Goal: Transaction & Acquisition: Purchase product/service

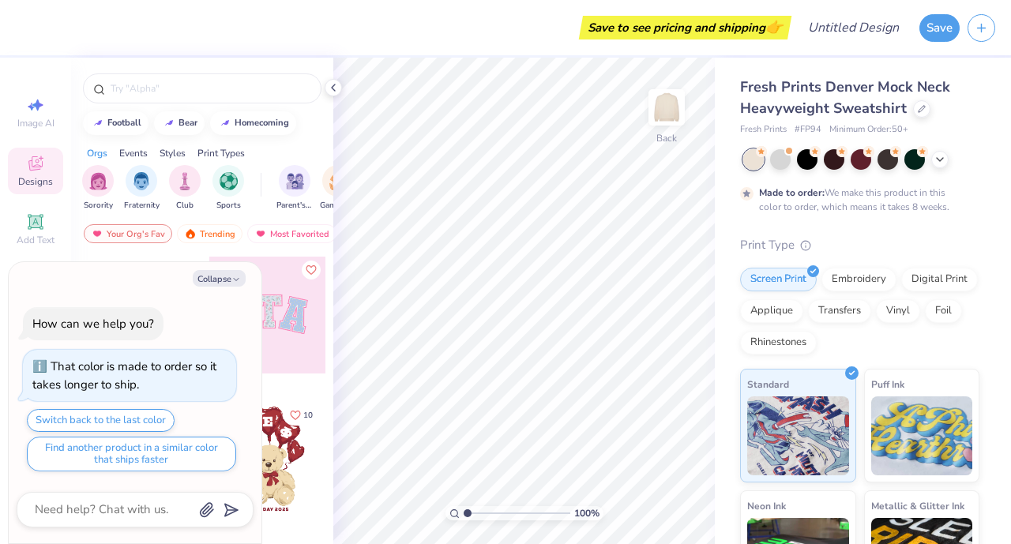
click at [219, 273] on button "Collapse" at bounding box center [219, 278] width 53 height 17
type textarea "x"
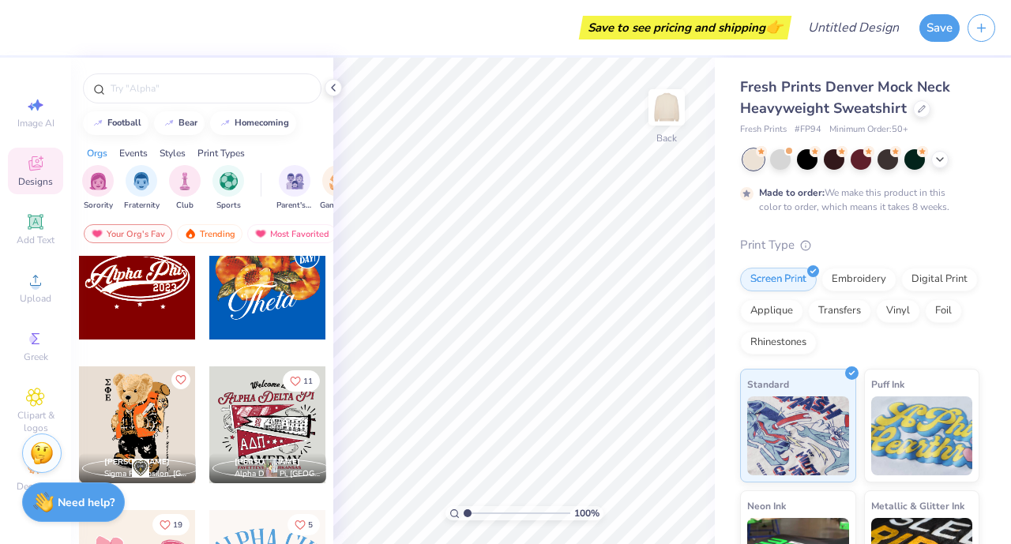
scroll to position [825, 0]
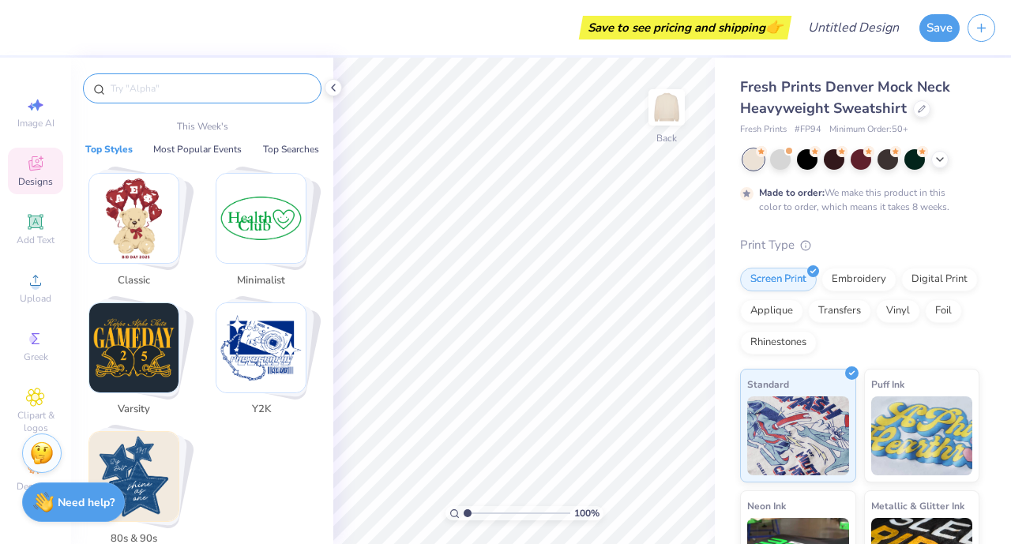
click at [161, 92] on input "text" at bounding box center [210, 89] width 202 height 16
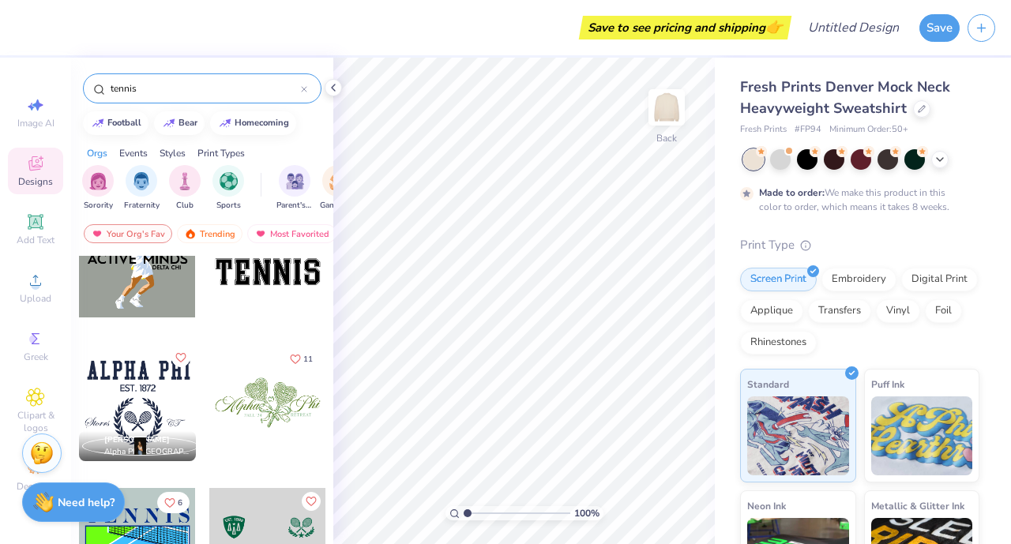
scroll to position [64, 0]
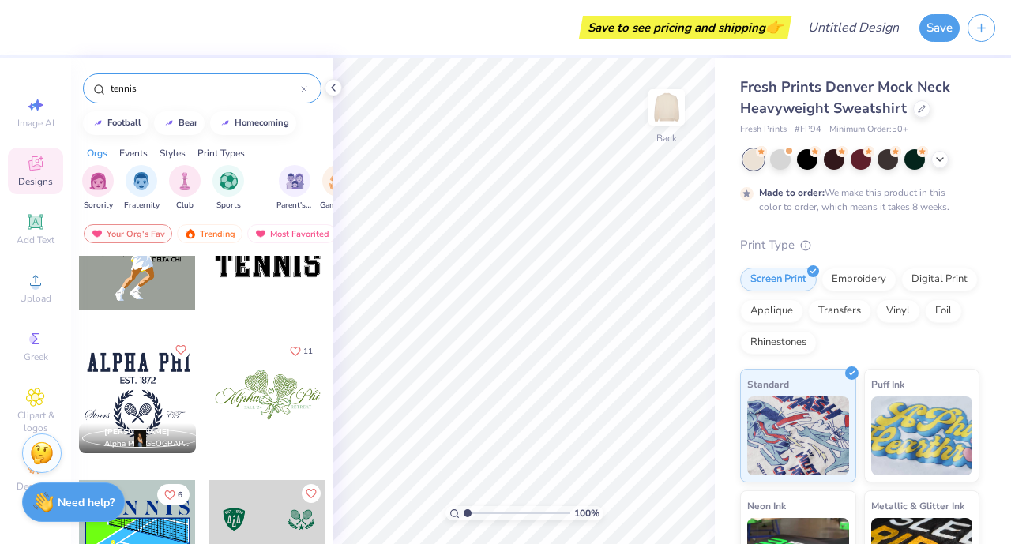
type input "tennis"
click at [152, 411] on div at bounding box center [137, 394] width 117 height 117
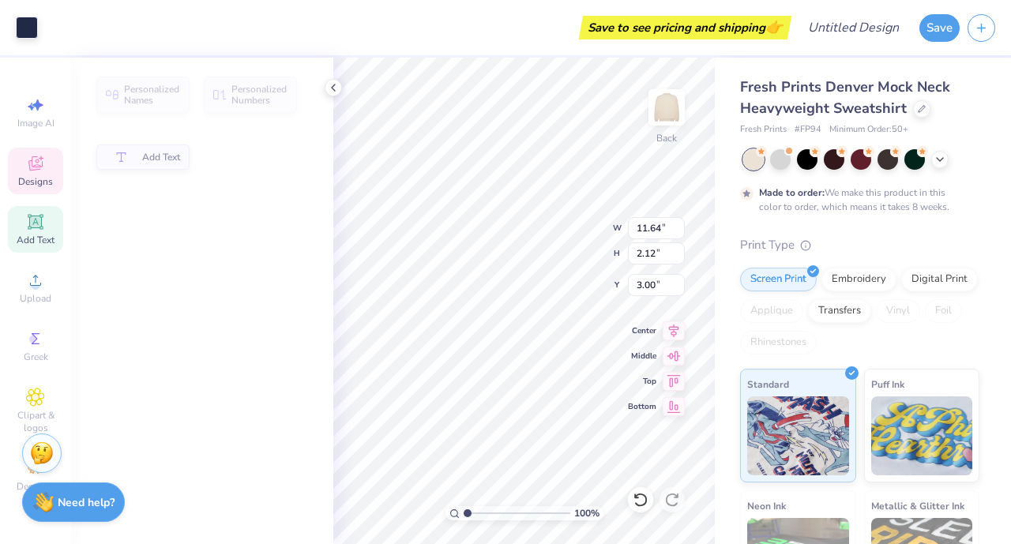
type input "11.64"
type input "2.12"
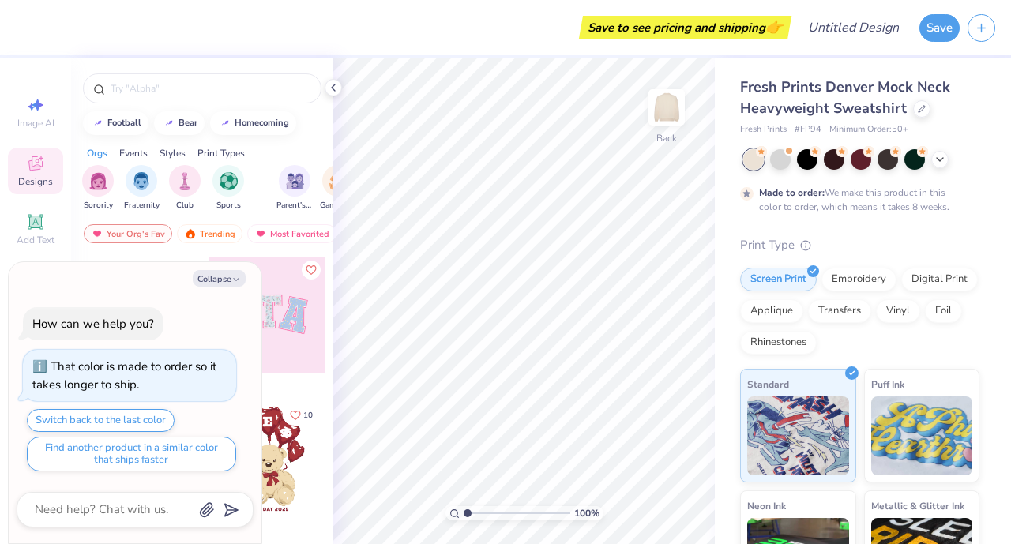
click at [232, 283] on icon "button" at bounding box center [235, 279] width 9 height 9
type textarea "x"
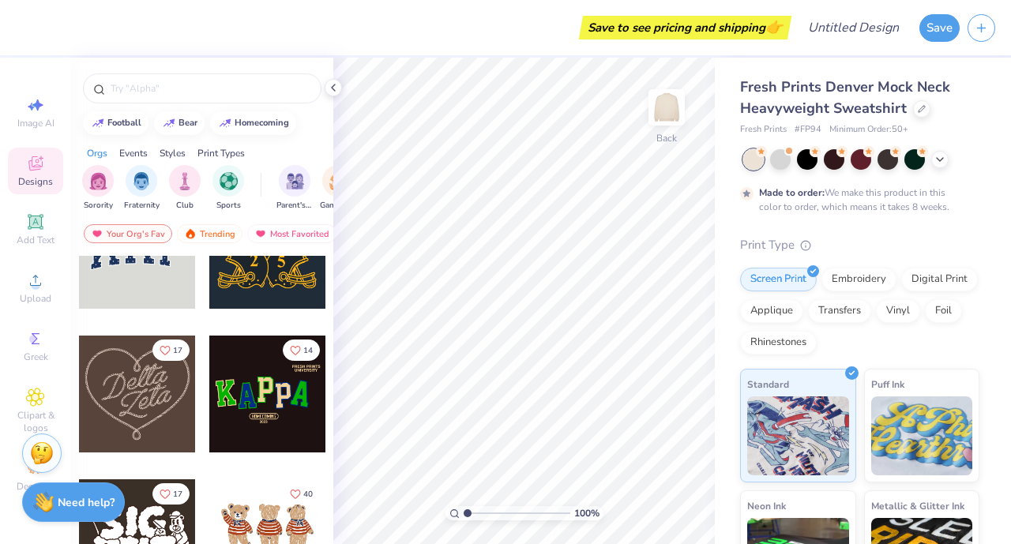
scroll to position [485, 0]
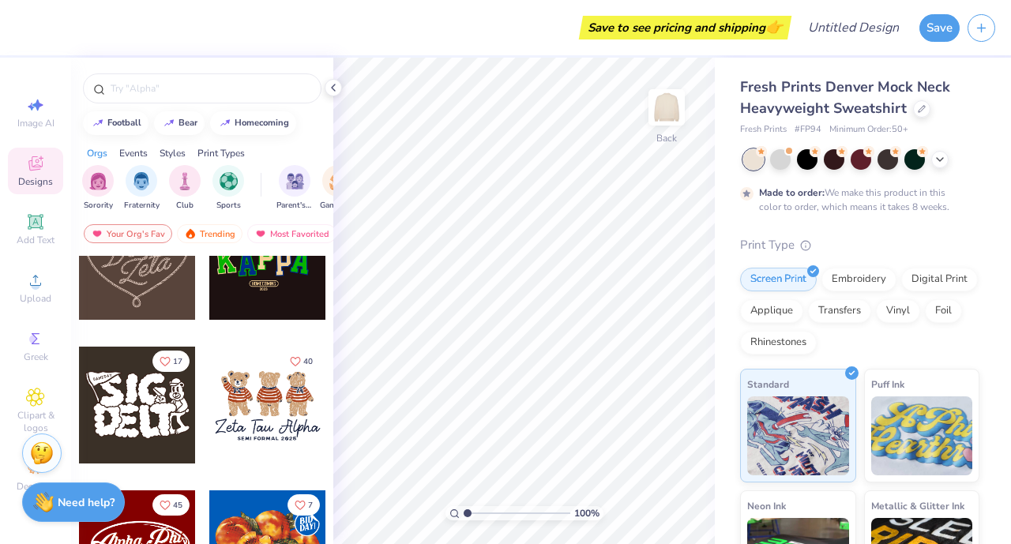
click at [125, 85] on input "text" at bounding box center [210, 89] width 202 height 16
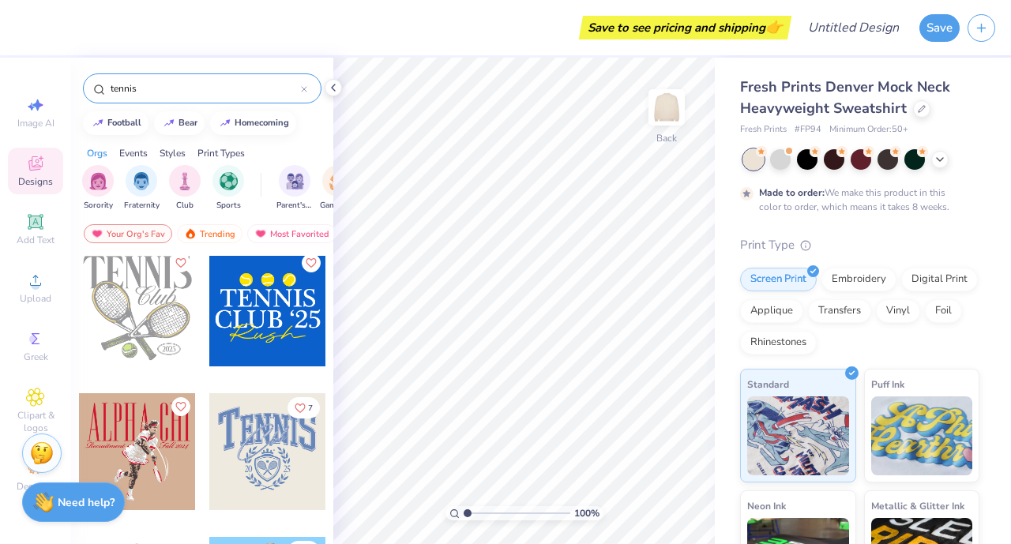
scroll to position [1005, 0]
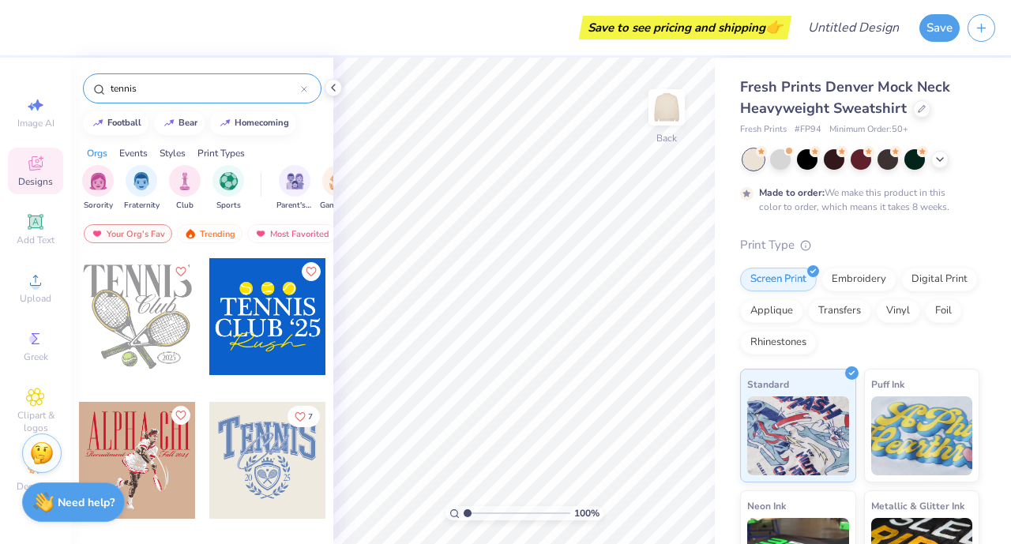
type input "tennis"
click at [229, 180] on img "filter for Sports" at bounding box center [229, 181] width 18 height 18
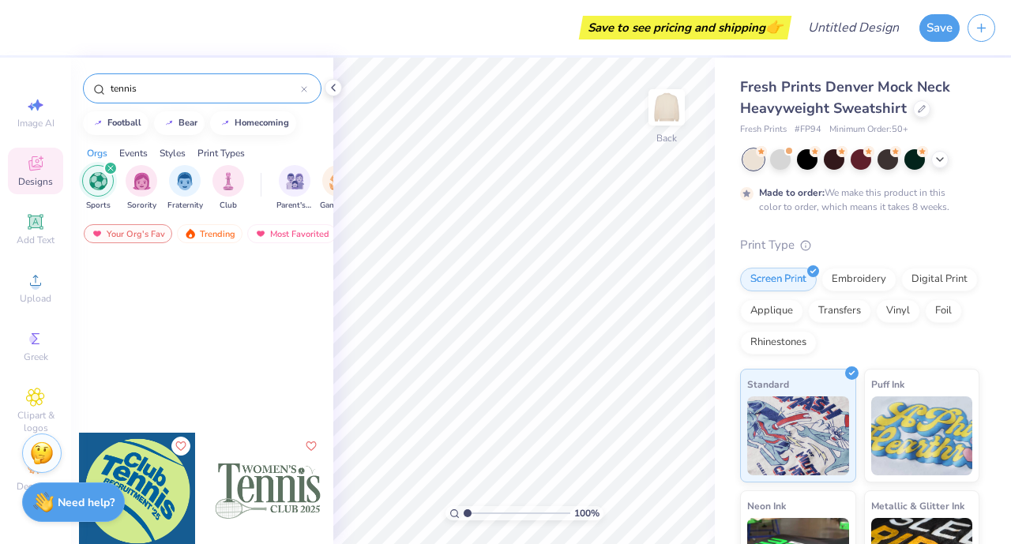
scroll to position [0, 0]
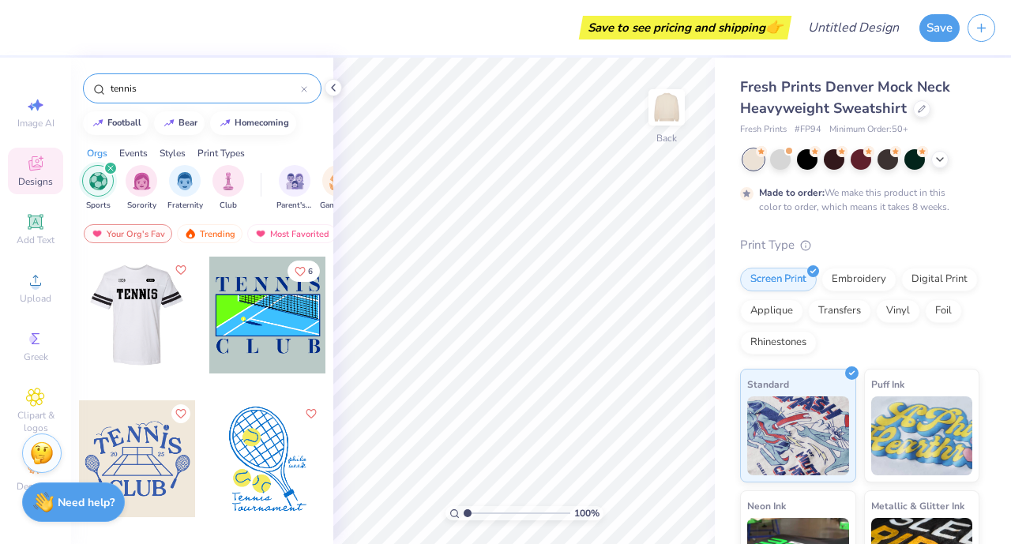
click at [136, 325] on div at bounding box center [136, 315] width 117 height 117
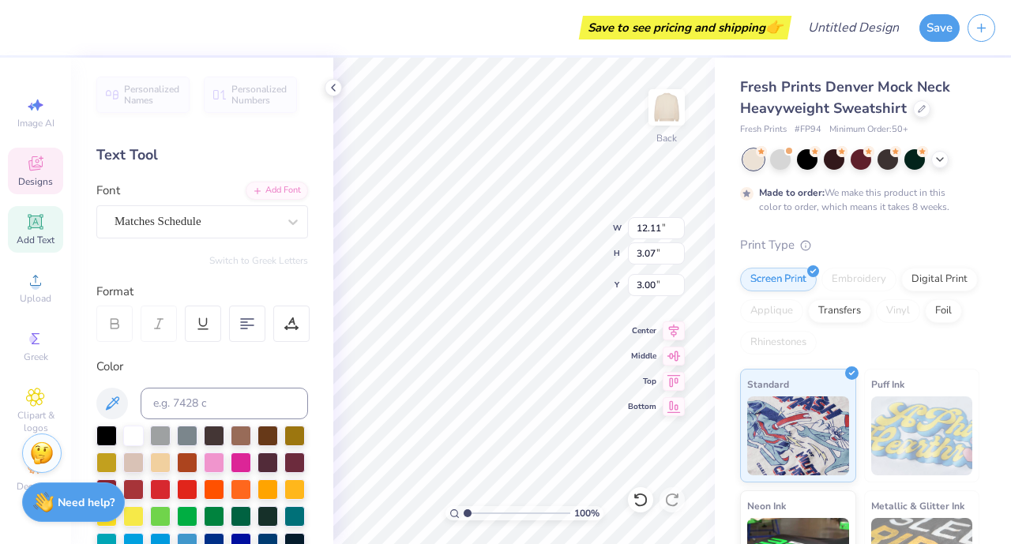
scroll to position [13, 2]
type textarea "villa tennis"
type input "12.1"
click at [676, 233] on input "12.1" at bounding box center [656, 228] width 57 height 22
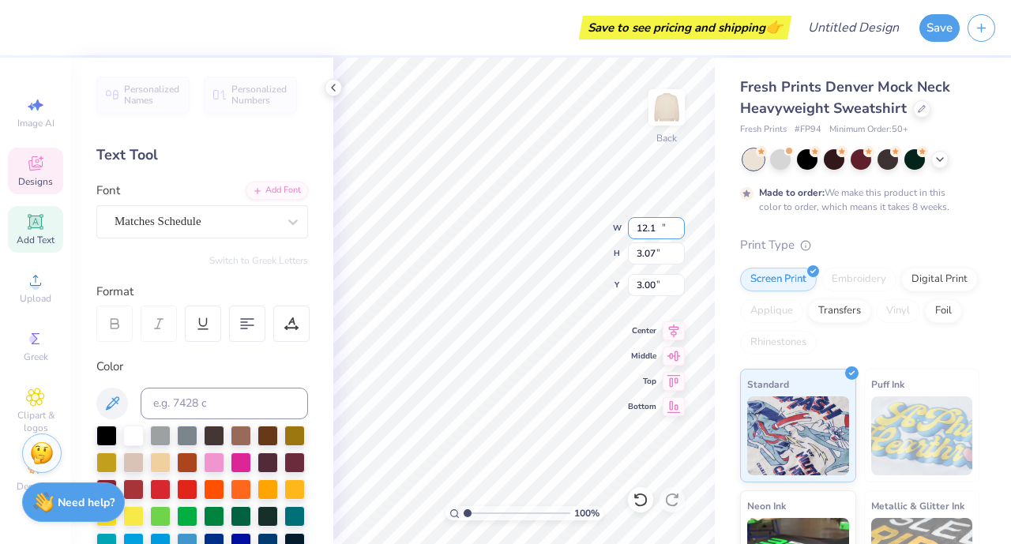
type input "2.20"
type input "3.44"
type input "12.10"
type input "1.63"
type input "3.72"
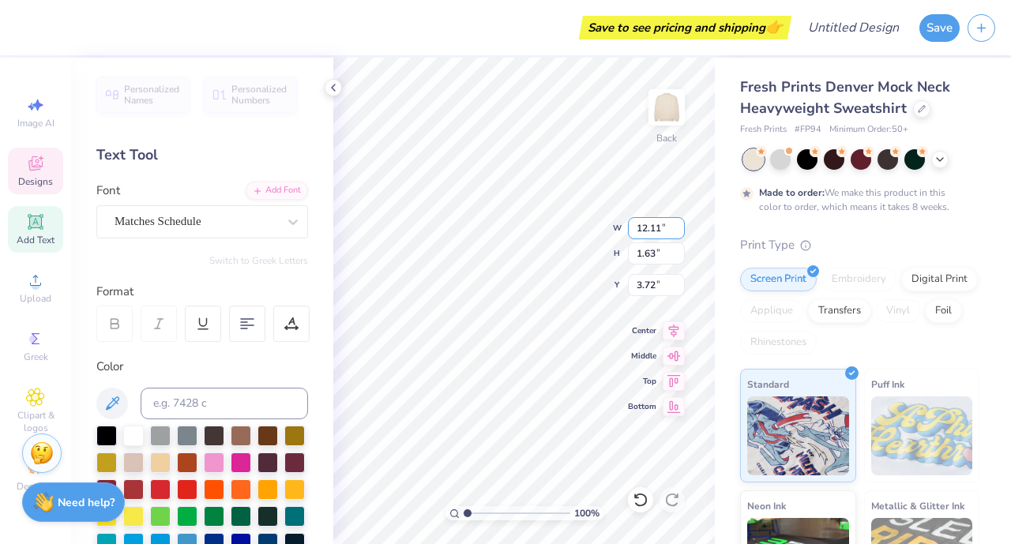
click at [678, 224] on input "12.11" at bounding box center [656, 228] width 57 height 22
click at [678, 224] on input "12.12" at bounding box center [656, 228] width 57 height 22
click at [678, 224] on input "12.13" at bounding box center [656, 228] width 57 height 22
click at [678, 224] on input "12.14" at bounding box center [656, 228] width 57 height 22
click at [678, 224] on input "12.15" at bounding box center [656, 228] width 57 height 22
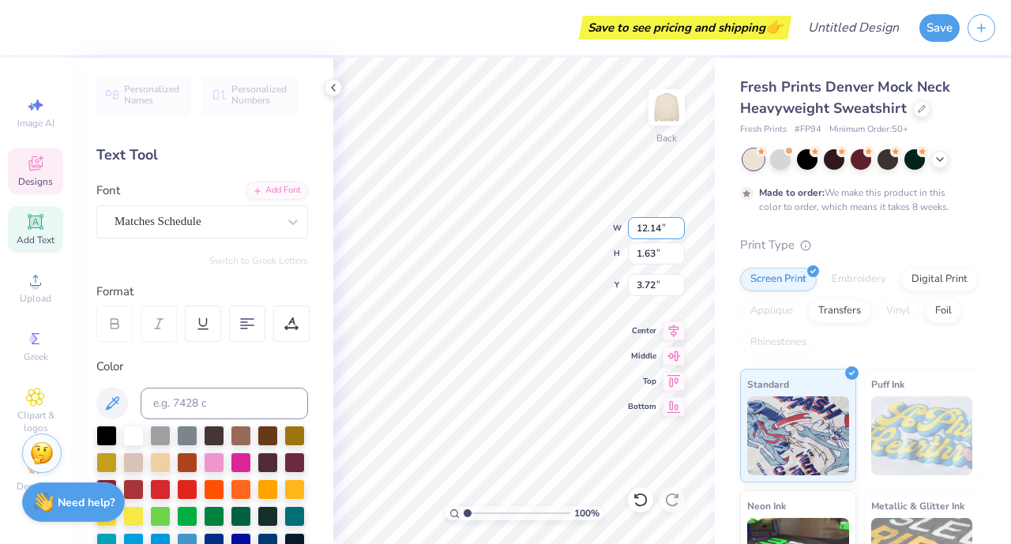
click at [678, 231] on input "12.14" at bounding box center [656, 228] width 57 height 22
click at [678, 231] on input "12.13" at bounding box center [656, 228] width 57 height 22
click at [678, 231] on input "12.12" at bounding box center [656, 228] width 57 height 22
click at [678, 231] on input "12.11" at bounding box center [656, 228] width 57 height 22
click at [678, 231] on input "12.1" at bounding box center [656, 228] width 57 height 22
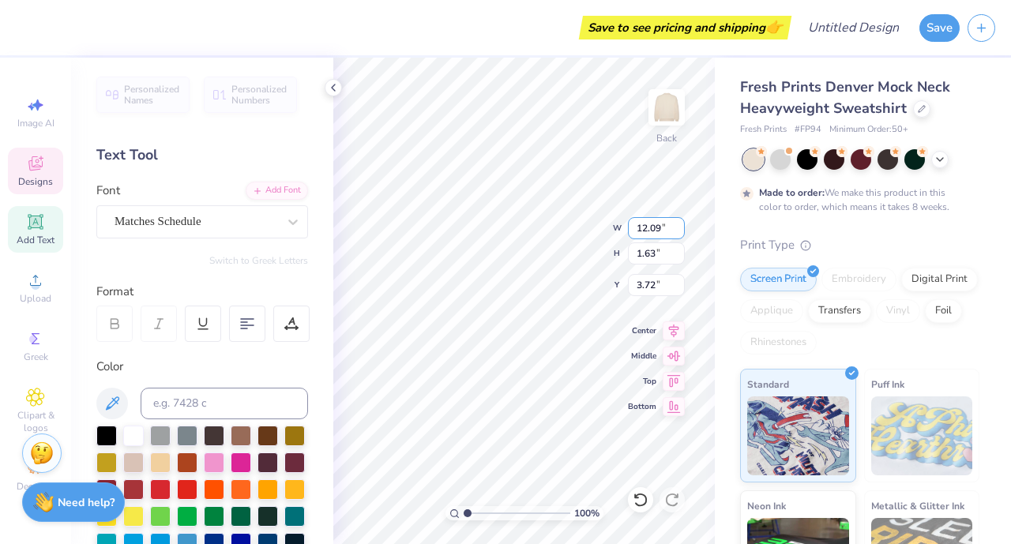
click at [678, 231] on input "12.09" at bounding box center [656, 228] width 57 height 22
click at [678, 231] on input "12.08" at bounding box center [656, 228] width 57 height 22
click at [678, 231] on input "12.07" at bounding box center [656, 228] width 57 height 22
click at [678, 231] on input "12.06" at bounding box center [656, 228] width 57 height 22
click at [678, 231] on input "12.05" at bounding box center [656, 228] width 57 height 22
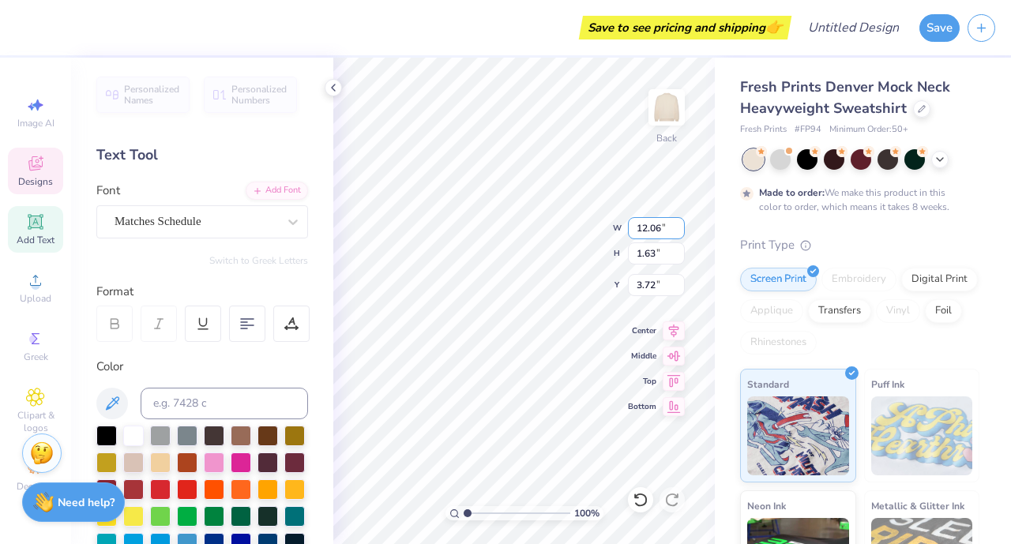
click at [675, 220] on input "12.06" at bounding box center [656, 228] width 57 height 22
click at [676, 222] on input "12.07" at bounding box center [656, 228] width 57 height 22
type input "12.08"
click at [676, 222] on input "12.08" at bounding box center [656, 228] width 57 height 22
type input "2.48"
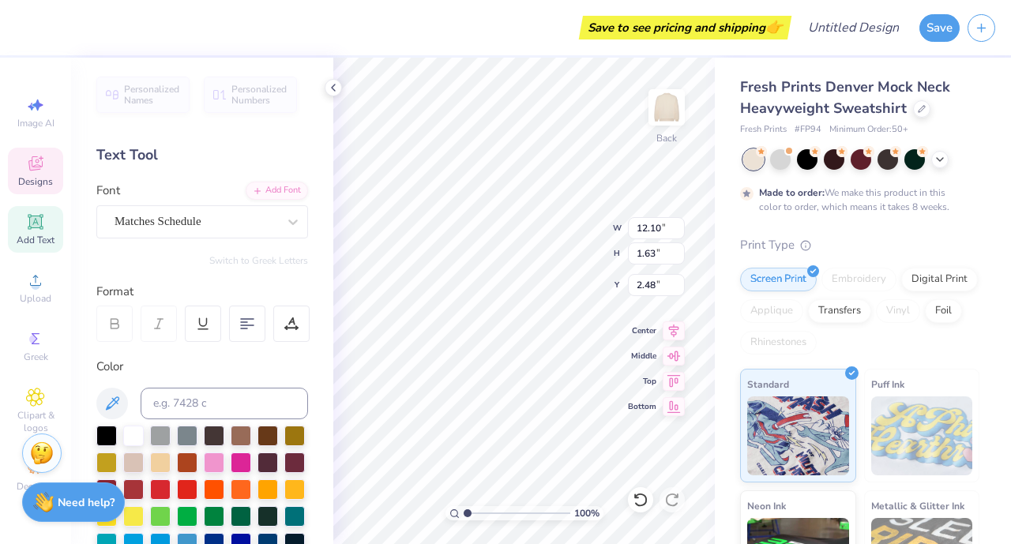
scroll to position [13, 2]
type textarea "villa tennis"
click at [671, 329] on icon at bounding box center [674, 330] width 22 height 19
type input "6.45"
type input "4.40"
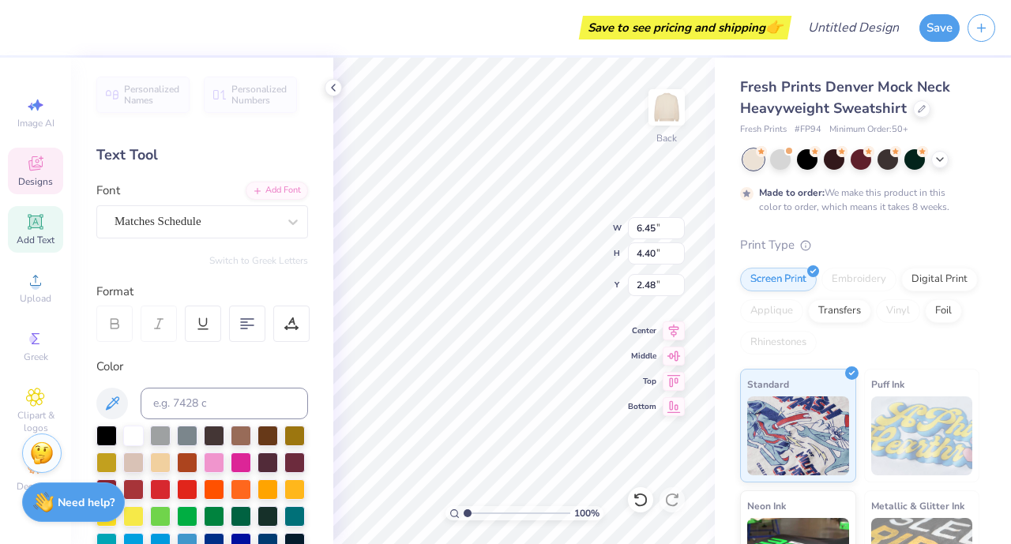
type input "1.10"
type input "1.27"
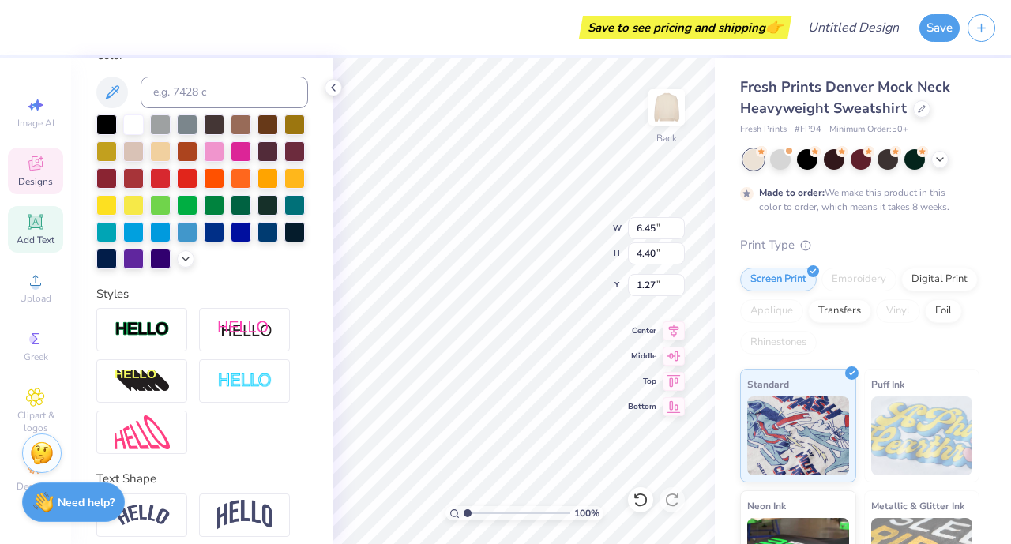
scroll to position [400, 0]
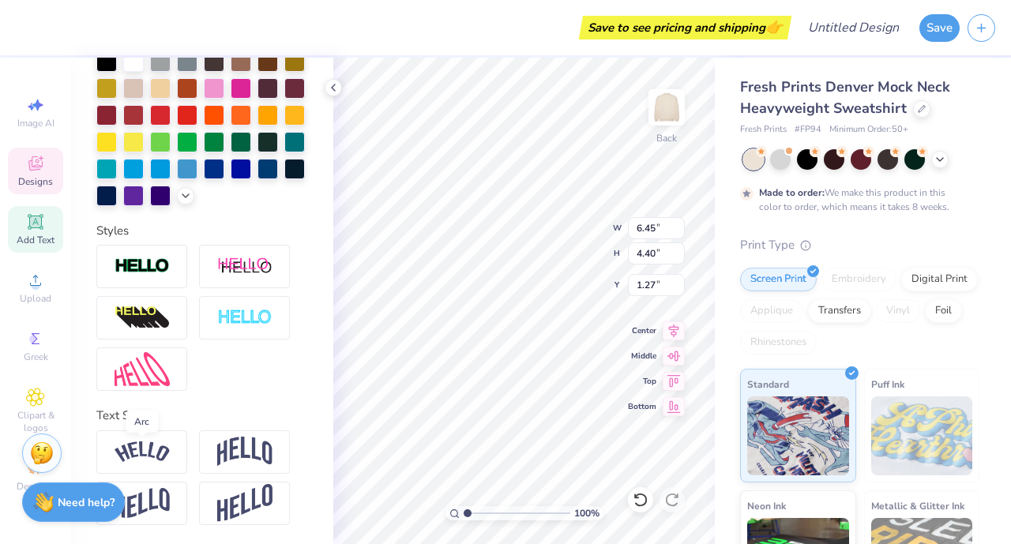
click at [141, 443] on img at bounding box center [142, 452] width 55 height 21
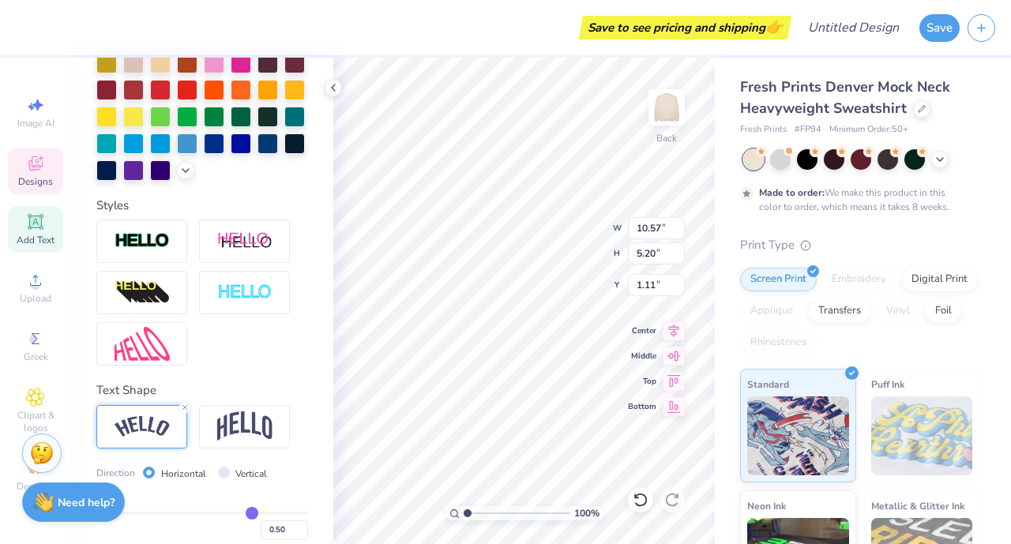
type input "1.11"
type textarea "villa tenis"
type input "10.48"
type input "5.00"
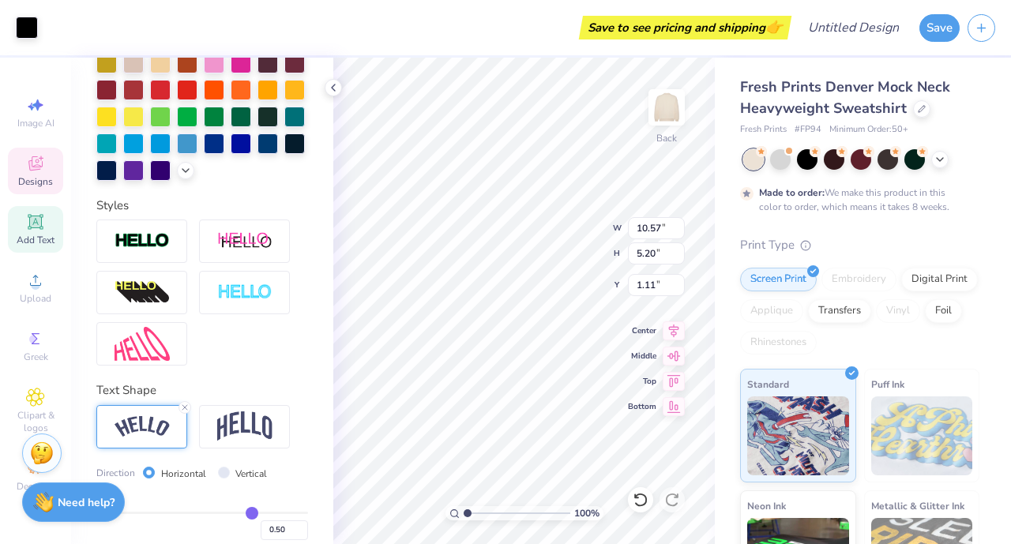
type input "1.21"
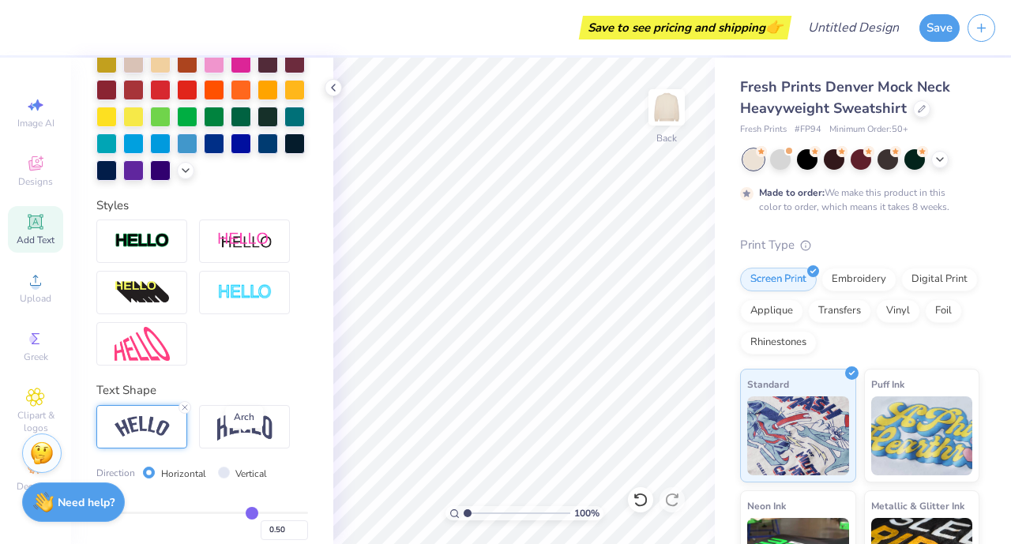
click at [239, 442] on img at bounding box center [244, 427] width 55 height 30
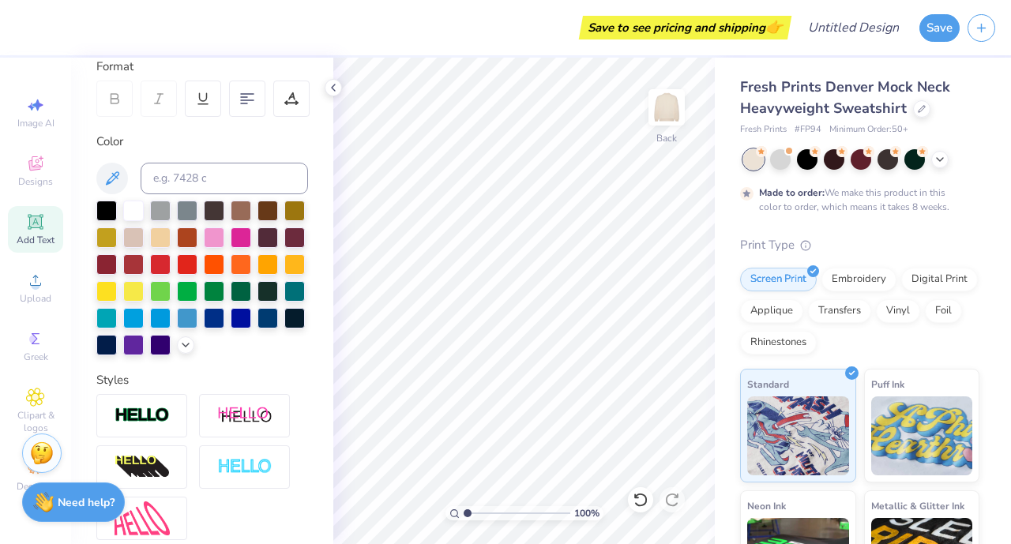
scroll to position [222, 0]
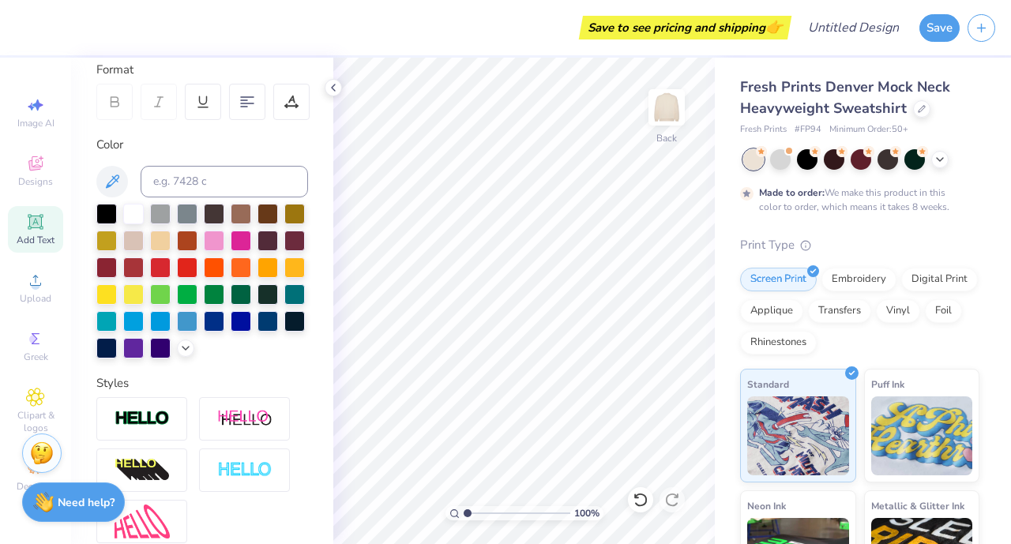
click at [32, 231] on icon at bounding box center [35, 221] width 19 height 19
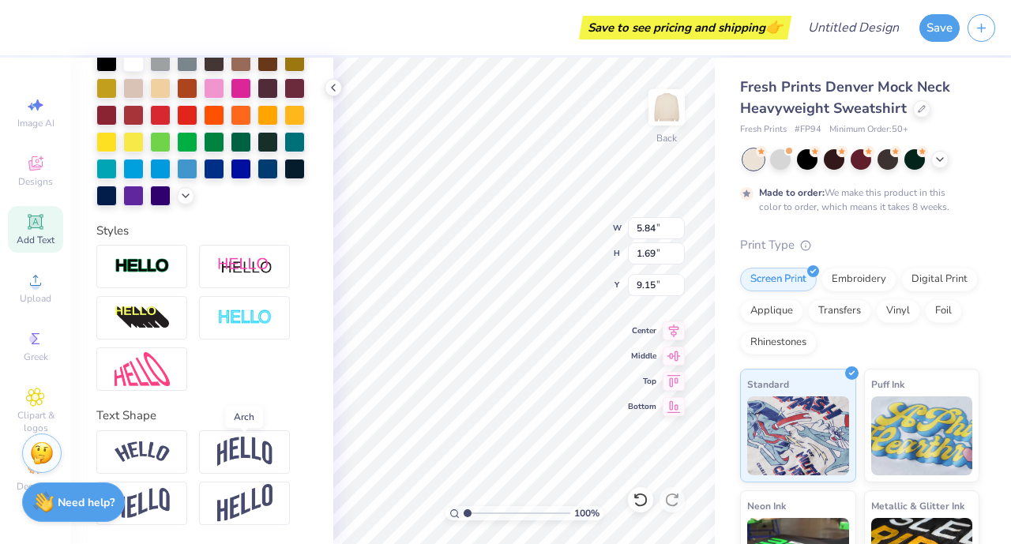
type textarea "VILLA TENNIS"
click at [243, 464] on img at bounding box center [244, 452] width 55 height 30
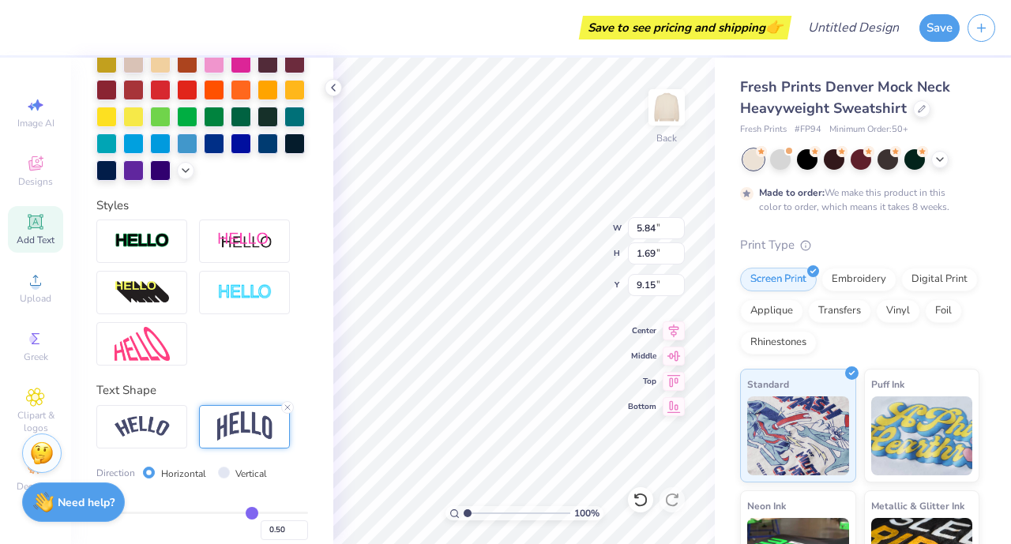
click at [675, 323] on icon at bounding box center [674, 330] width 22 height 19
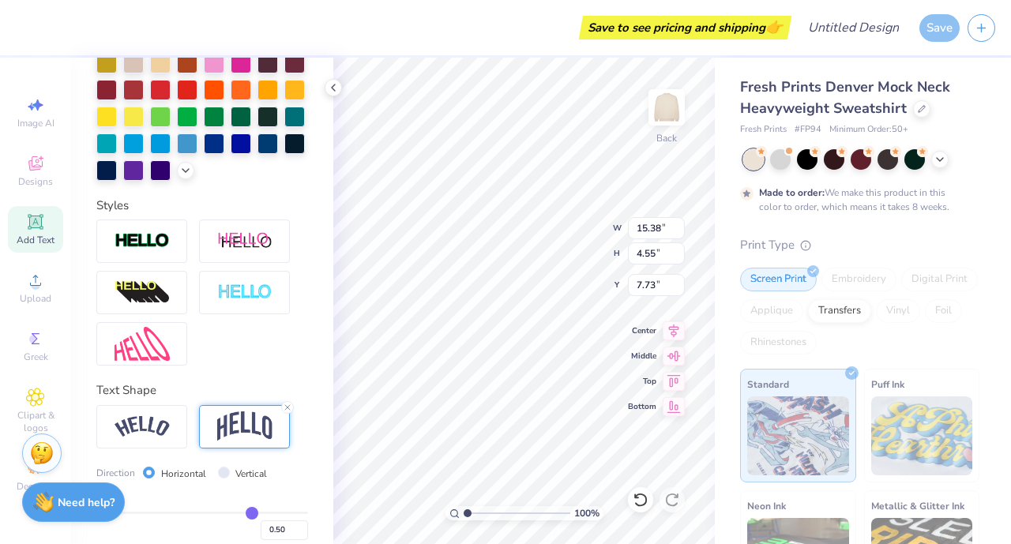
type input "15.38"
type input "4.55"
type input "7.73"
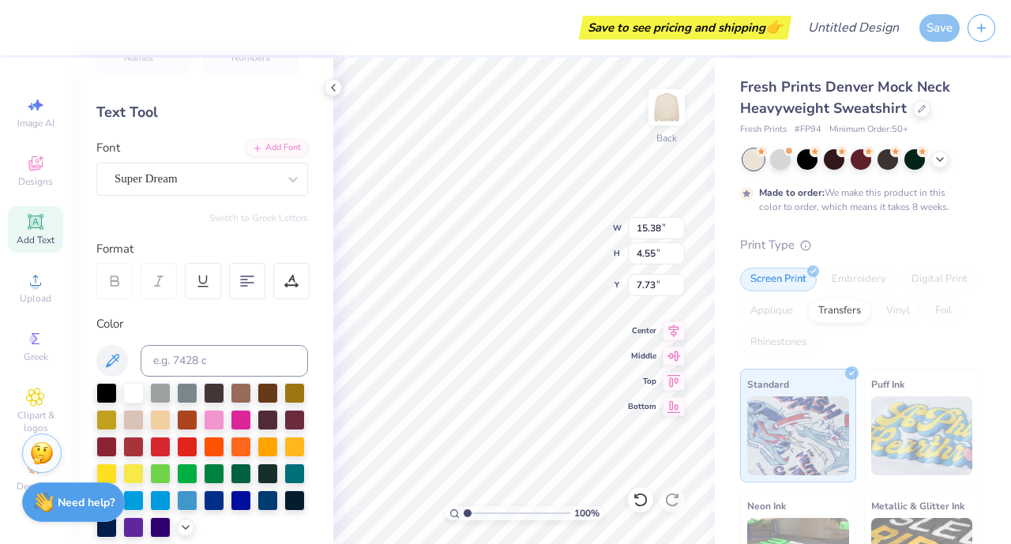
scroll to position [0, 0]
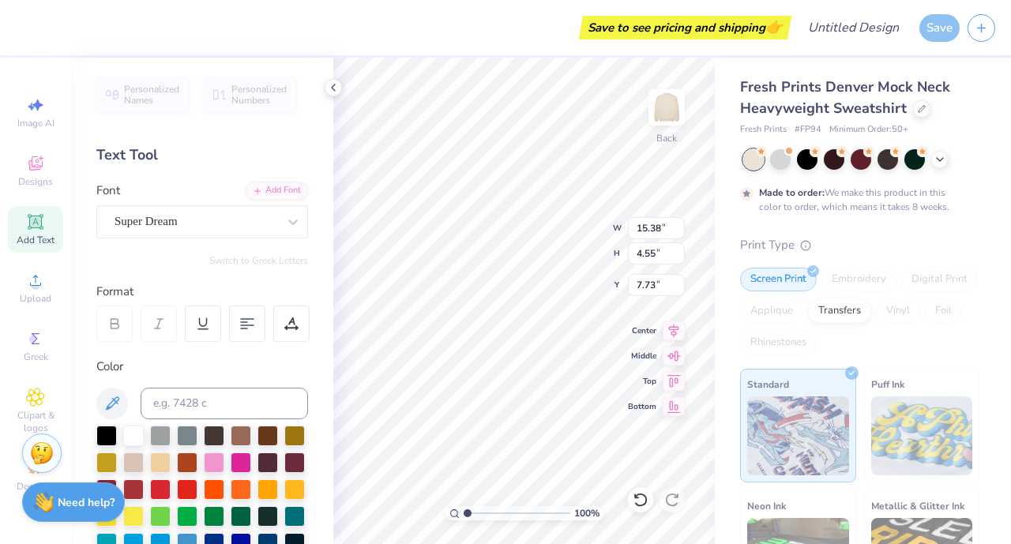
click at [190, 217] on div "Super Dream" at bounding box center [196, 221] width 166 height 24
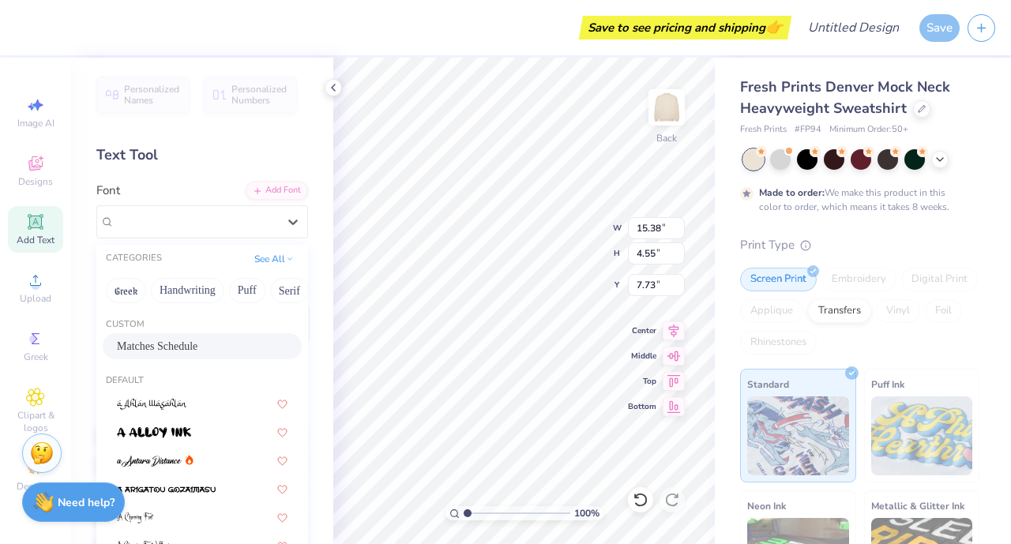
click at [179, 349] on span "Matches Schedule" at bounding box center [157, 346] width 81 height 17
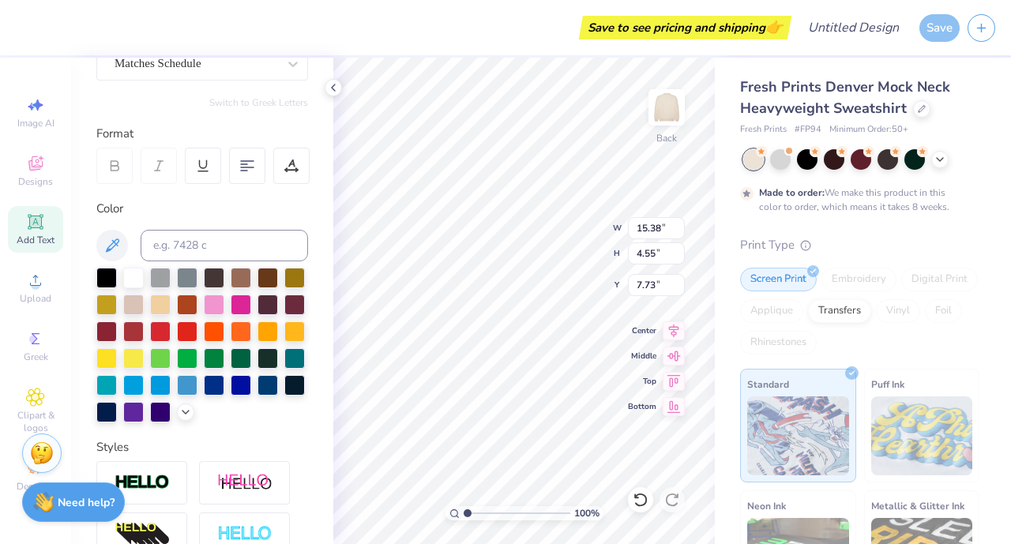
scroll to position [163, 0]
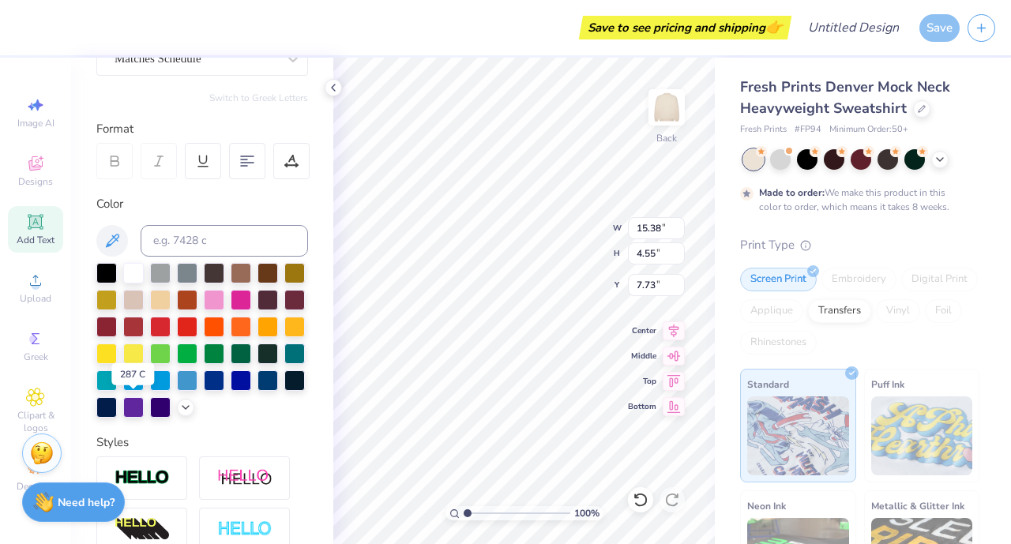
click at [204, 391] on div at bounding box center [214, 380] width 21 height 21
click at [257, 391] on div at bounding box center [267, 380] width 21 height 21
click at [204, 391] on div at bounding box center [214, 380] width 21 height 21
click at [284, 391] on div at bounding box center [294, 380] width 21 height 21
click at [204, 391] on div at bounding box center [214, 380] width 21 height 21
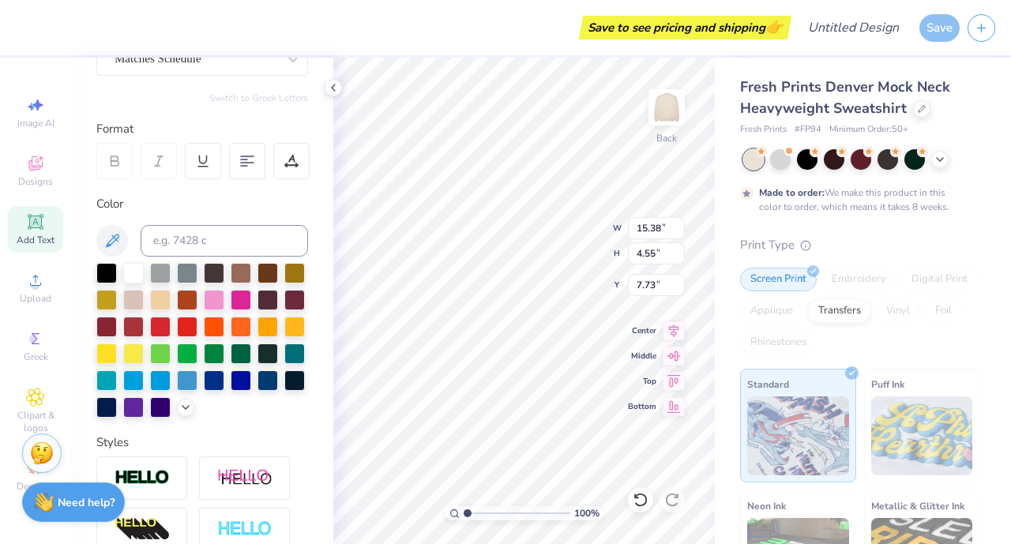
click at [223, 453] on div "Personalized Names Personalized Numbers Text Tool Add Font Font Matches Schedul…" at bounding box center [202, 301] width 262 height 487
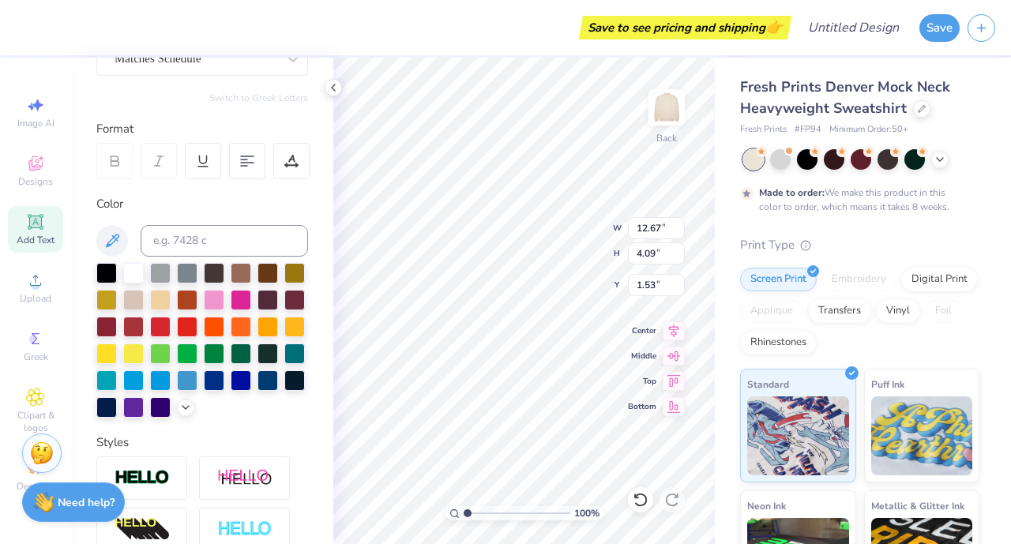
type input "1.53"
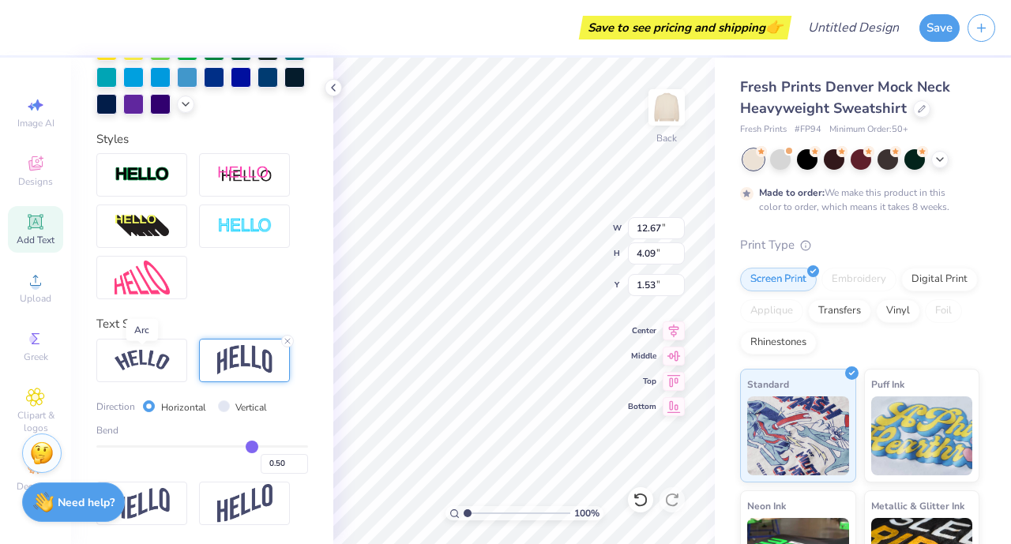
click at [140, 361] on img at bounding box center [142, 360] width 55 height 21
type input "14.93"
type input "3.42"
type input "1.87"
click at [185, 340] on line at bounding box center [184, 341] width 5 height 5
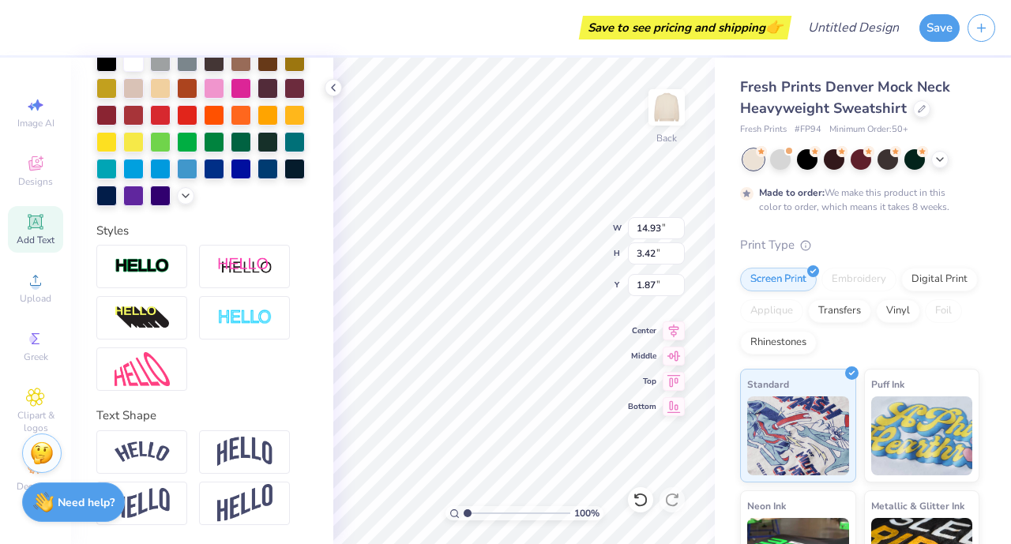
type input "12.67"
type input "1.71"
type input "2.72"
type input "14.29"
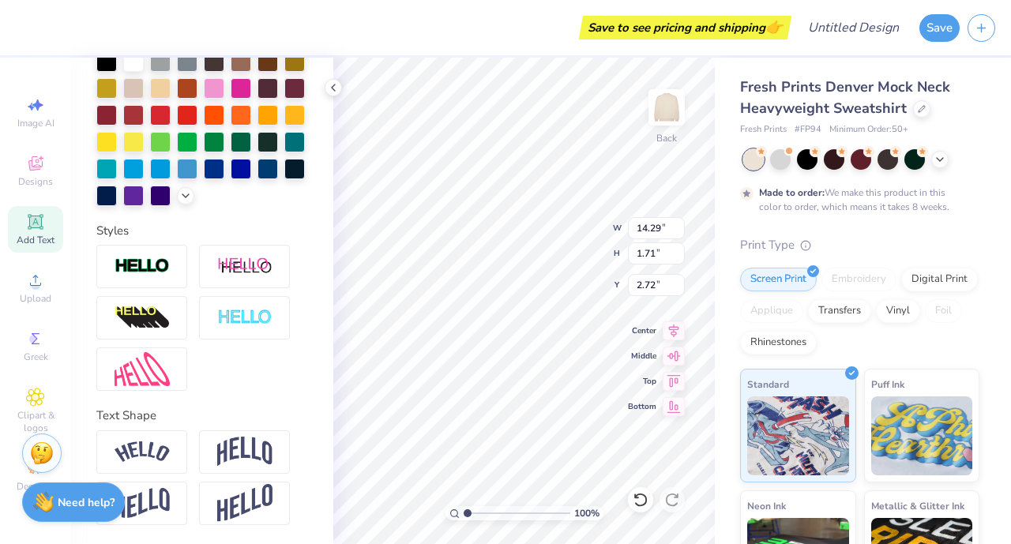
type input "1.93"
type input "2.50"
click at [670, 333] on icon at bounding box center [674, 330] width 22 height 19
click at [27, 179] on span "Designs" at bounding box center [35, 181] width 35 height 13
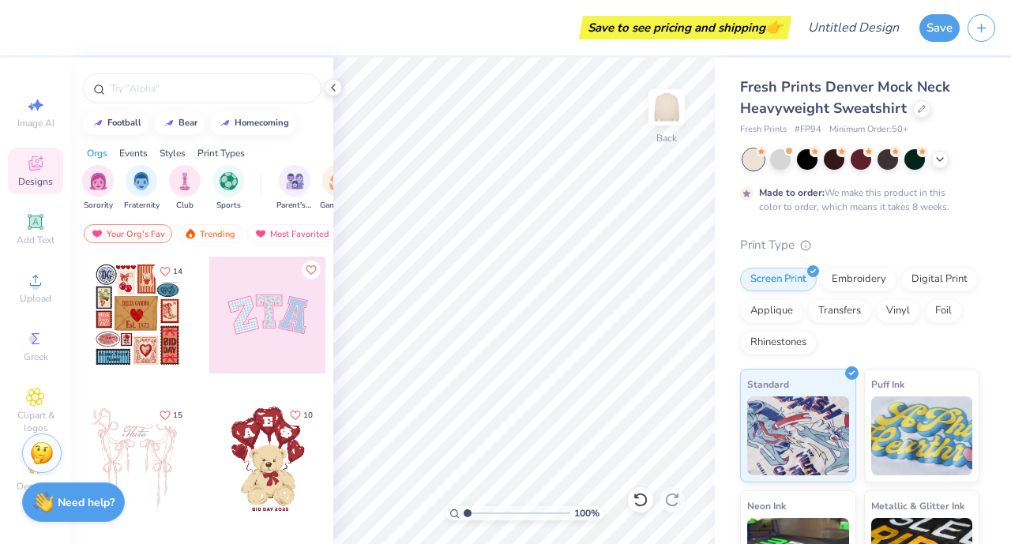
click at [230, 168] on div "filter for Sports" at bounding box center [228, 181] width 32 height 32
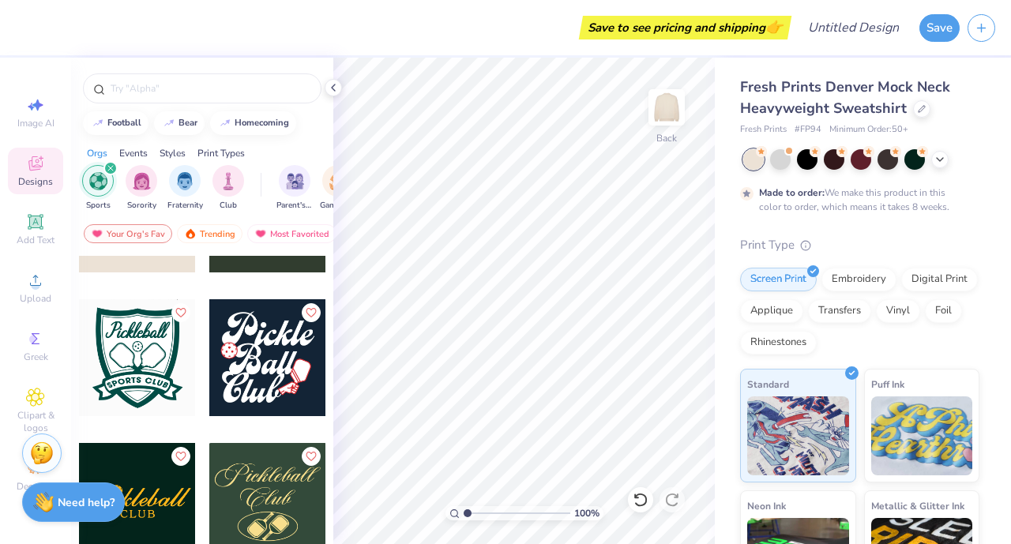
scroll to position [1907, 0]
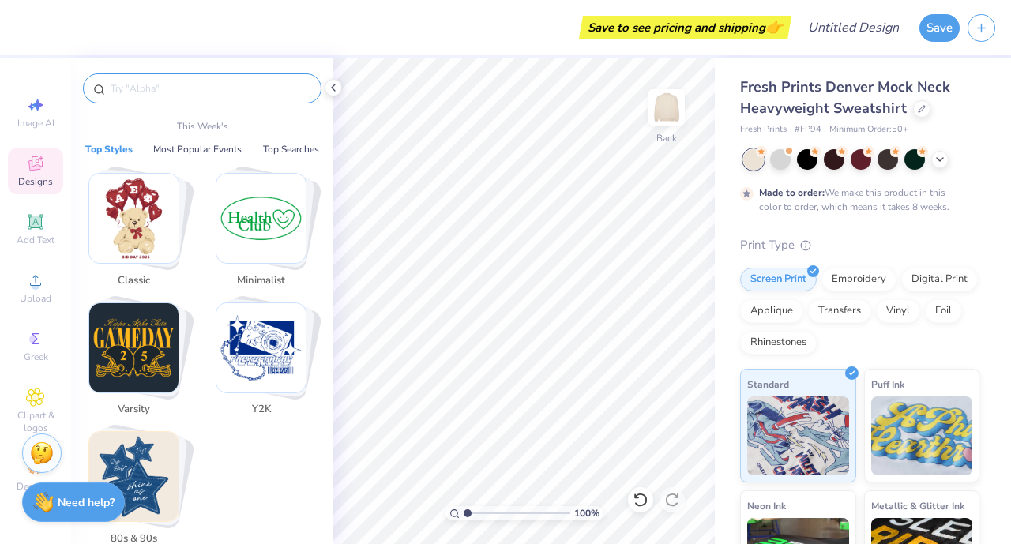
click at [195, 81] on input "text" at bounding box center [210, 89] width 202 height 16
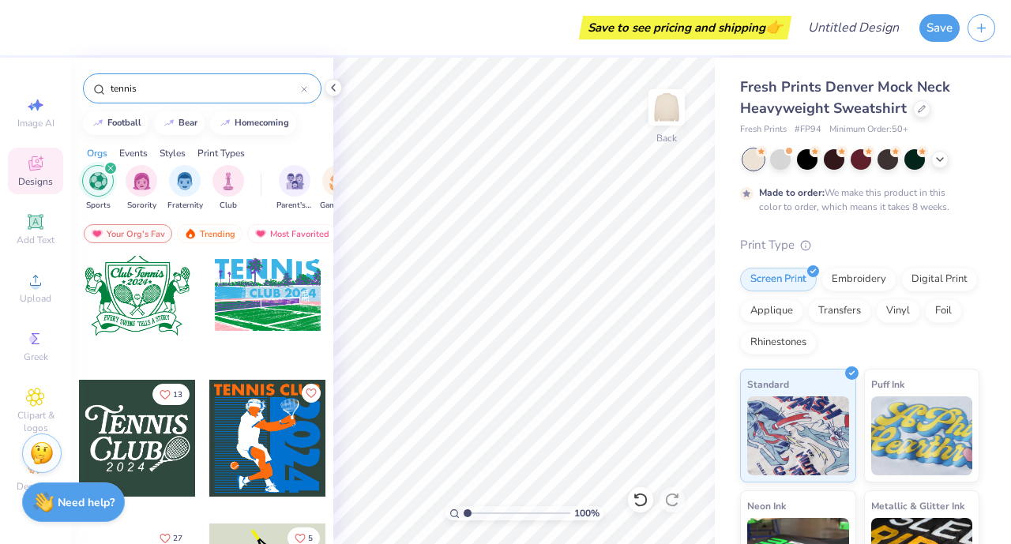
scroll to position [746, 0]
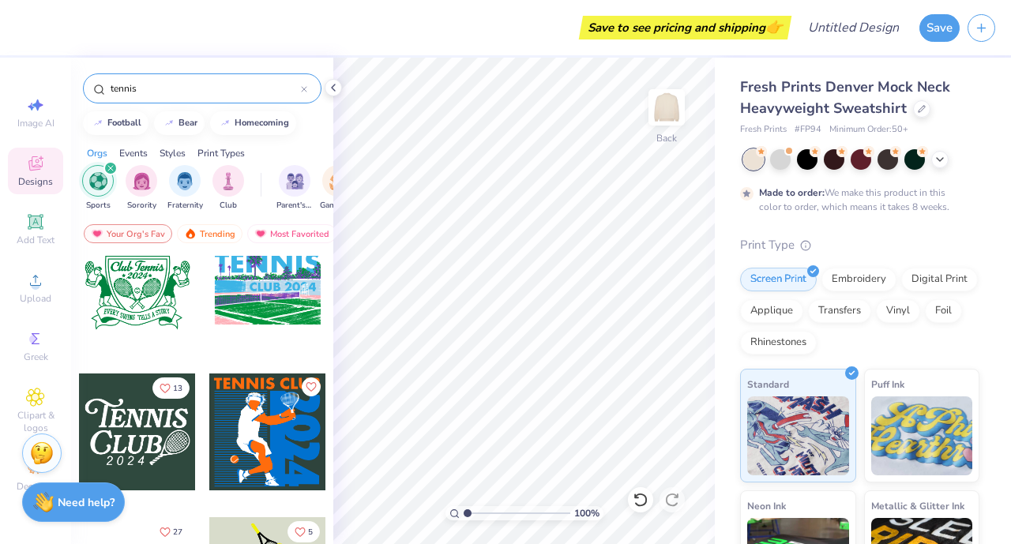
type input "tennis"
click at [140, 446] on div at bounding box center [137, 432] width 117 height 117
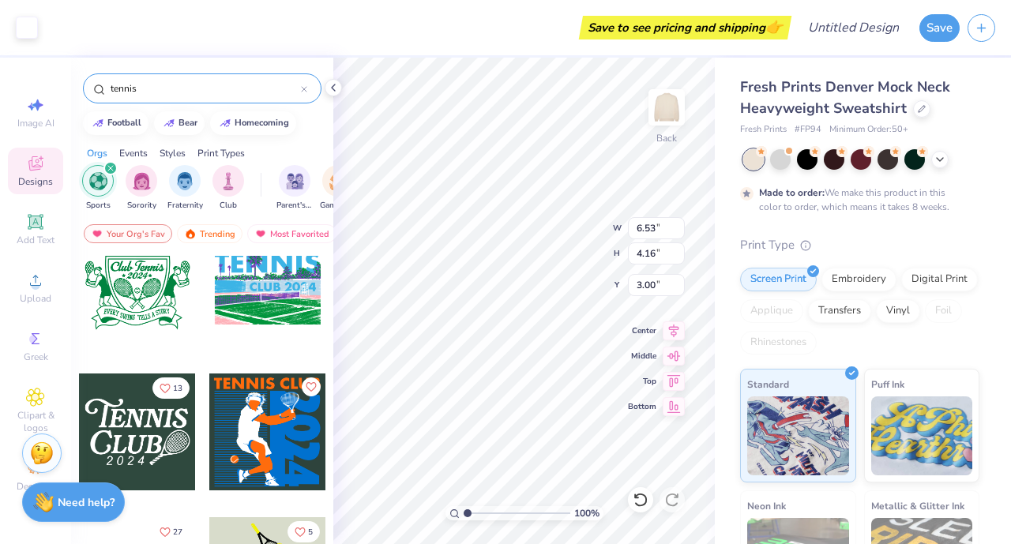
type input "6.53"
type input "4.16"
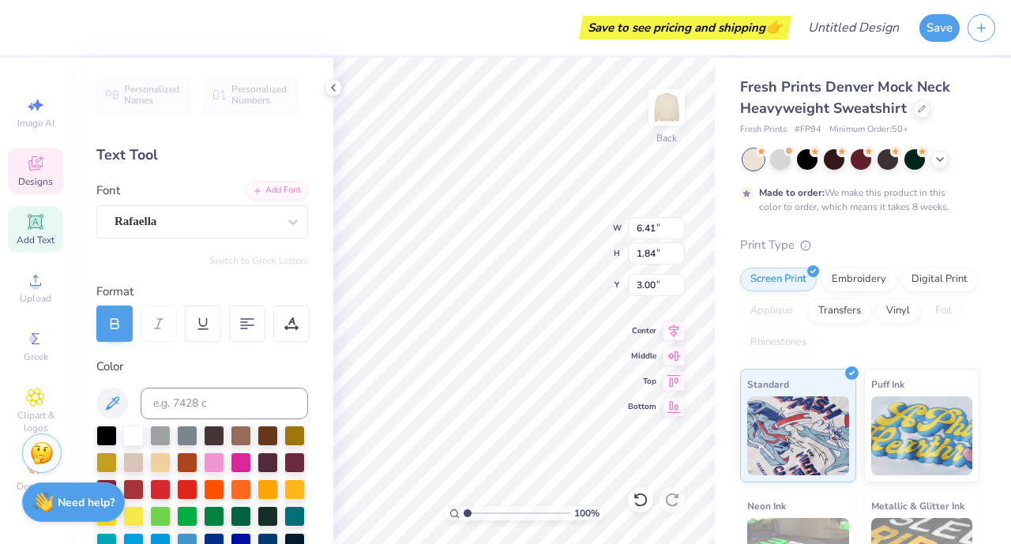
scroll to position [13, 2]
type textarea "Villa"
type input "4.46"
type input "1.52"
type input "4.97"
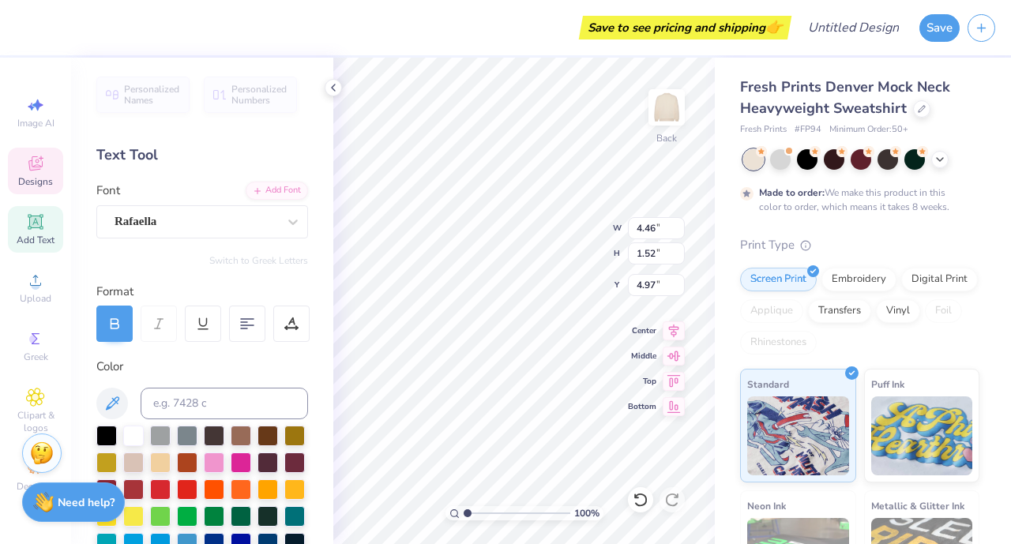
type textarea "V"
type textarea "Tennis"
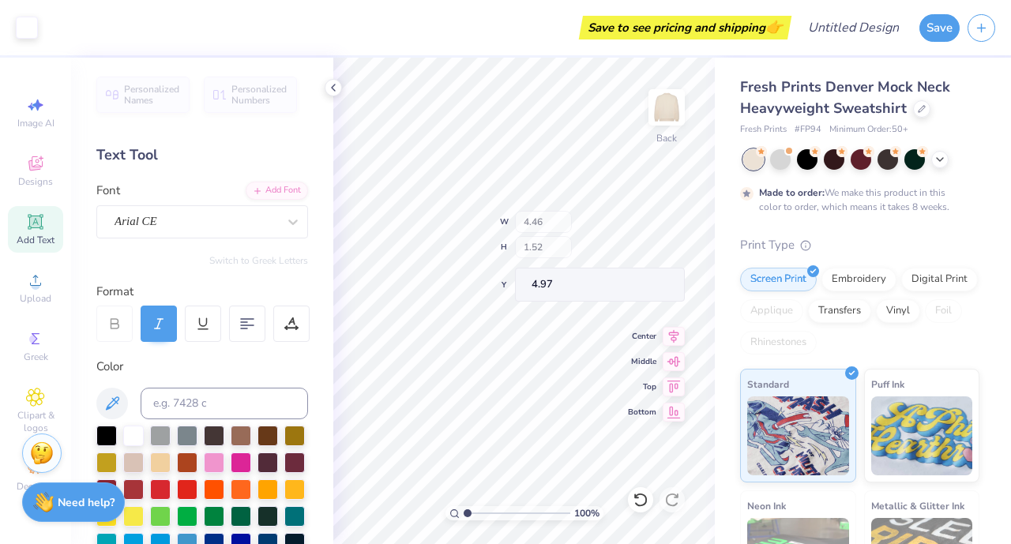
type input "2.35"
type input "0.57"
type input "6.58"
type textarea "2 0 2 5"
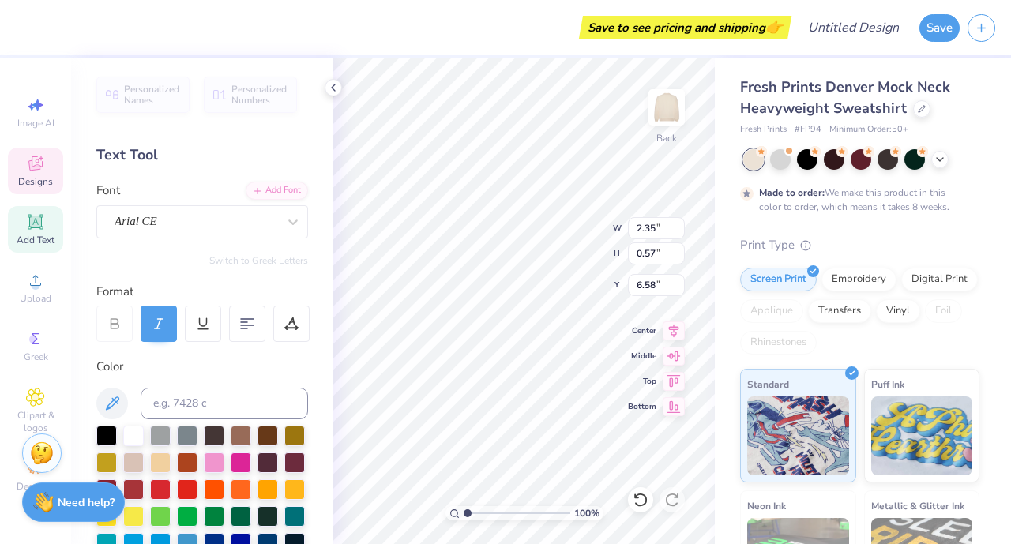
type input "5.55"
type input "1.51"
type input "3.16"
type input "10.39"
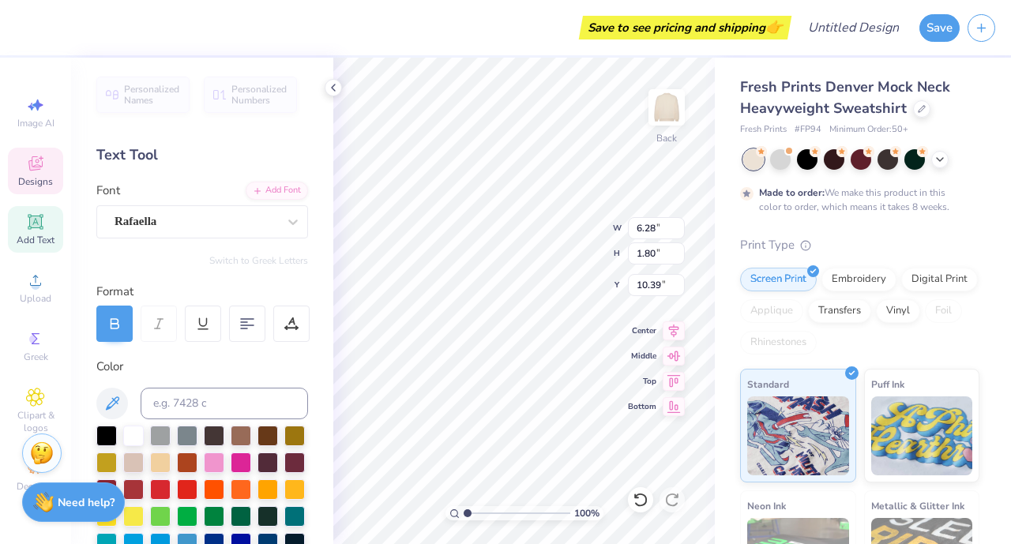
type input "5.55"
type input "1.51"
type input "3.16"
type input "8.33"
type input "2.26"
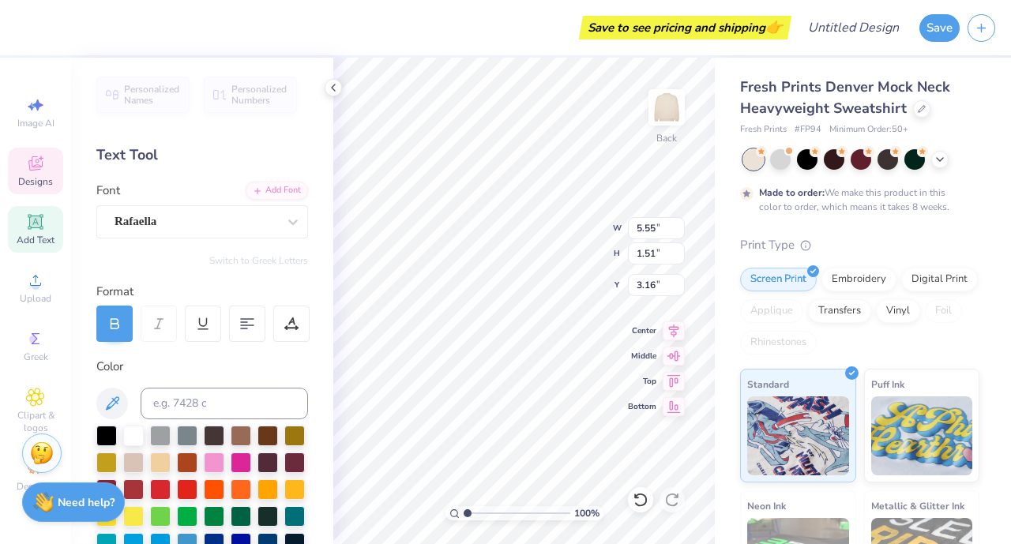
type input "2.41"
type input "0.70"
type input "0.62"
type input "8.68"
type input "14.02"
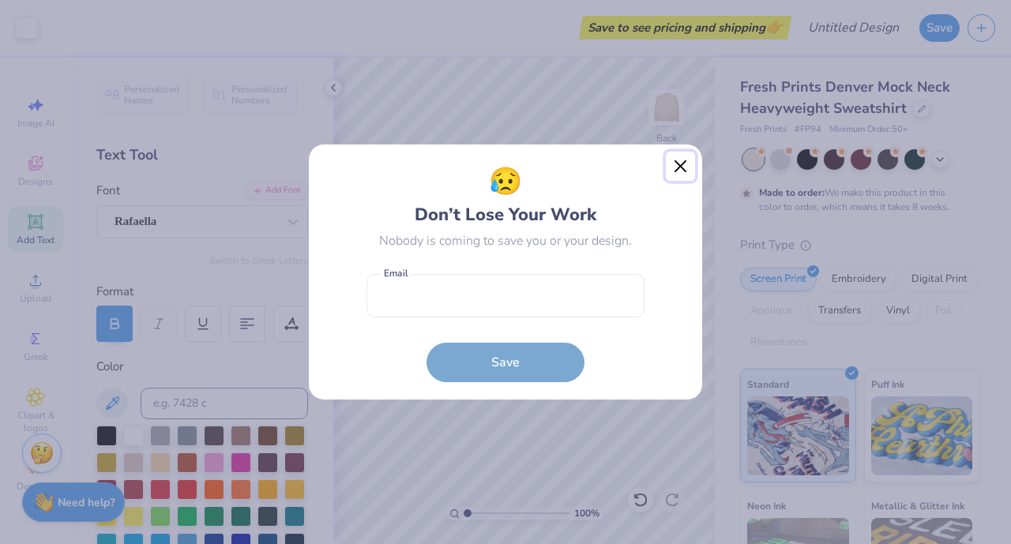
click at [682, 170] on button "Close" at bounding box center [681, 167] width 30 height 30
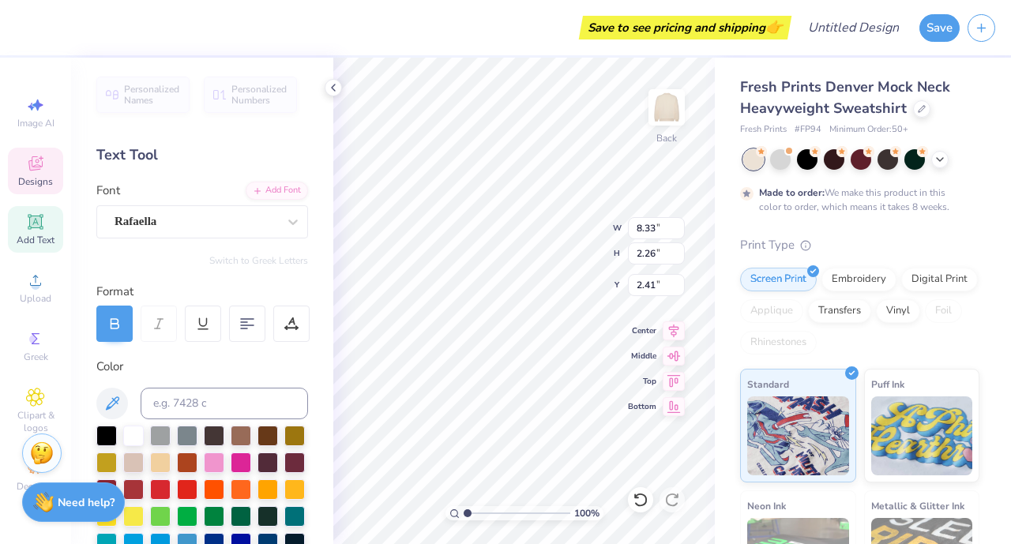
type input "8.33"
type input "2.26"
type input "2.41"
type input "6.28"
type input "1.80"
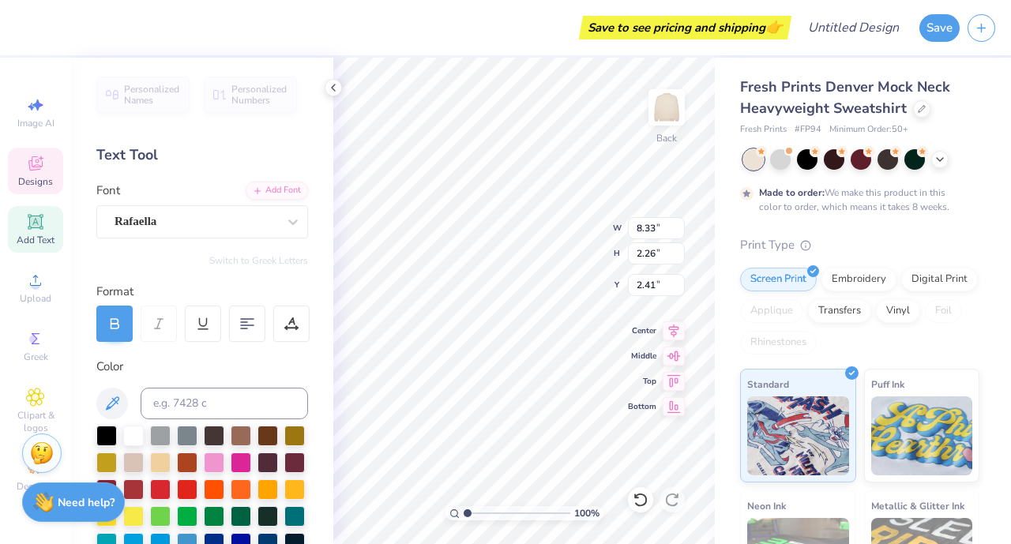
type input "10.39"
click at [648, 230] on input "6.28" at bounding box center [656, 228] width 57 height 22
type input "8.33"
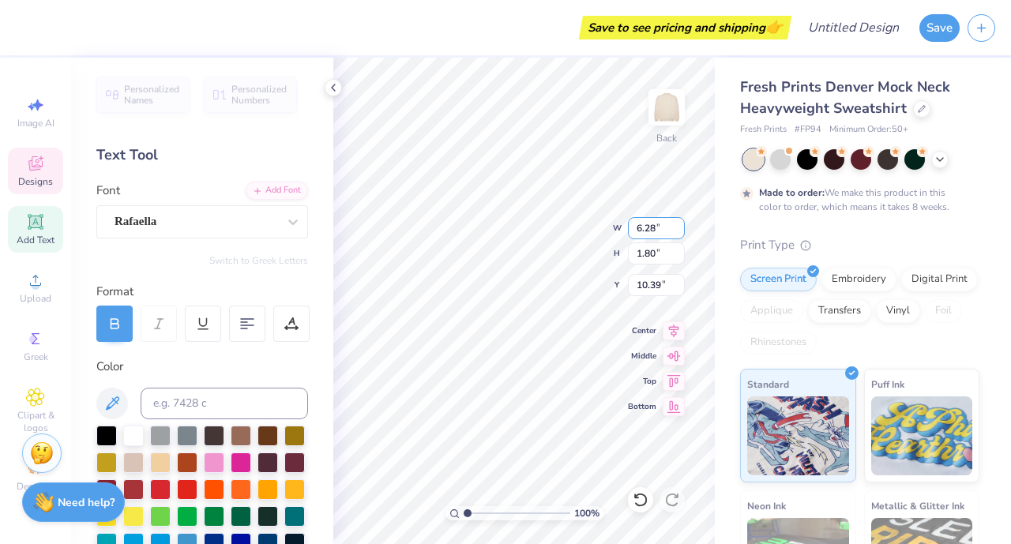
click at [652, 231] on input "6.28" at bounding box center [656, 228] width 57 height 22
type input "8.33"
type input "2.38"
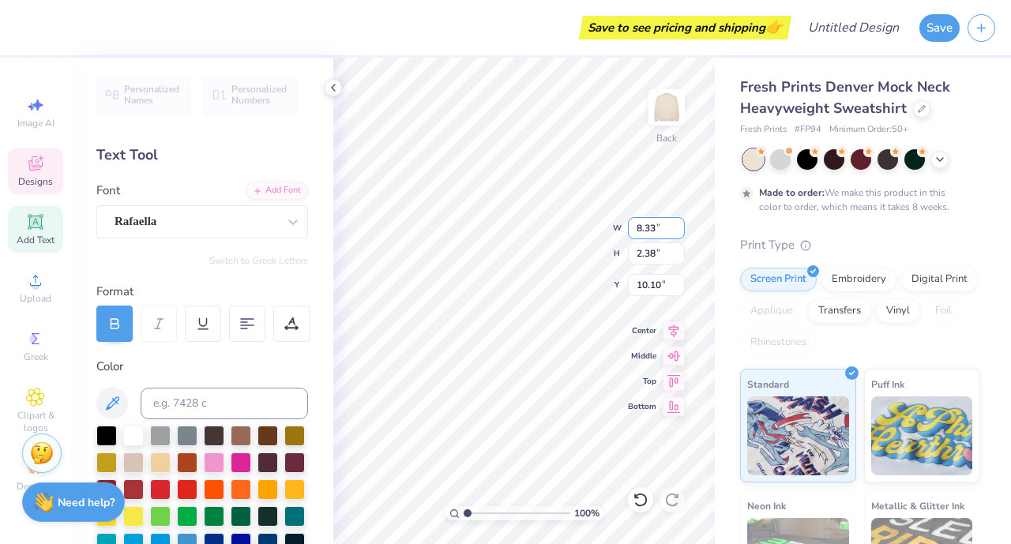
type input "10.10"
type input "0.70"
type input "0.62"
type input "8.68"
type input "14.96"
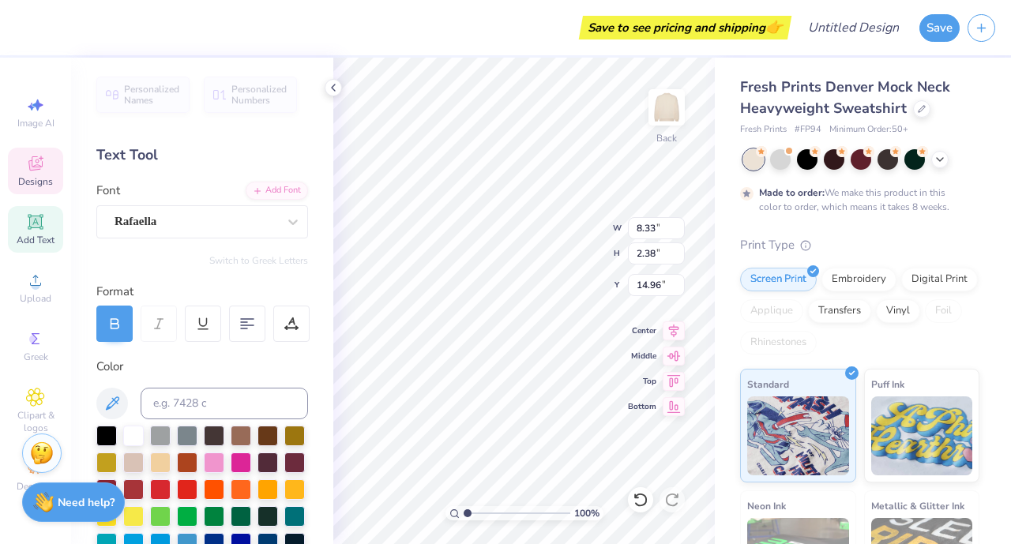
type input "8.33"
type input "2.38"
type input "4.02"
type input "6.72"
click at [29, 175] on span "Designs" at bounding box center [35, 181] width 35 height 13
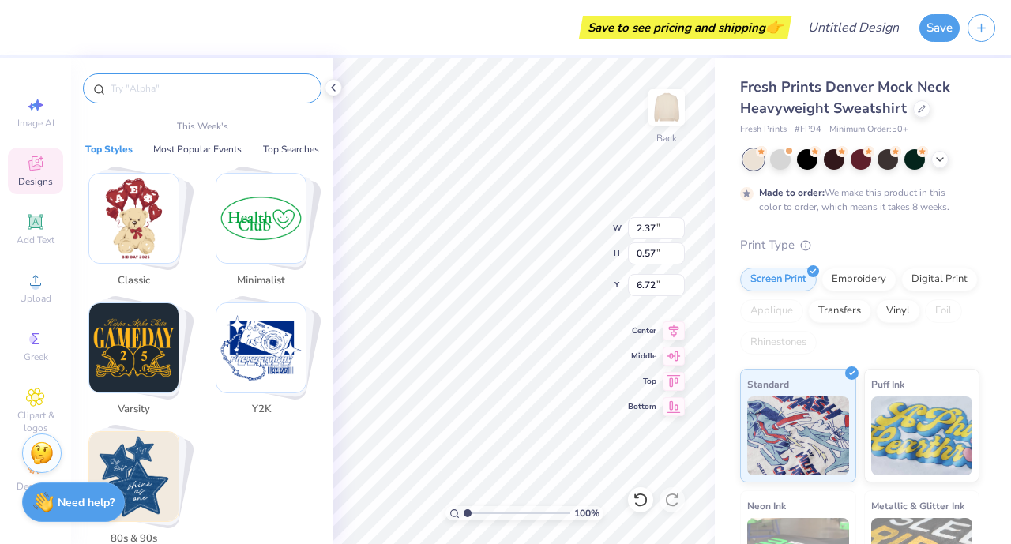
click at [202, 86] on input "text" at bounding box center [210, 89] width 202 height 16
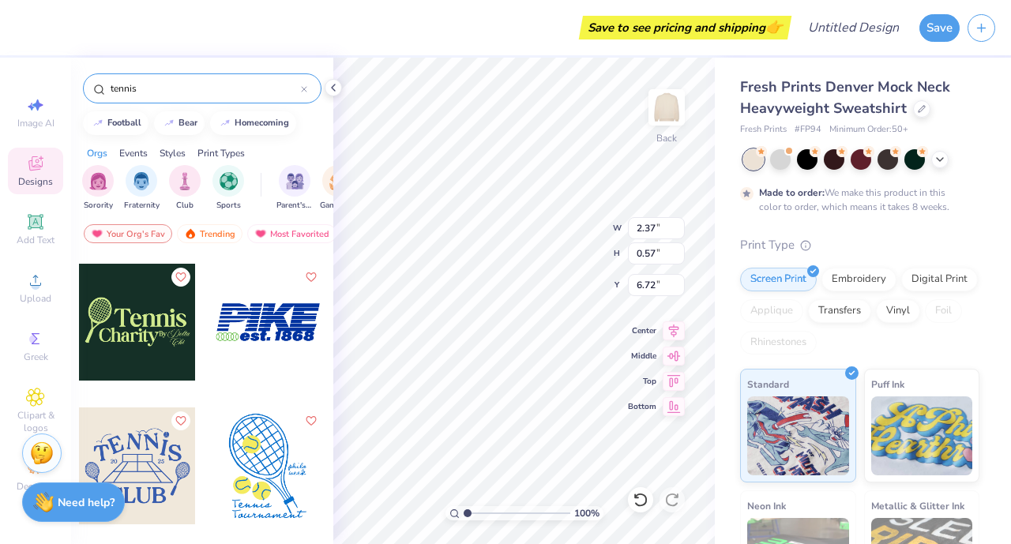
scroll to position [585, 0]
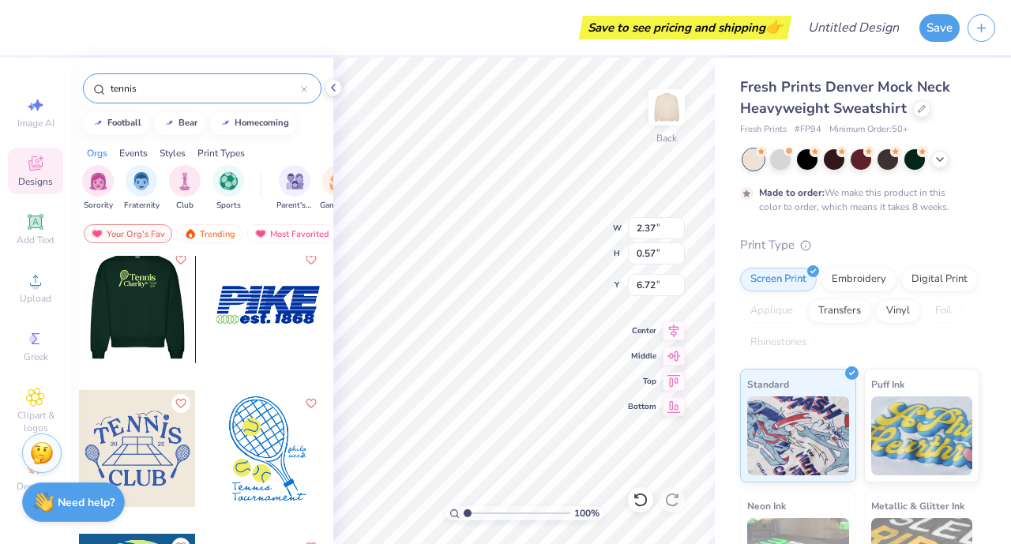
type input "tennis"
click at [153, 336] on div at bounding box center [136, 304] width 117 height 117
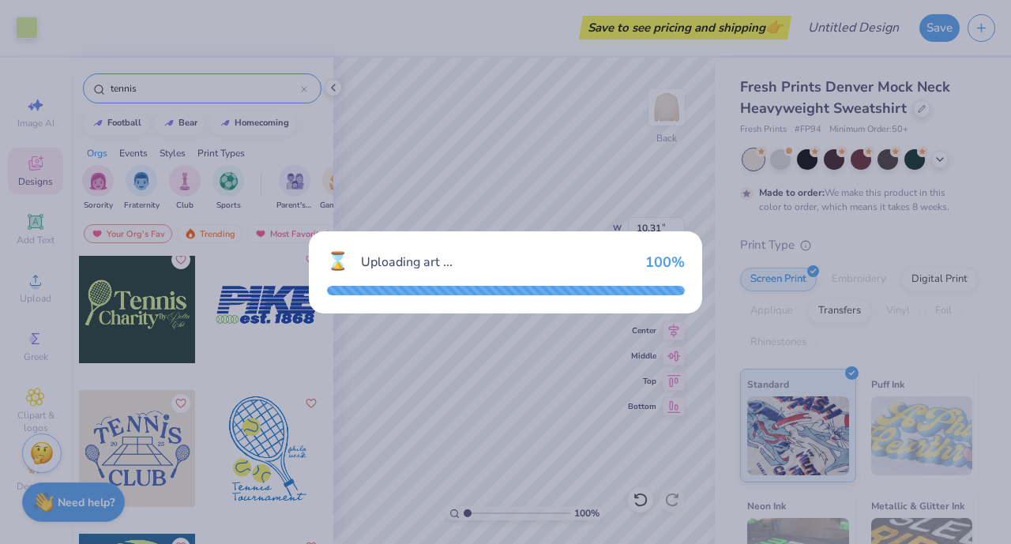
type input "10.31"
type input "4.90"
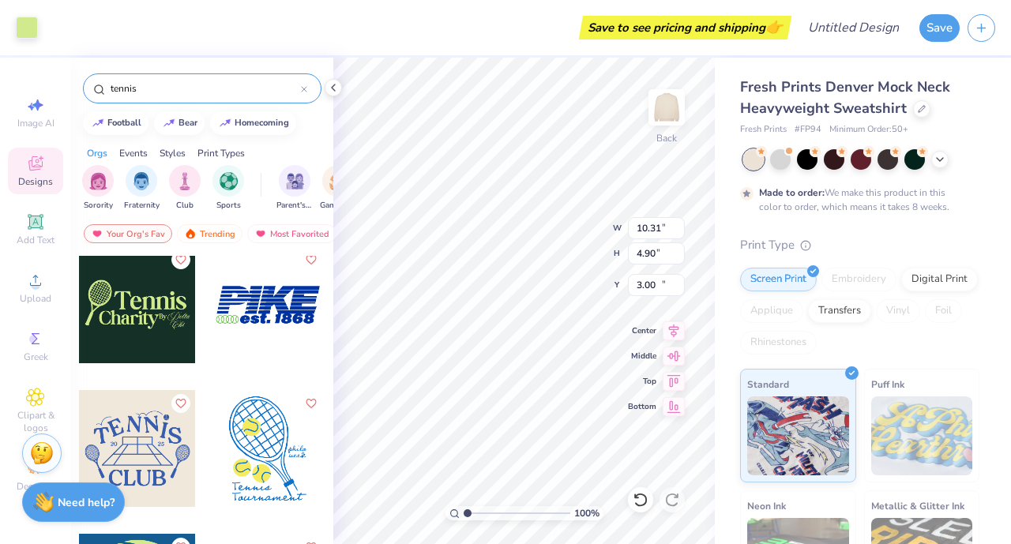
type input "10.32"
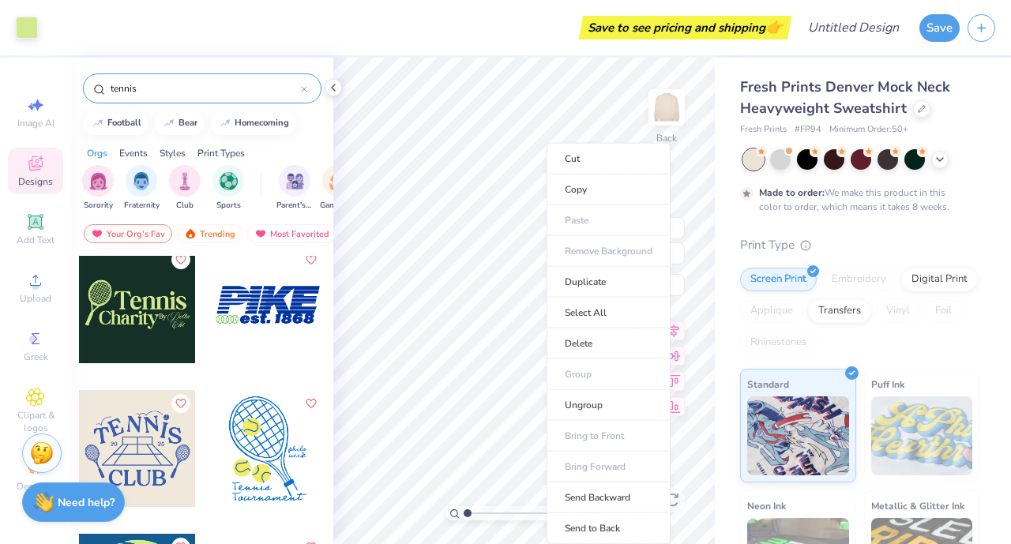
click at [547, 372] on ul "Cut Copy Paste Remove Background Duplicate Select All Delete Group Ungroup Brin…" at bounding box center [609, 343] width 124 height 401
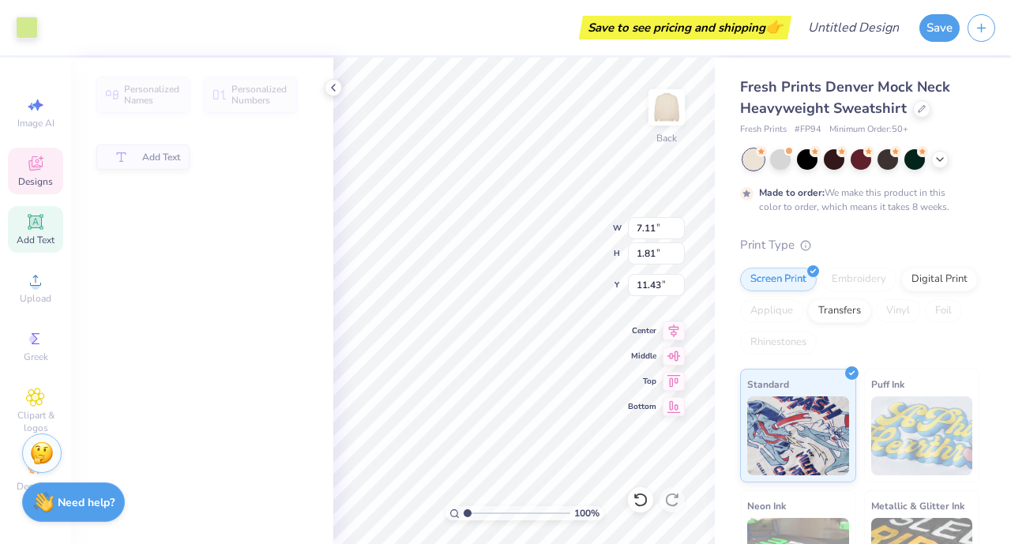
type input "7.11"
type input "1.81"
type input "11.43"
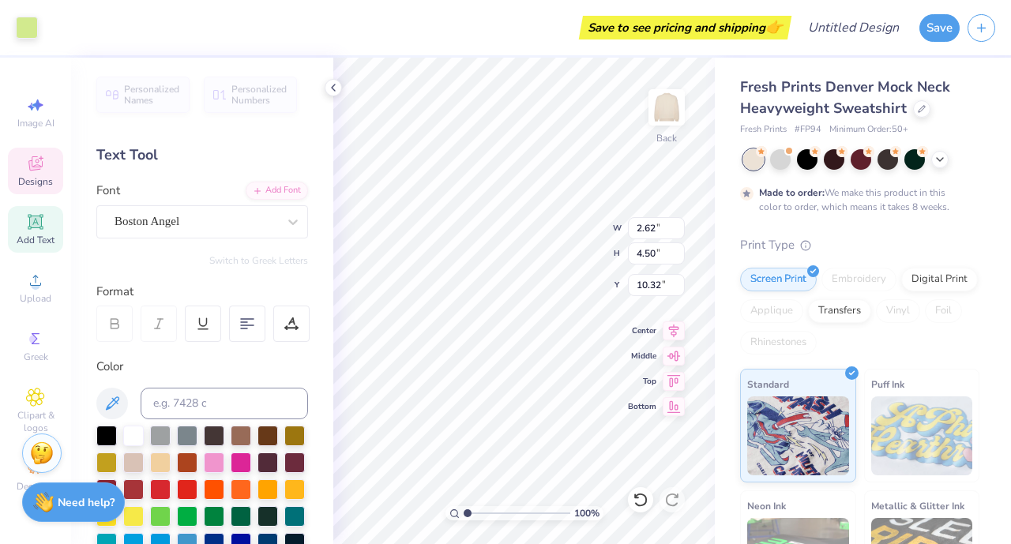
type input "4.02"
type input "1.33"
type input "2.29"
type input "2.18"
type input "0.84"
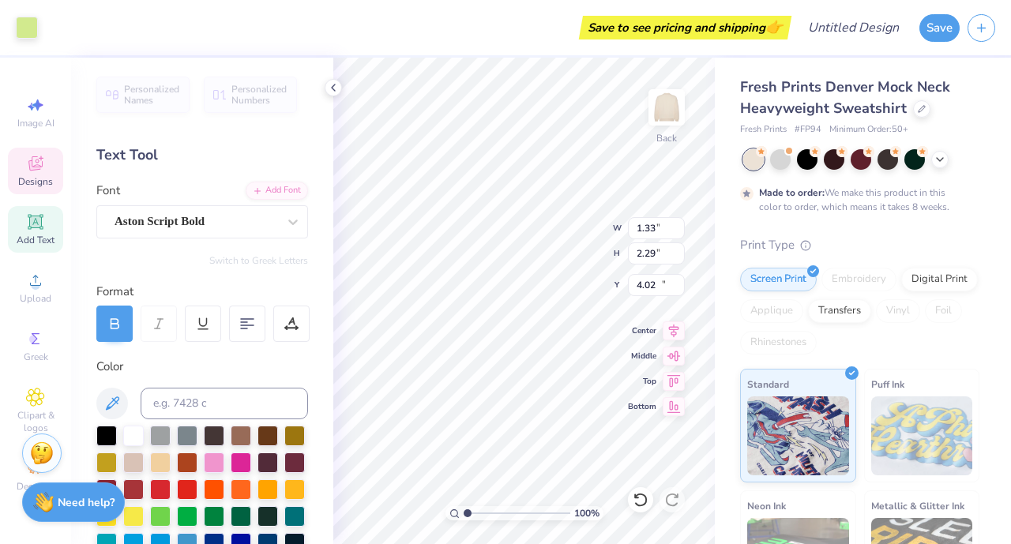
type input "13.46"
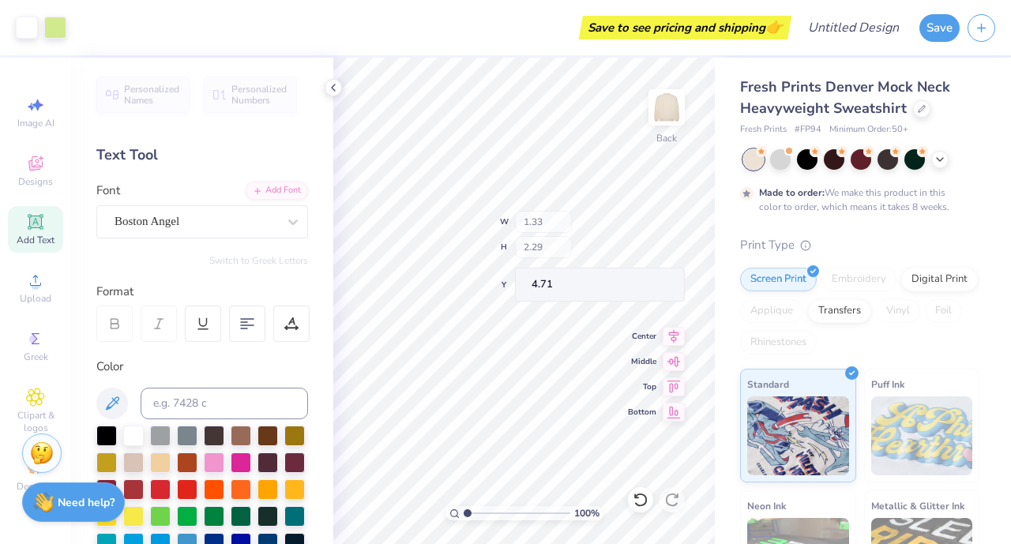
type input "4.71"
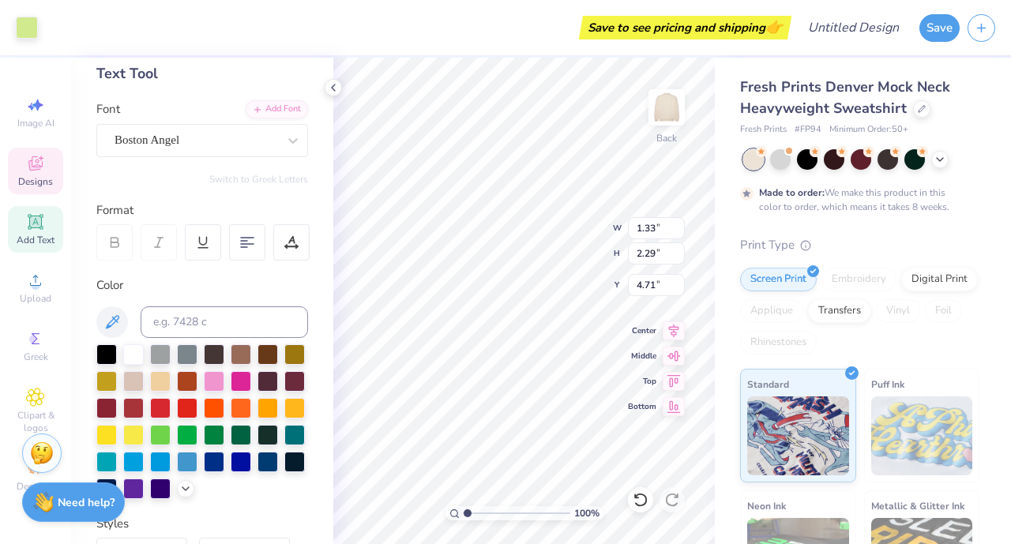
scroll to position [88, 0]
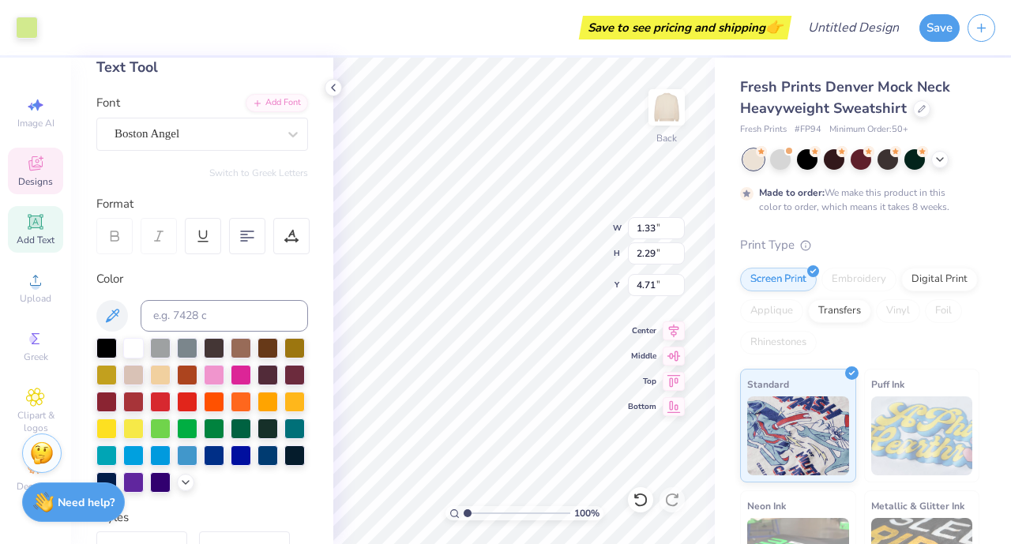
click at [224, 374] on div at bounding box center [214, 375] width 21 height 21
click at [224, 375] on div at bounding box center [214, 375] width 21 height 21
type input "8.33"
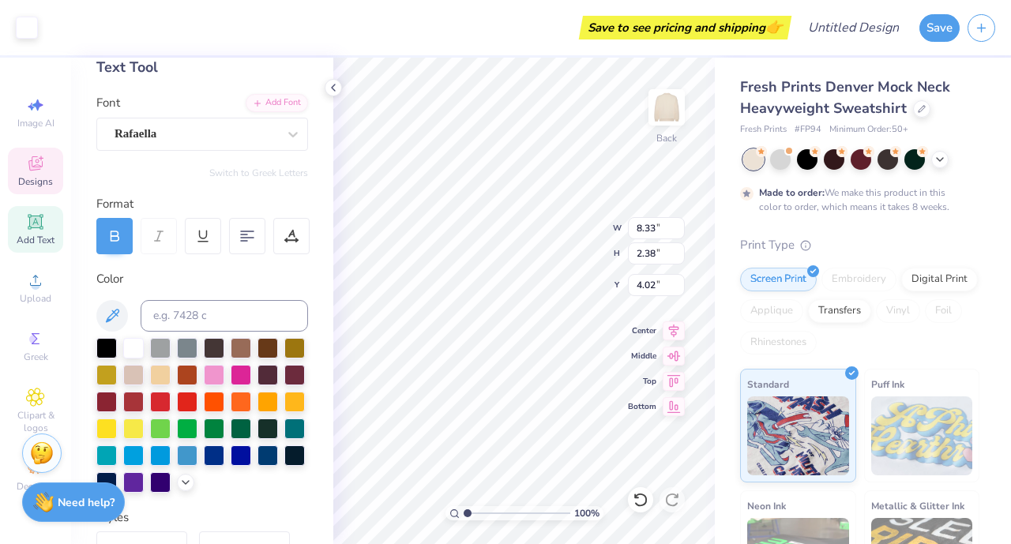
type input "2.38"
type input "4.02"
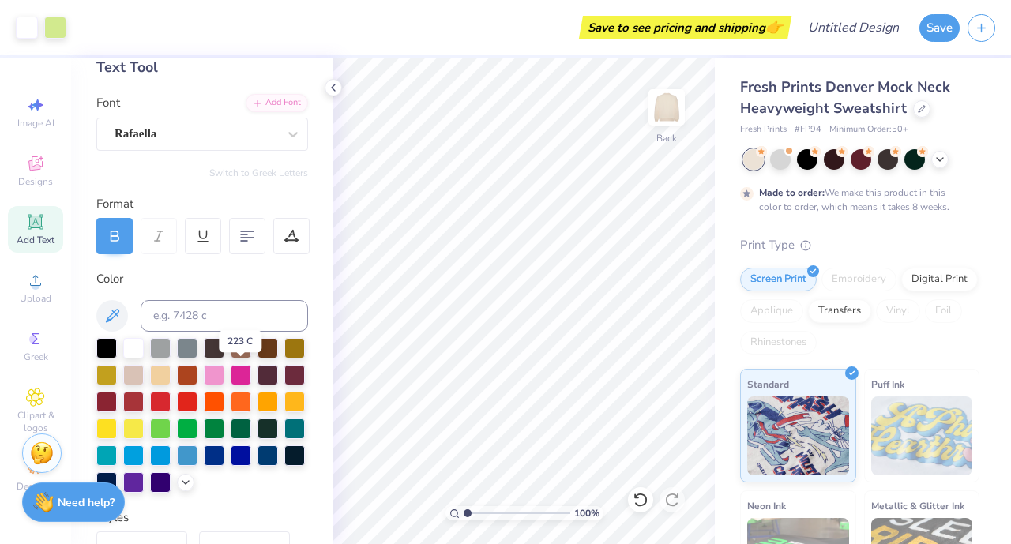
click at [224, 369] on div at bounding box center [214, 375] width 21 height 21
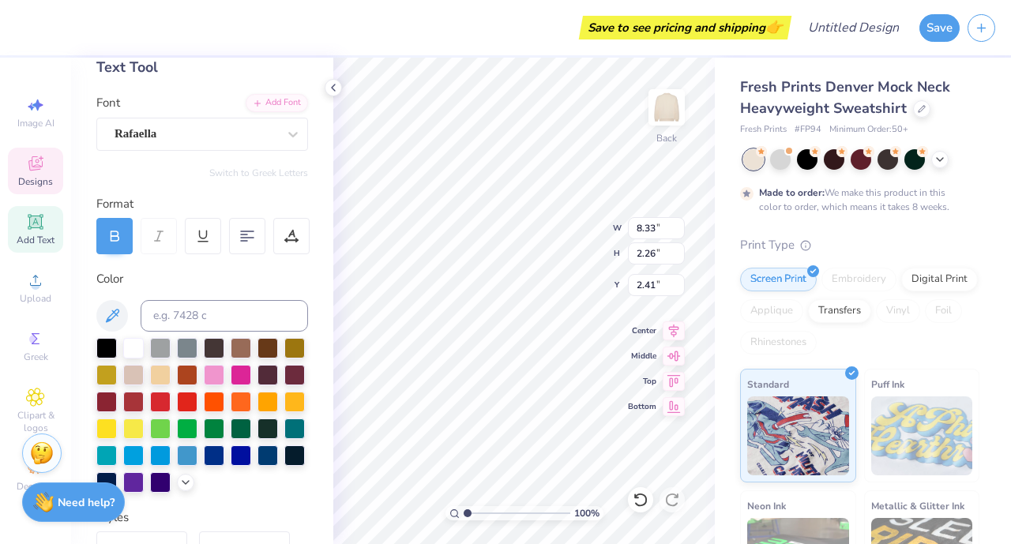
click at [224, 378] on div at bounding box center [214, 375] width 21 height 21
click at [224, 372] on div at bounding box center [214, 375] width 21 height 21
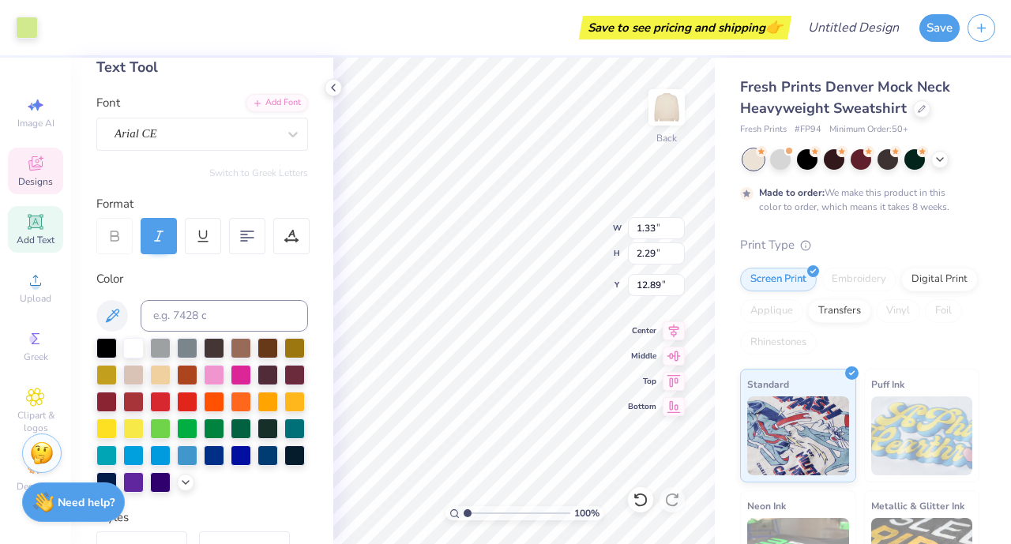
type input "12.89"
type input "8.33"
type input "2.26"
type input "2.41"
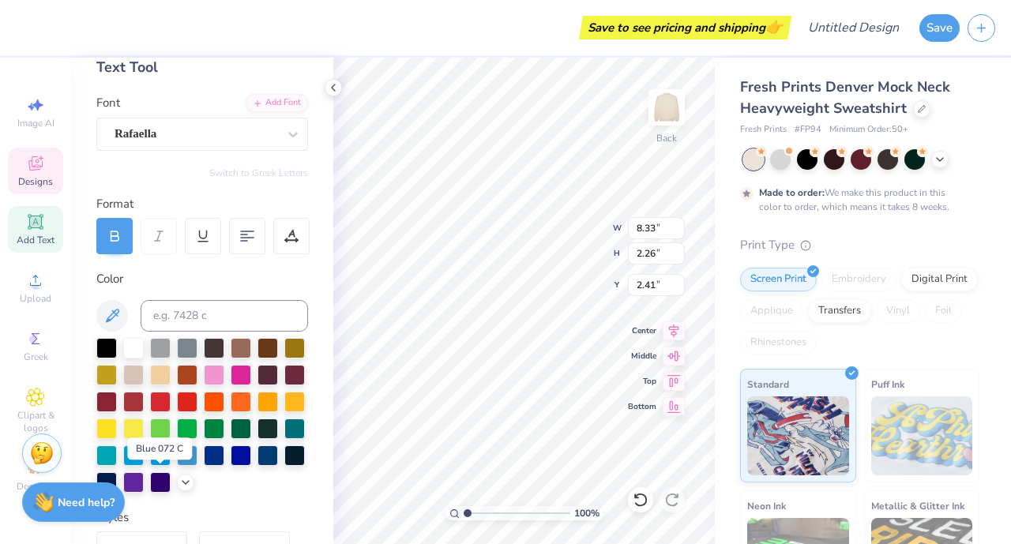
click at [231, 466] on div at bounding box center [241, 455] width 21 height 21
click at [204, 466] on div at bounding box center [214, 455] width 21 height 21
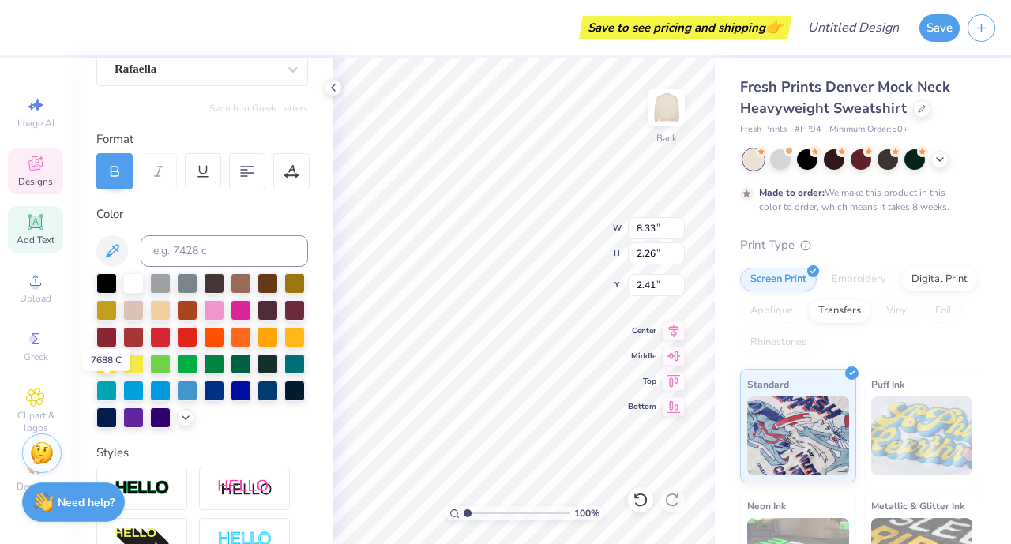
scroll to position [217, 0]
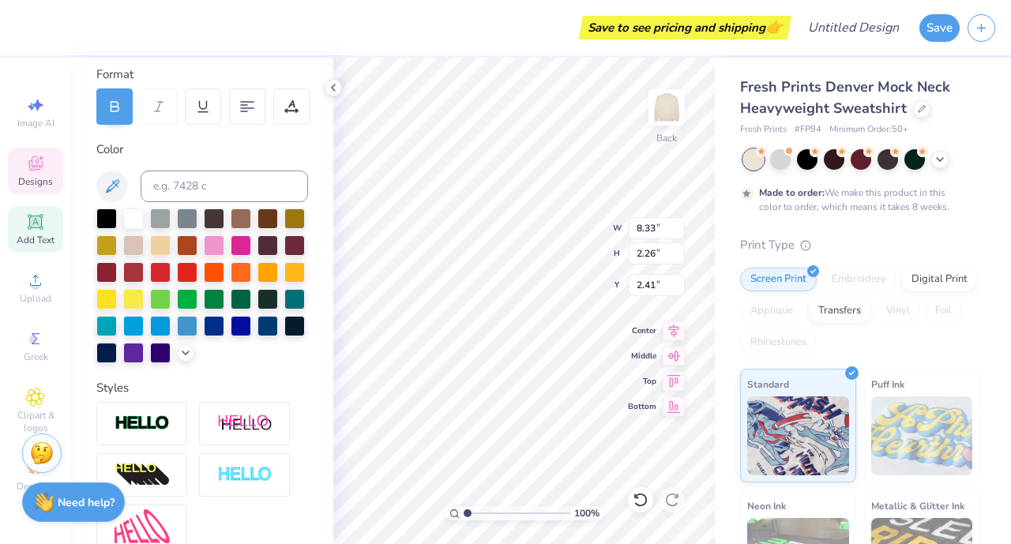
click at [231, 310] on div at bounding box center [241, 299] width 21 height 21
type input "2.38"
type input "4.02"
click at [257, 310] on div at bounding box center [267, 299] width 21 height 21
click at [231, 310] on div at bounding box center [241, 299] width 21 height 21
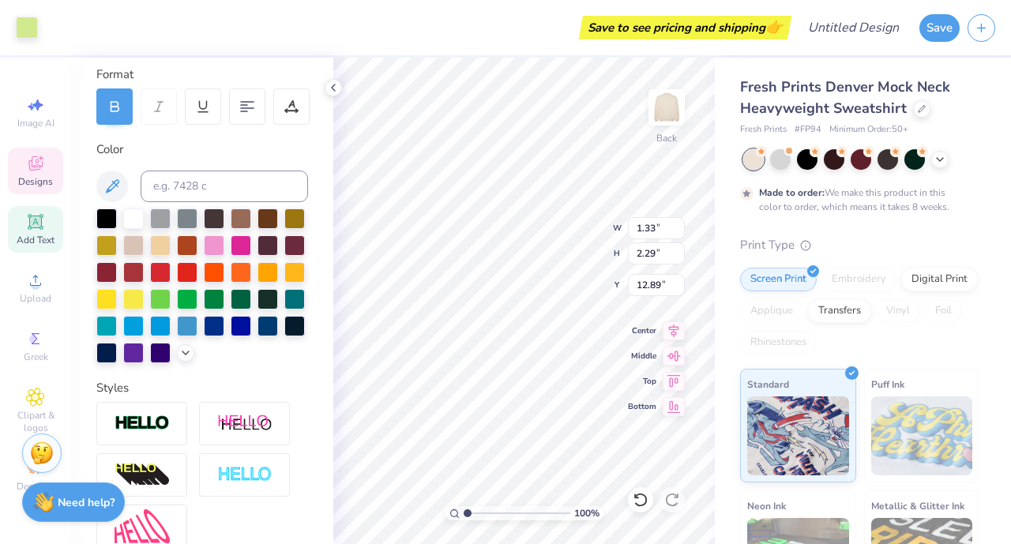
type input "8.33"
type input "2.26"
type input "2.41"
click at [224, 241] on div at bounding box center [214, 245] width 21 height 21
click at [231, 310] on div at bounding box center [241, 299] width 21 height 21
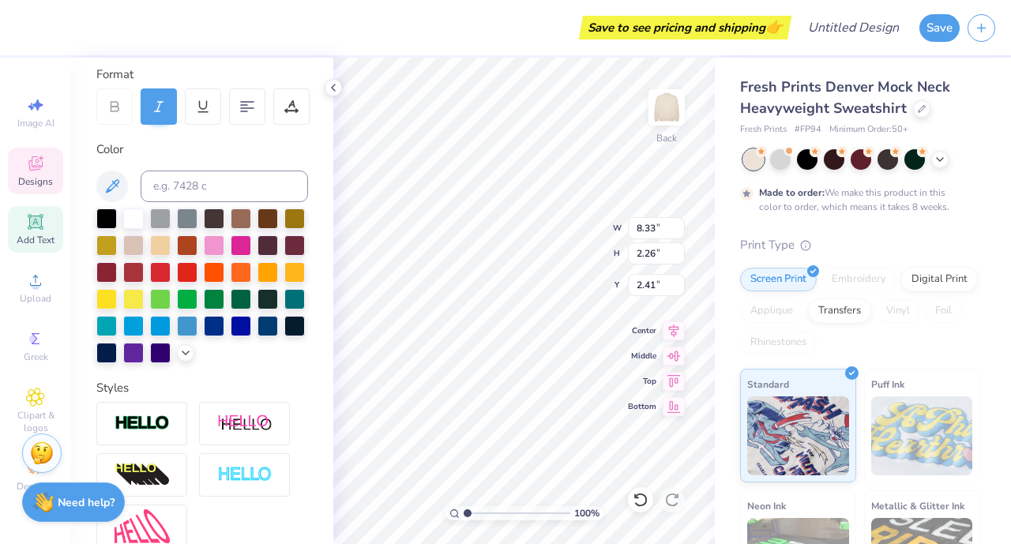
type input "2.37"
type input "0.57"
type input "6.72"
click at [224, 247] on div at bounding box center [214, 245] width 21 height 21
click at [231, 310] on div at bounding box center [241, 299] width 21 height 21
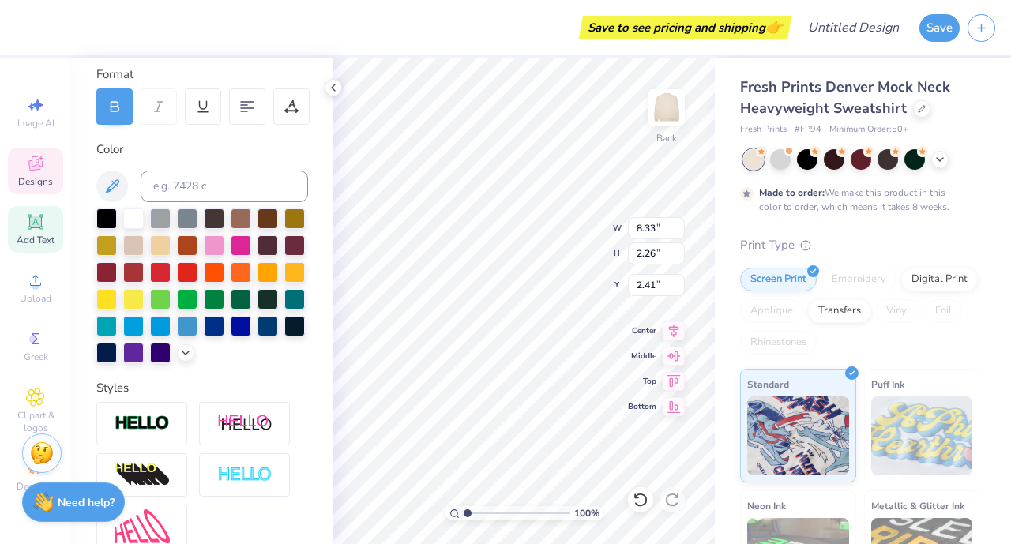
click at [671, 326] on icon at bounding box center [674, 330] width 10 height 13
type input "2.38"
type input "4.02"
click at [673, 333] on icon at bounding box center [674, 330] width 22 height 19
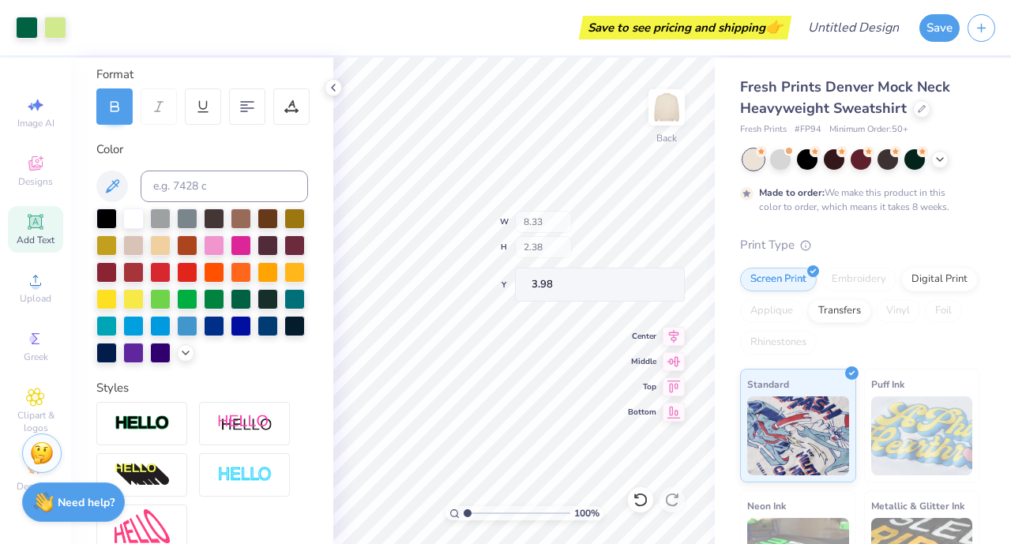
type input "3.98"
click at [30, 173] on div "Designs" at bounding box center [35, 171] width 55 height 47
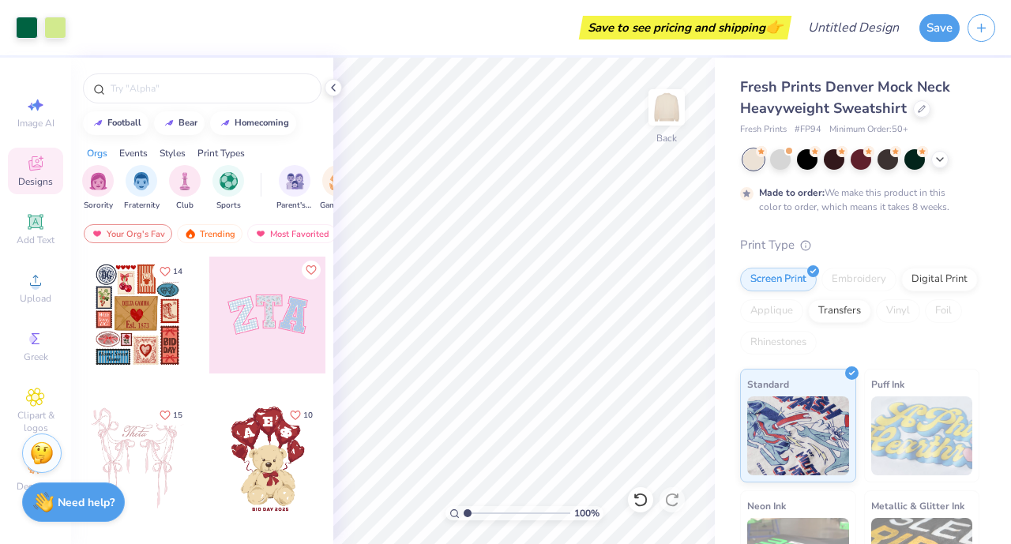
click at [212, 79] on div at bounding box center [202, 88] width 239 height 30
click at [209, 86] on input "text" at bounding box center [210, 89] width 202 height 16
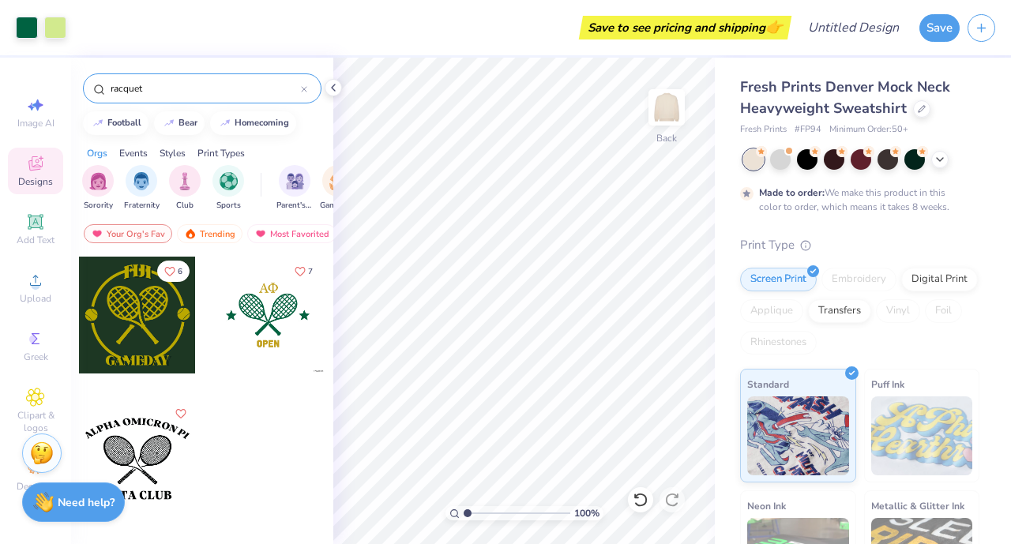
type input "racquet"
click at [257, 329] on div at bounding box center [267, 315] width 117 height 117
type input "7.67"
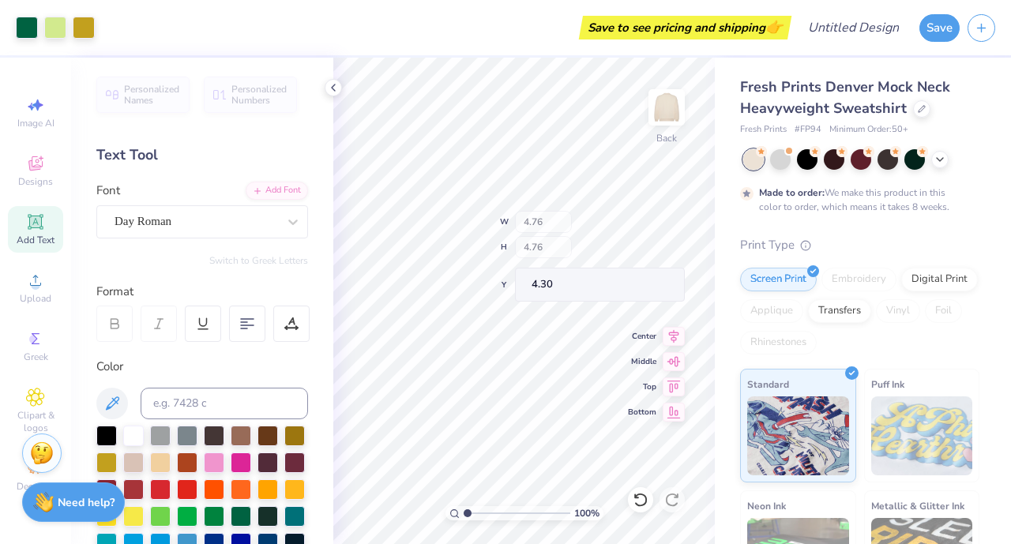
type input "4.30"
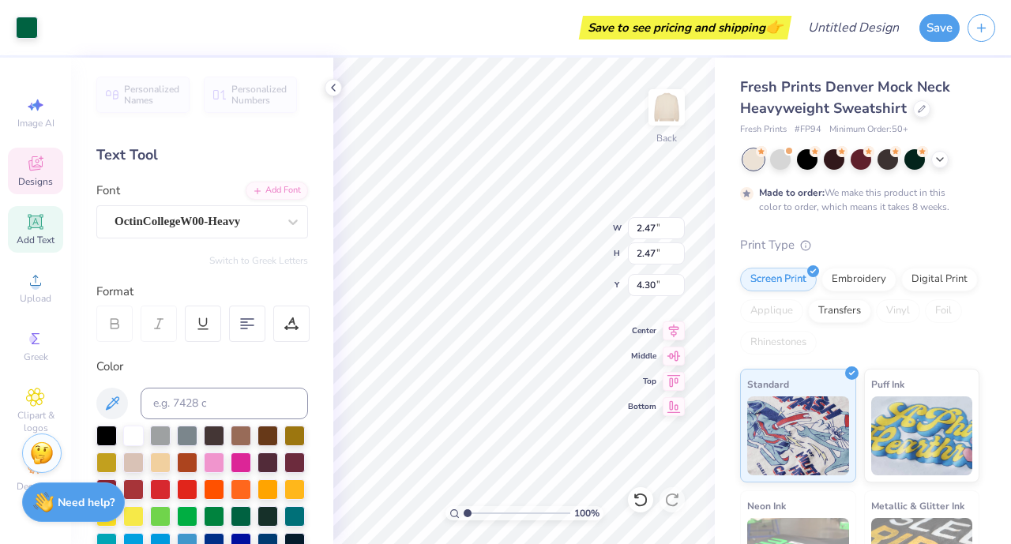
type input "2.47"
type input "4.53"
type input "4.82"
click at [332, 91] on icon at bounding box center [333, 87] width 13 height 13
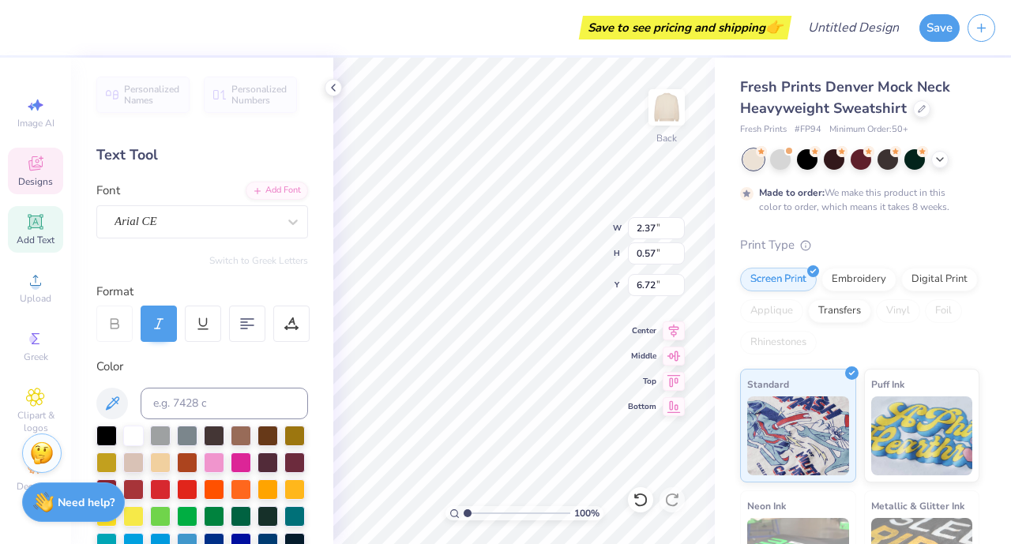
click at [676, 382] on icon at bounding box center [674, 381] width 22 height 19
type input "0.50"
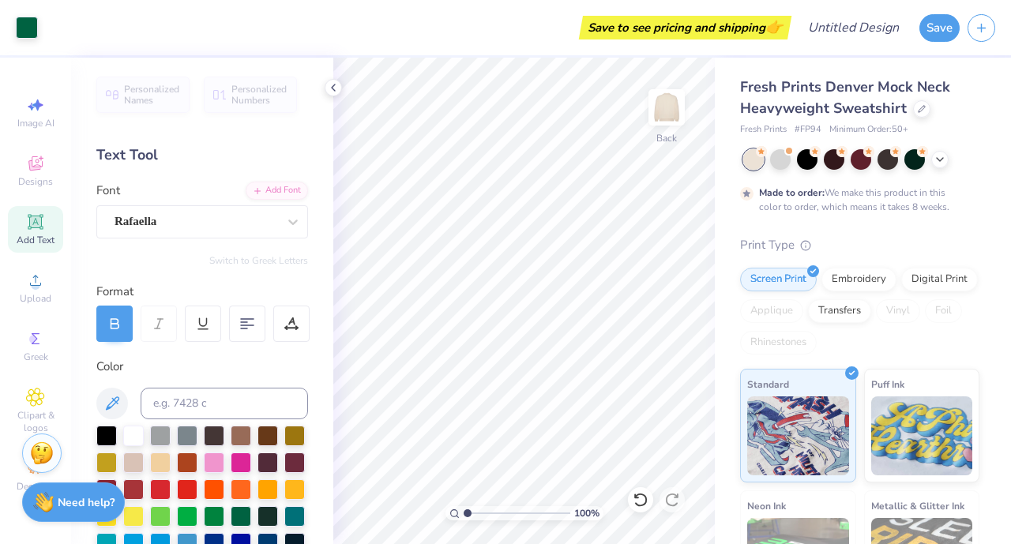
click at [329, 91] on icon at bounding box center [333, 87] width 13 height 13
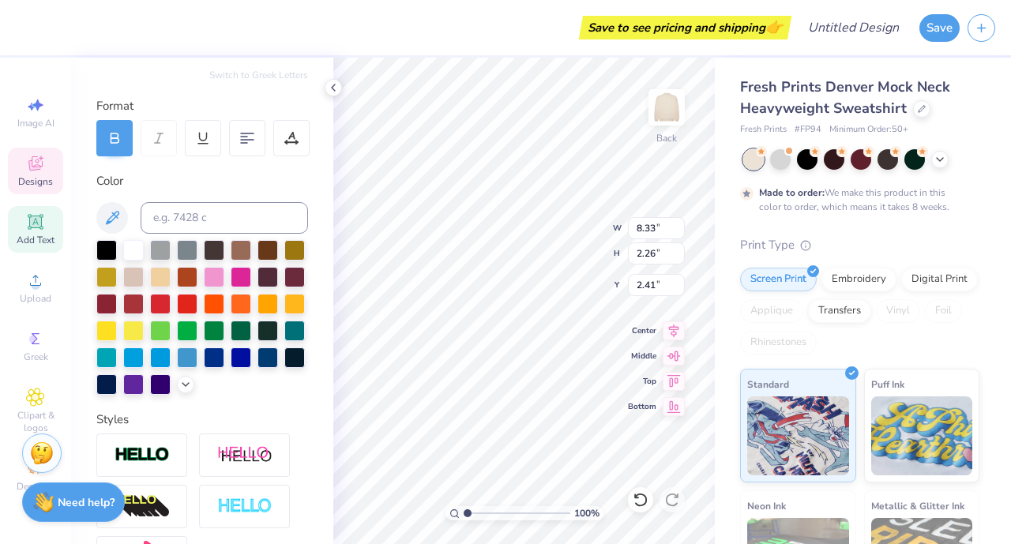
scroll to position [205, 0]
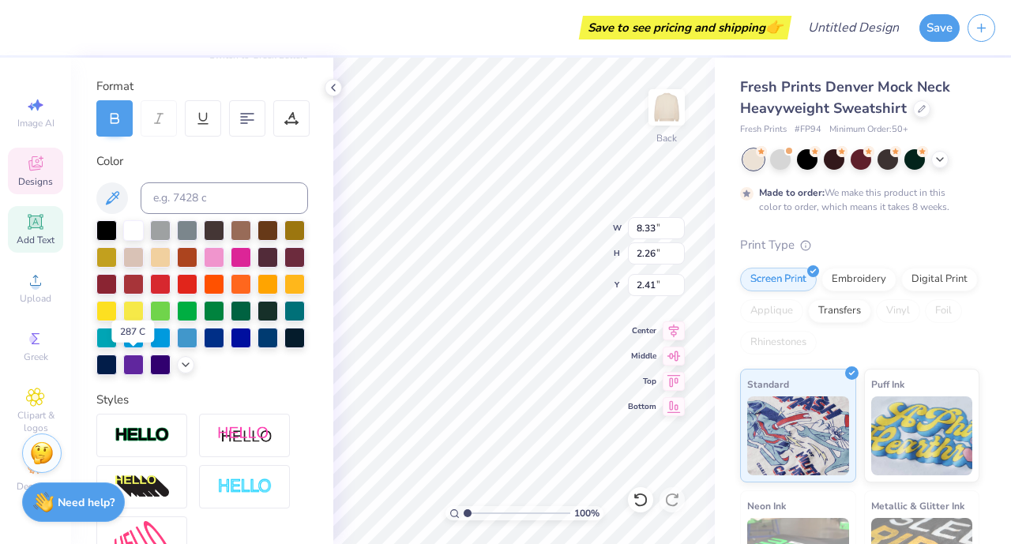
click at [204, 348] on div at bounding box center [214, 338] width 21 height 21
click at [117, 283] on div at bounding box center [106, 284] width 21 height 21
click at [284, 268] on div at bounding box center [294, 257] width 21 height 21
type input "2.38"
type input "3.98"
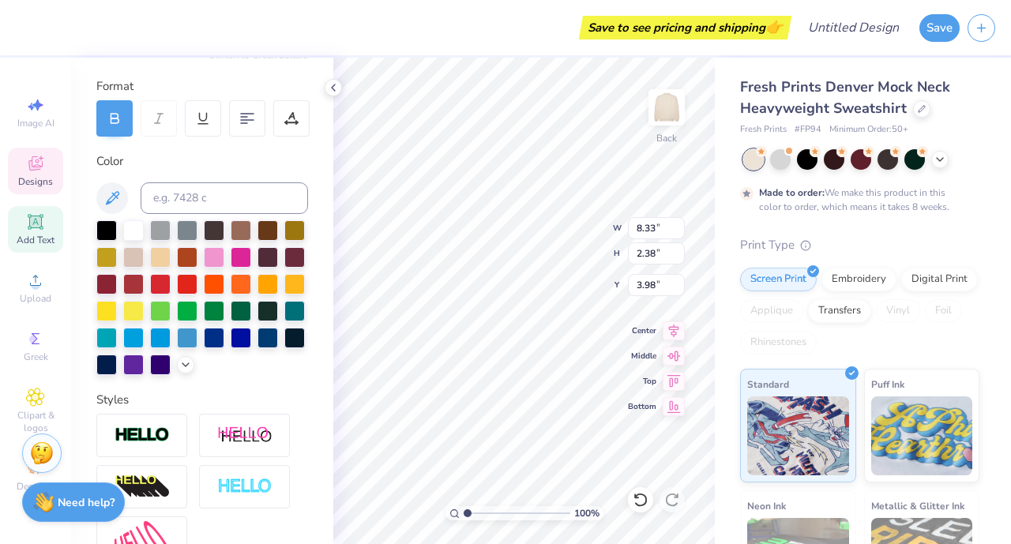
click at [284, 268] on div at bounding box center [294, 257] width 21 height 21
type input "2.47"
type input "4.82"
click at [284, 268] on div at bounding box center [294, 257] width 21 height 21
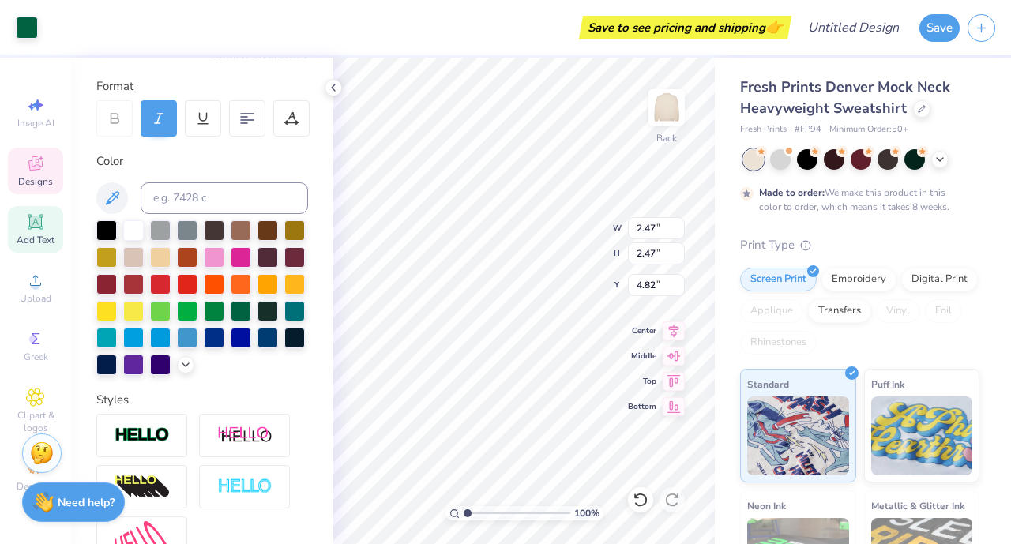
type input "2.37"
type input "0.57"
type input "6.72"
click at [284, 268] on div at bounding box center [294, 257] width 21 height 21
type input "2.47"
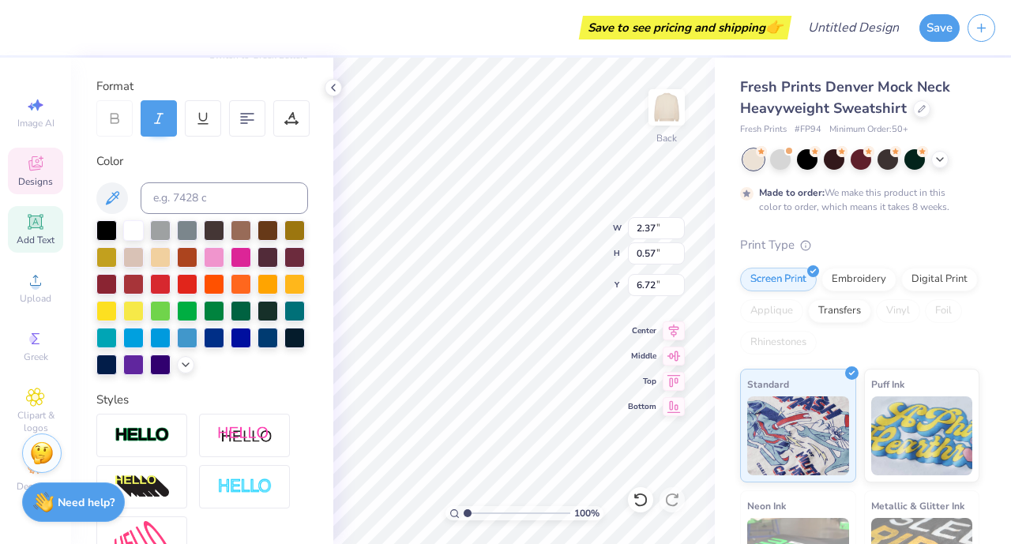
type input "2.47"
type input "4.82"
click at [117, 282] on div at bounding box center [106, 284] width 21 height 21
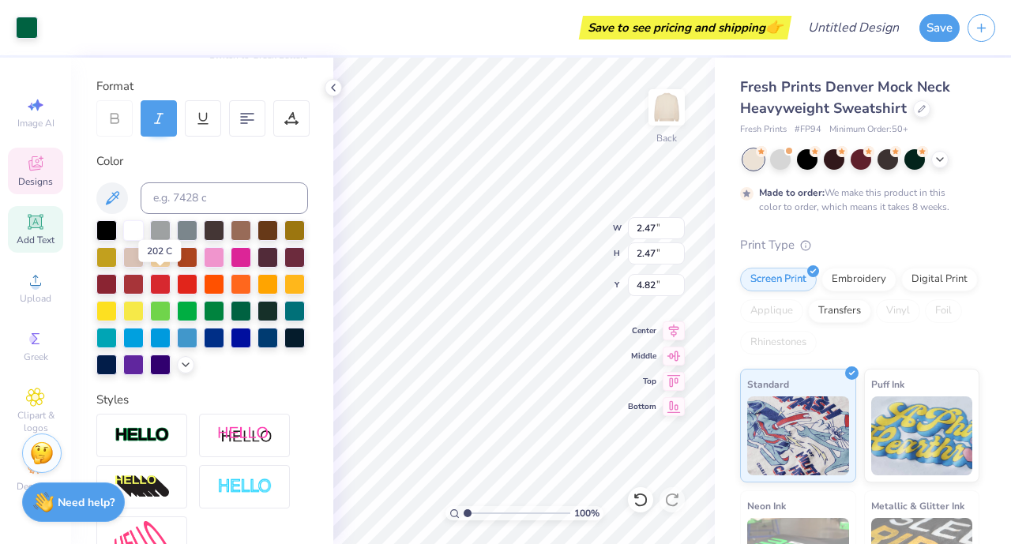
click at [117, 282] on div at bounding box center [106, 284] width 21 height 21
click at [117, 284] on div at bounding box center [106, 284] width 21 height 21
click at [284, 268] on div at bounding box center [294, 257] width 21 height 21
click at [224, 250] on div at bounding box center [214, 257] width 21 height 21
type input "2.38"
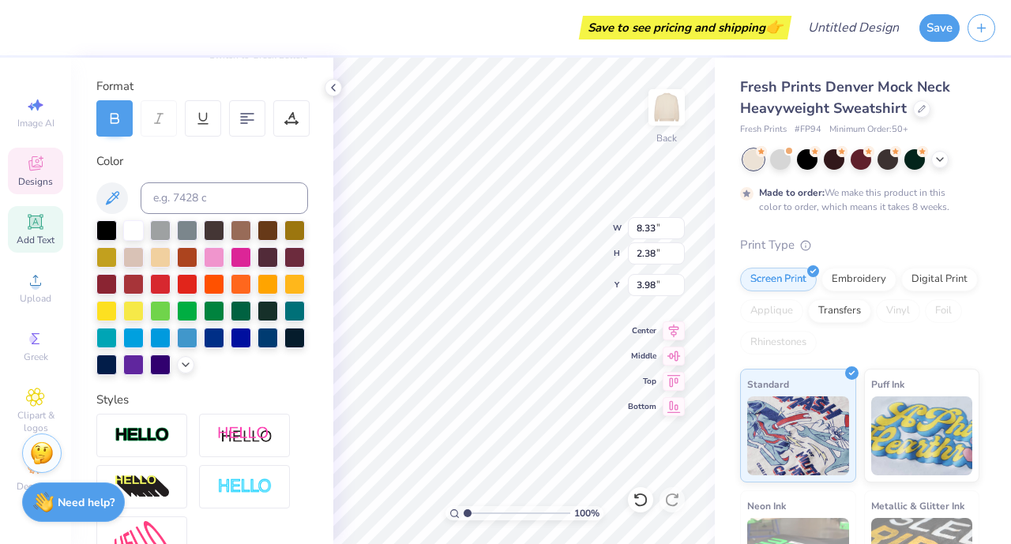
type input "3.98"
click at [224, 260] on div at bounding box center [214, 257] width 21 height 21
click at [224, 254] on div at bounding box center [214, 257] width 21 height 21
type input "2.38"
type input "3.98"
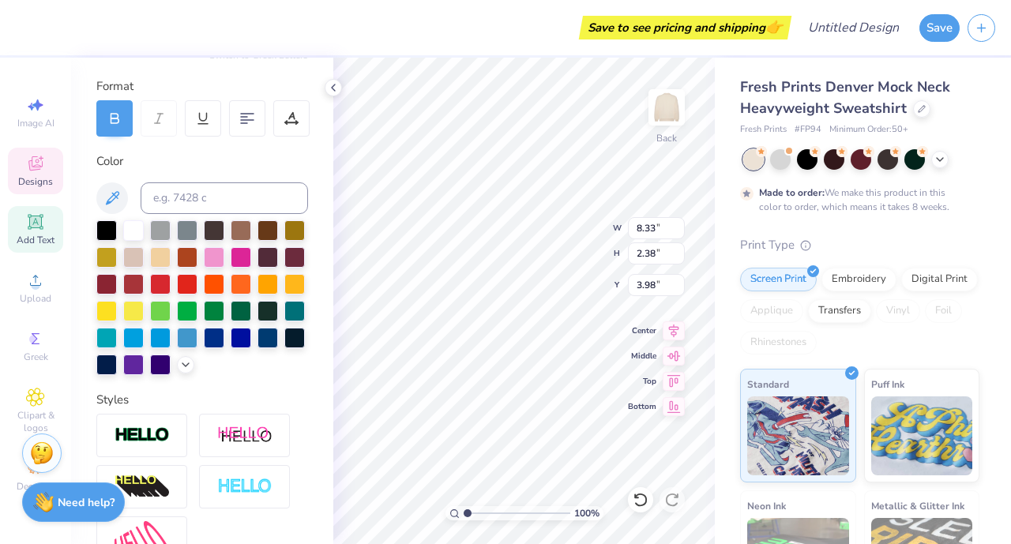
click at [224, 252] on div at bounding box center [214, 257] width 21 height 21
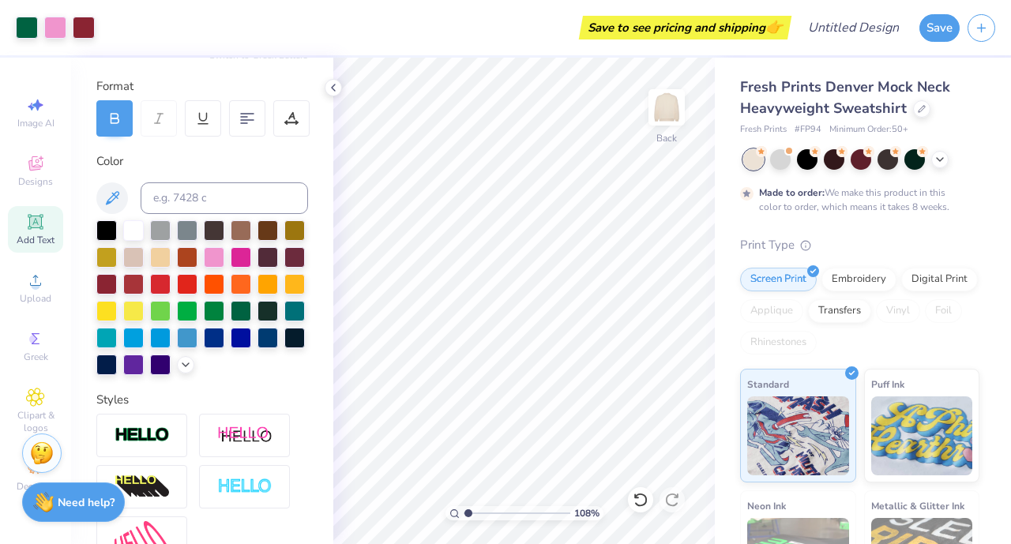
type input "1.07518340572089"
type textarea "x"
type input "1.08380741321759"
type textarea "x"
type input "1.08944415487816"
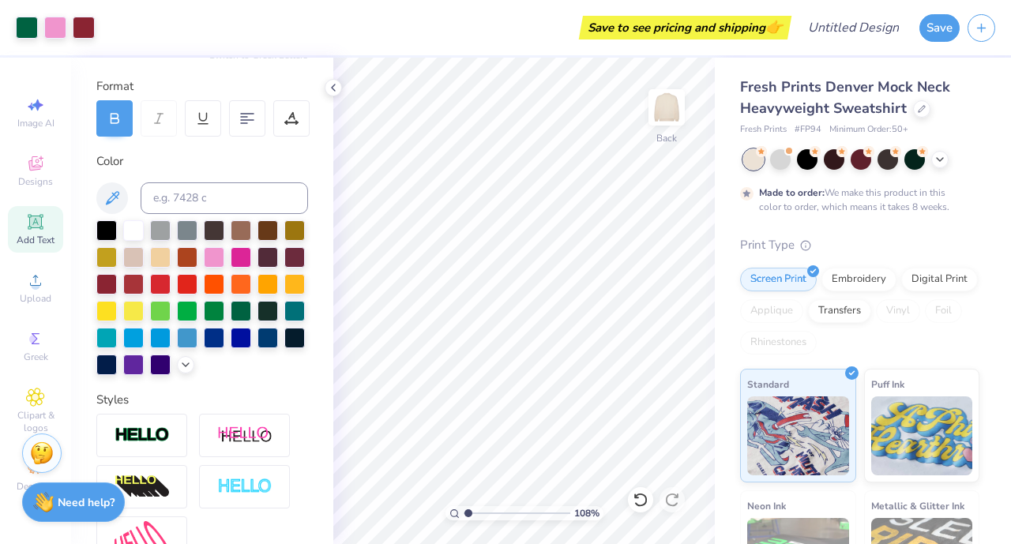
type textarea "x"
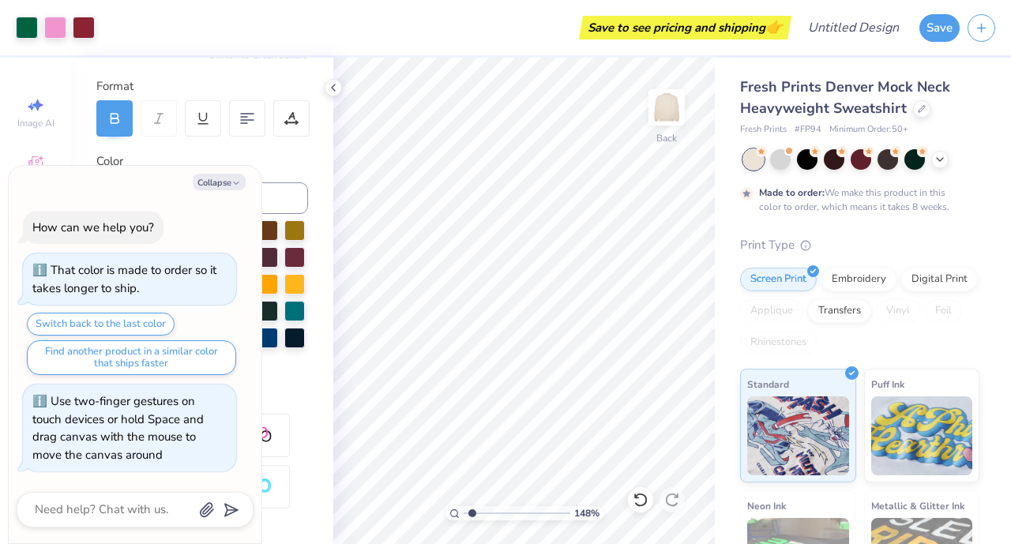
type input "1.48455394527905"
type textarea "x"
type input "1.48455394527905"
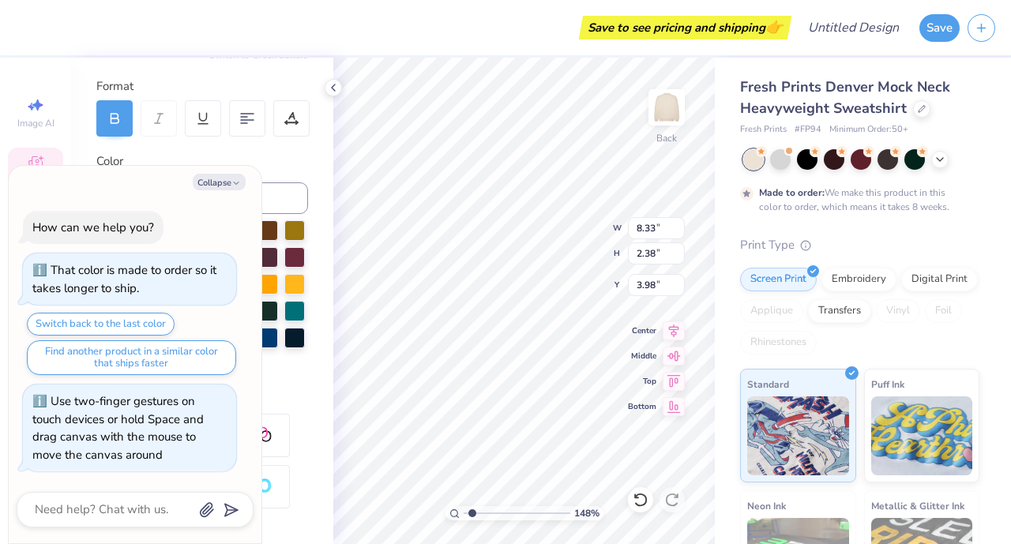
type textarea "x"
type input "1.48455394527905"
type input "2.26"
type input "2.41"
type textarea "x"
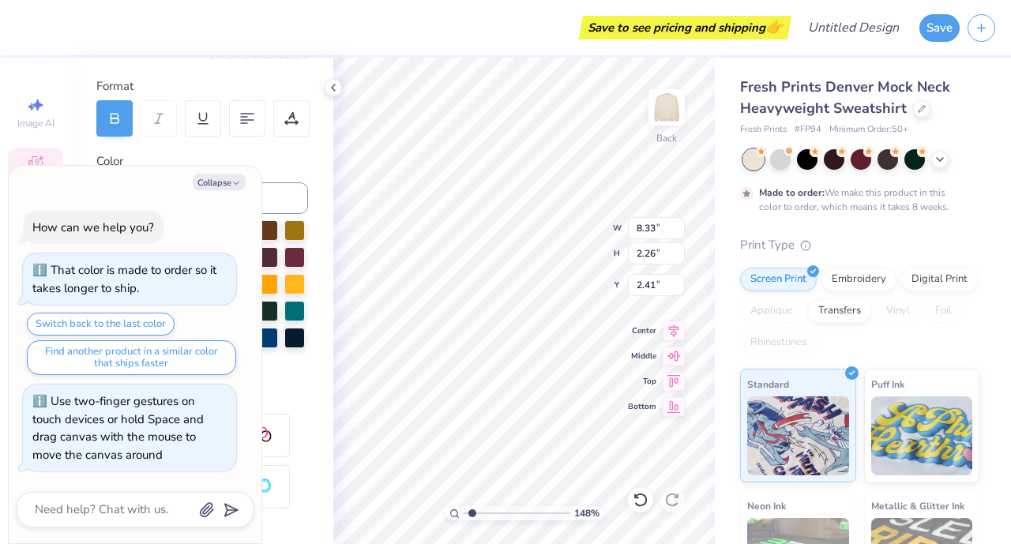
type input "1.48455394527905"
type input "2.37"
type input "0.57"
type input "6.72"
click at [239, 184] on icon "button" at bounding box center [235, 183] width 9 height 9
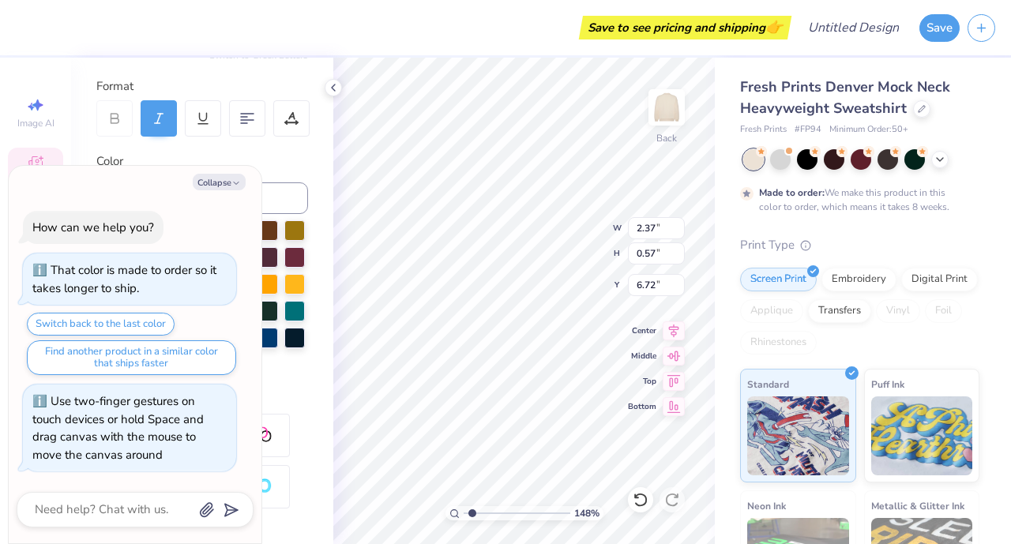
type textarea "x"
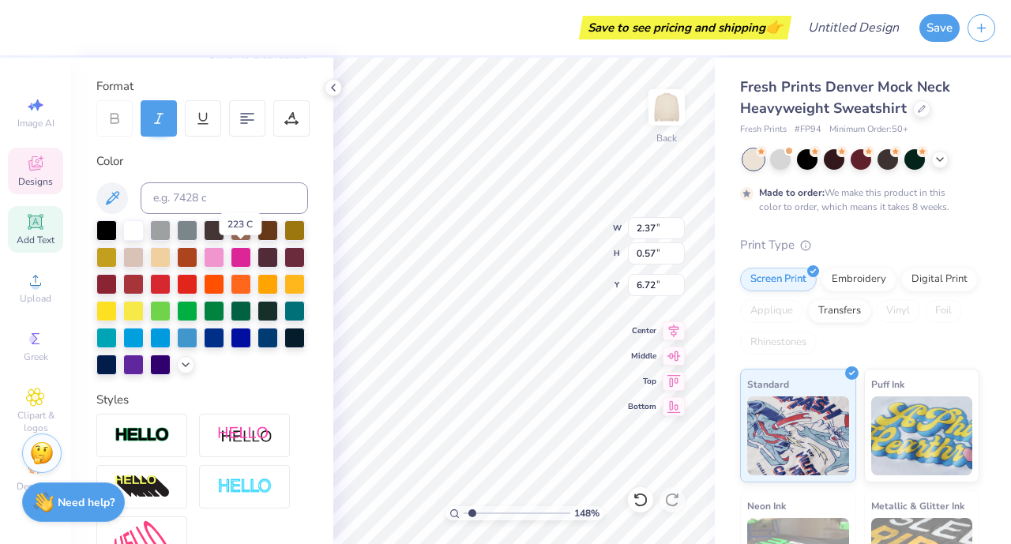
click at [224, 256] on div at bounding box center [214, 257] width 21 height 21
type input "1.33599205239748"
type input "8.33"
type input "2.26"
type input "2.41"
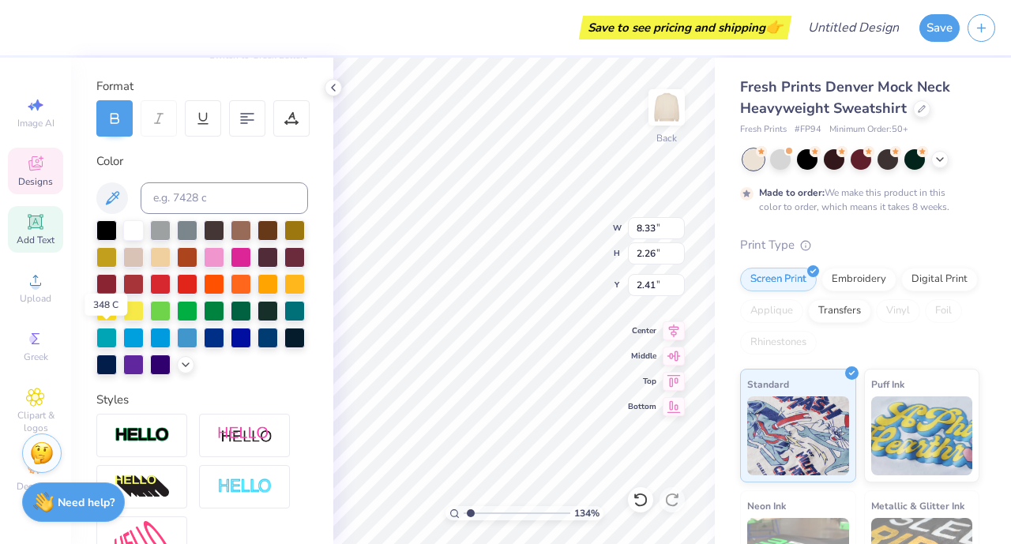
click at [204, 321] on div at bounding box center [214, 311] width 21 height 21
click at [231, 321] on div at bounding box center [241, 311] width 21 height 21
type input "1.33599205239748"
type input "2.38"
type input "3.98"
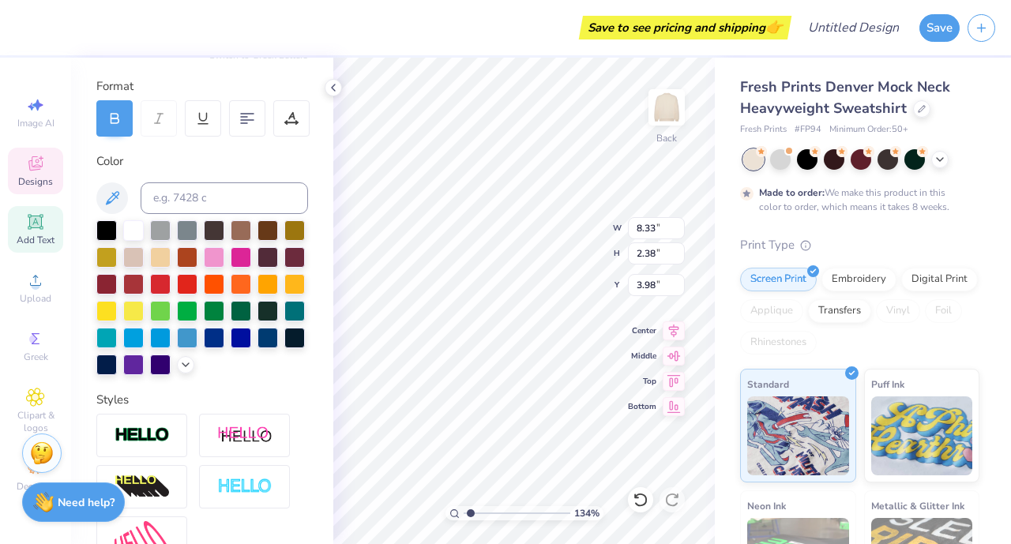
click at [257, 321] on div at bounding box center [267, 311] width 21 height 21
click at [204, 321] on div at bounding box center [214, 311] width 21 height 21
click at [231, 321] on div at bounding box center [241, 311] width 21 height 21
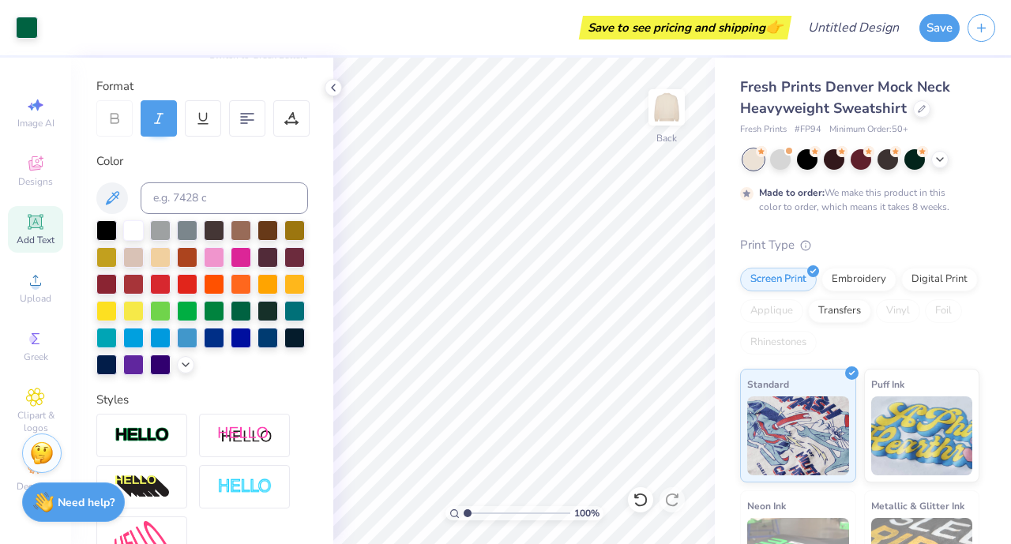
type input "1"
click at [329, 88] on icon at bounding box center [333, 87] width 13 height 13
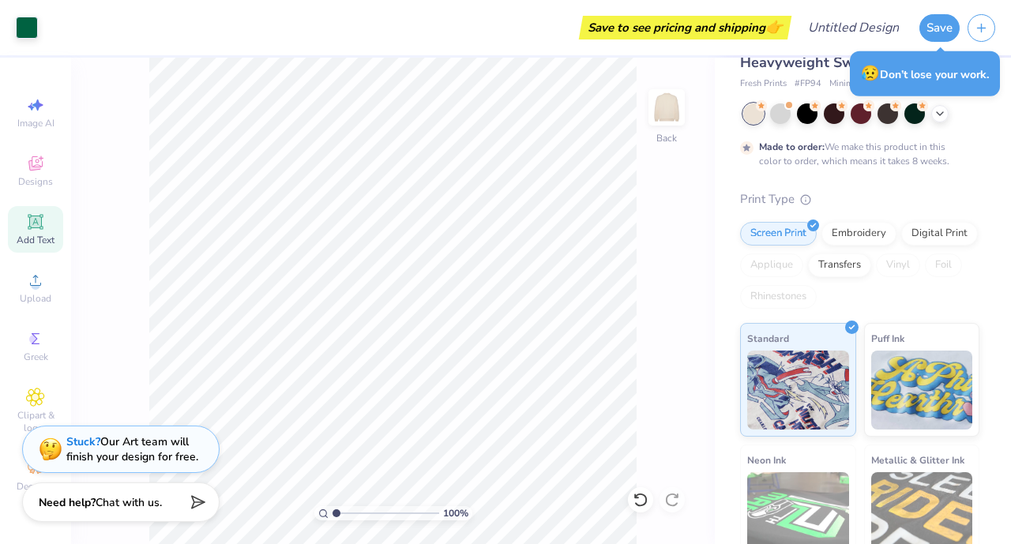
scroll to position [0, 0]
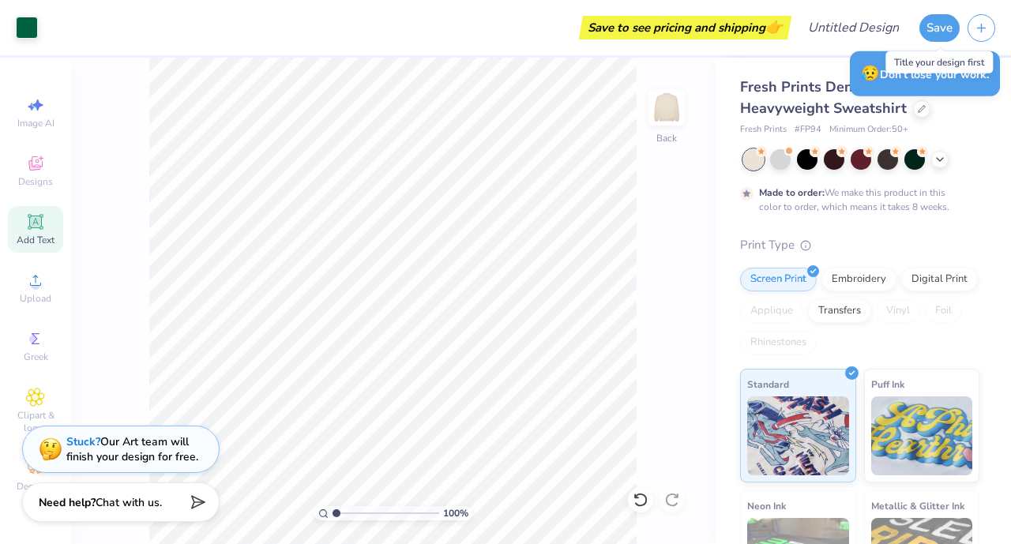
click at [934, 24] on button "Save" at bounding box center [939, 28] width 40 height 28
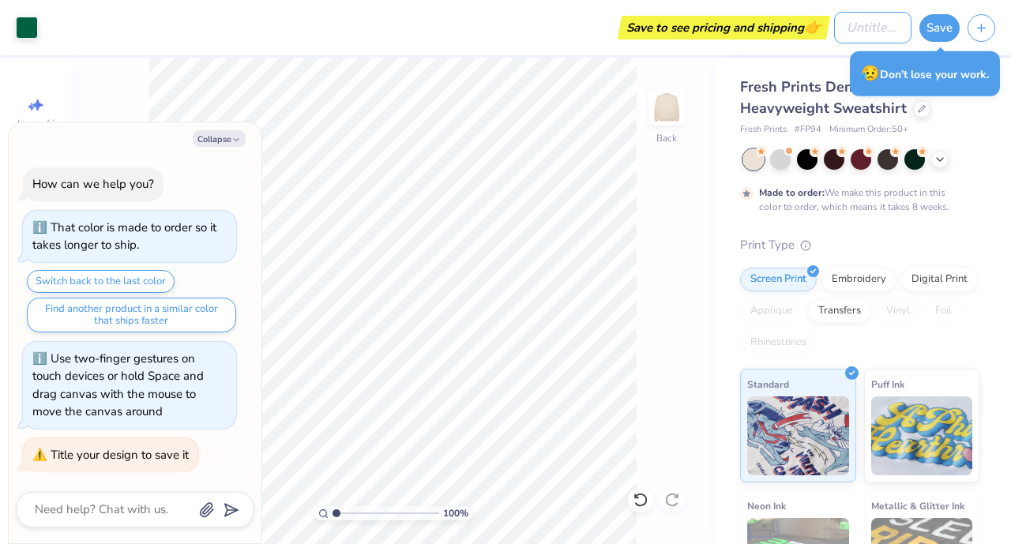
click at [857, 20] on input "Design Title" at bounding box center [872, 28] width 77 height 32
type textarea "x"
type input "V"
type textarea "x"
type input "Va"
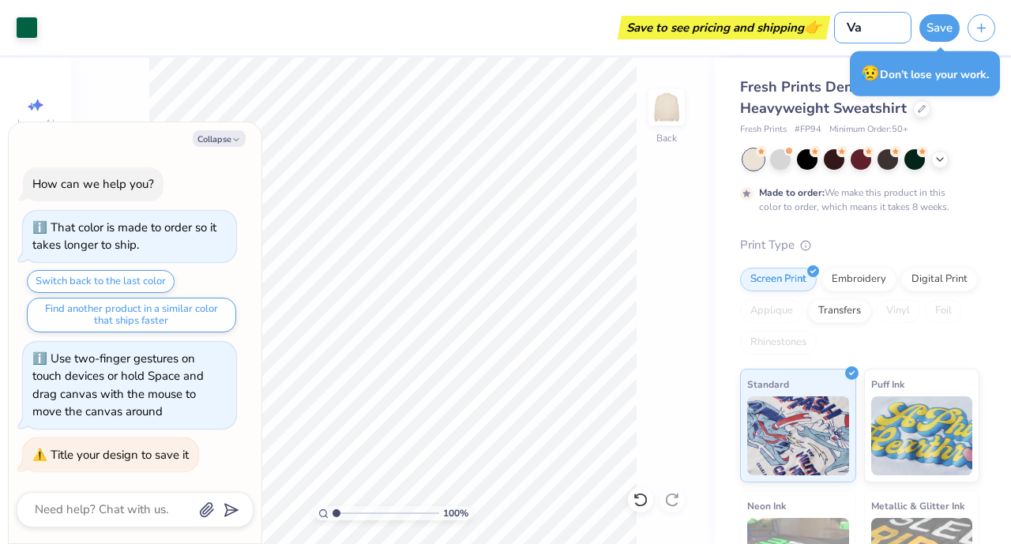
type textarea "x"
type input "Var"
type textarea "x"
type input "Vars"
type textarea "x"
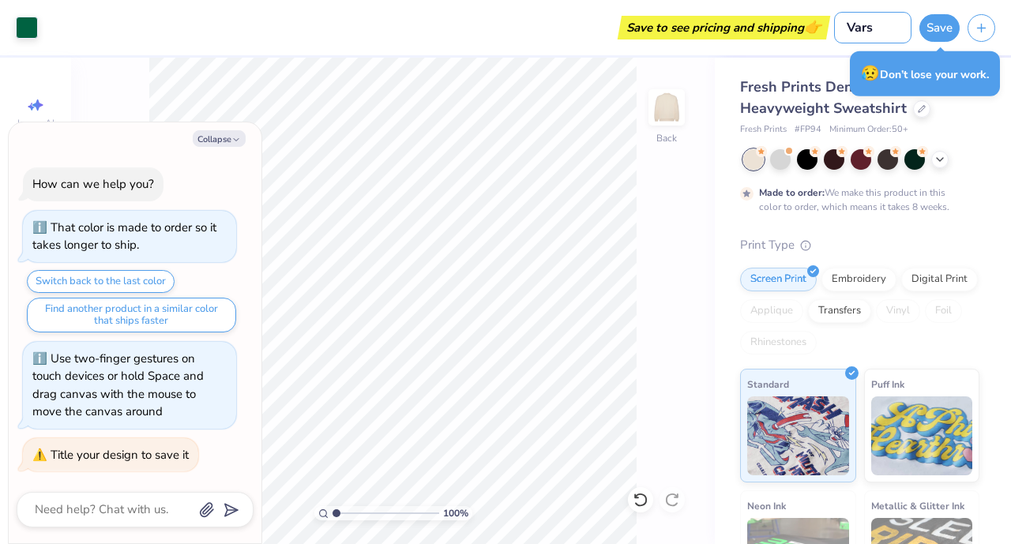
type input "Varsi"
type textarea "x"
type input "Varsit"
type textarea "x"
type input "Varsity"
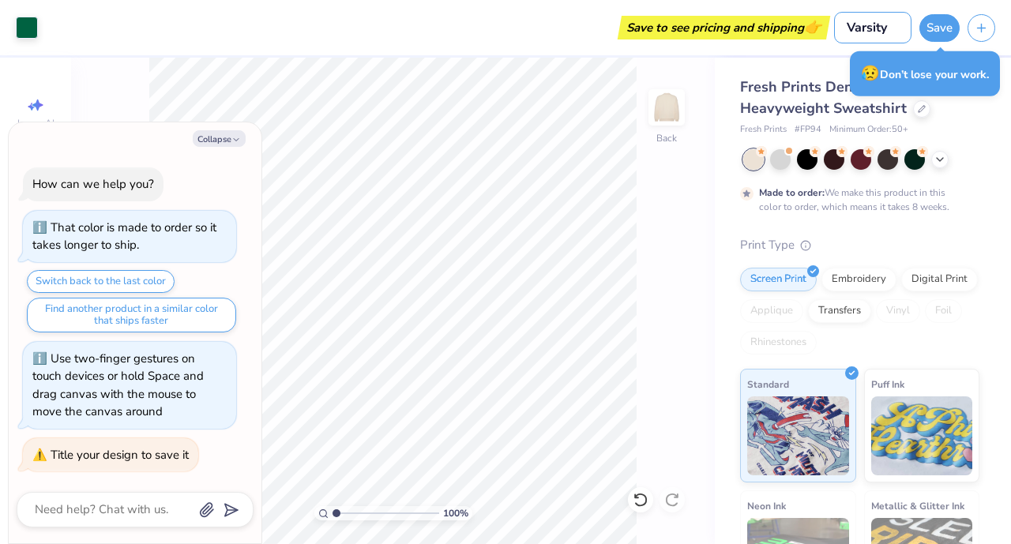
type textarea "x"
type input "Varsity"
type textarea "x"
type input "Varsity T"
type textarea "x"
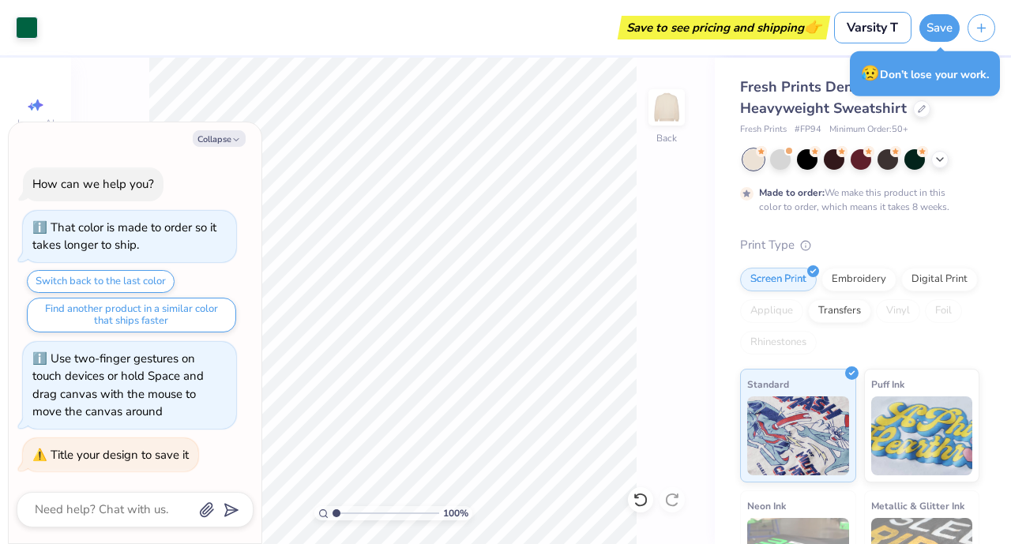
type input "Varsity Te"
type textarea "x"
type input "Varsity Ten"
type textarea "x"
type input "Varsity Tenn"
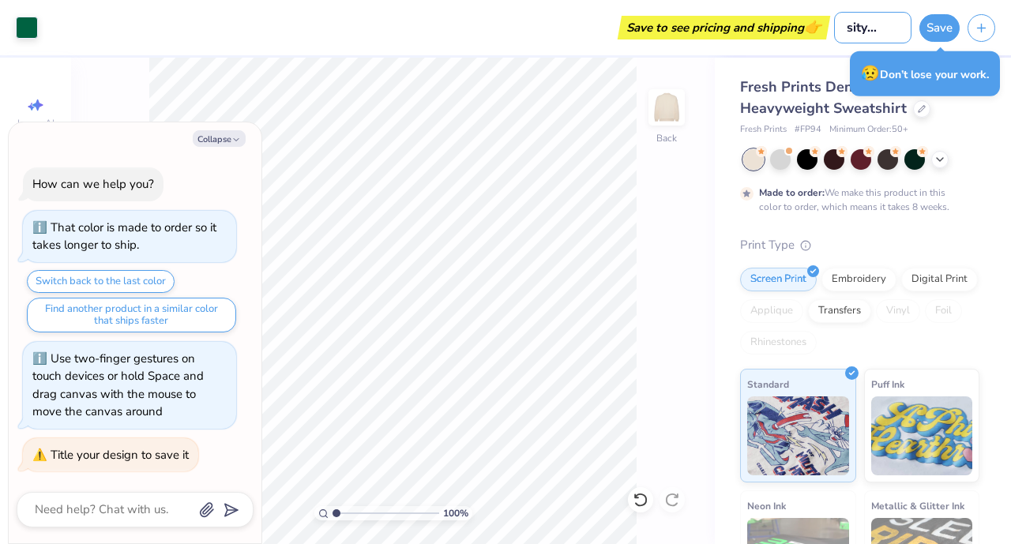
type textarea "x"
type input "Varsity Tenni"
type textarea "x"
type input "Varsity Tennis"
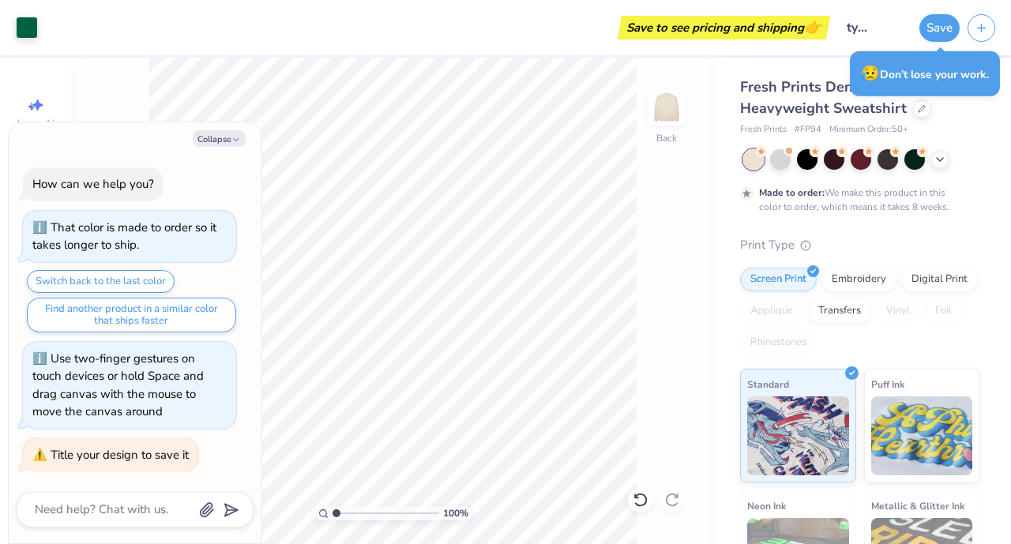
click at [942, 26] on button "Save" at bounding box center [939, 28] width 40 height 28
type textarea "x"
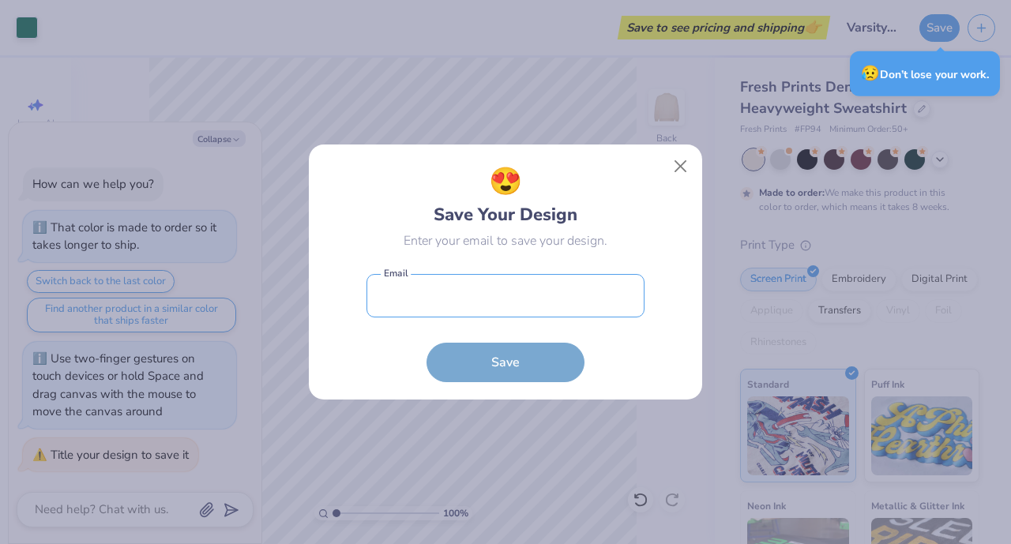
click at [463, 304] on input "email" at bounding box center [506, 295] width 278 height 43
type input "[EMAIL_ADDRESS][DOMAIN_NAME]"
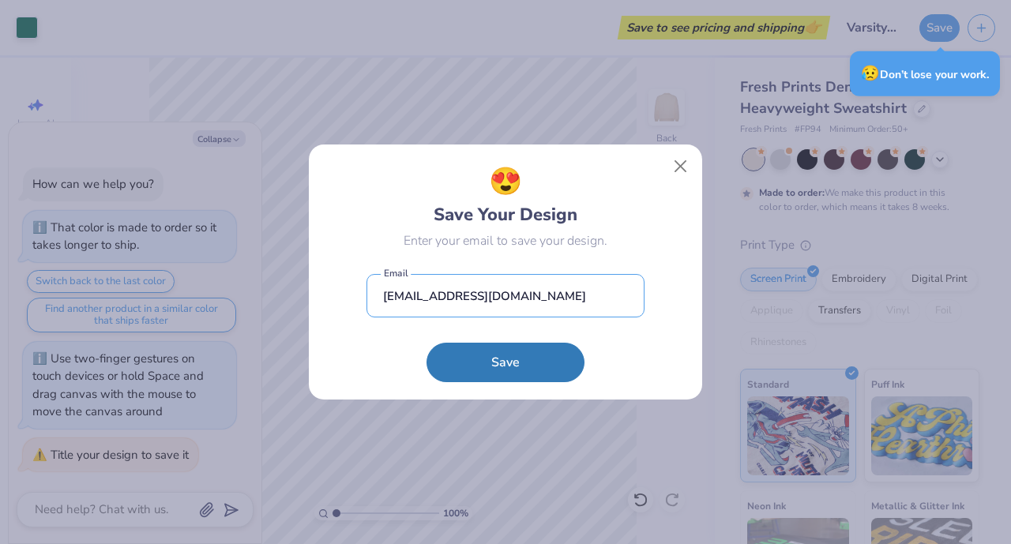
type textarea "x"
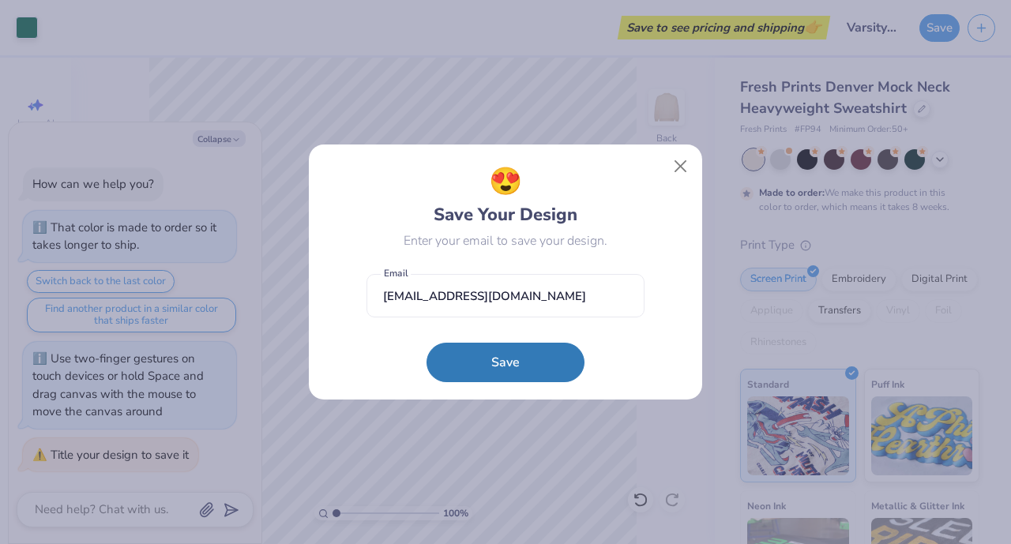
click at [505, 354] on button "Save" at bounding box center [506, 362] width 158 height 39
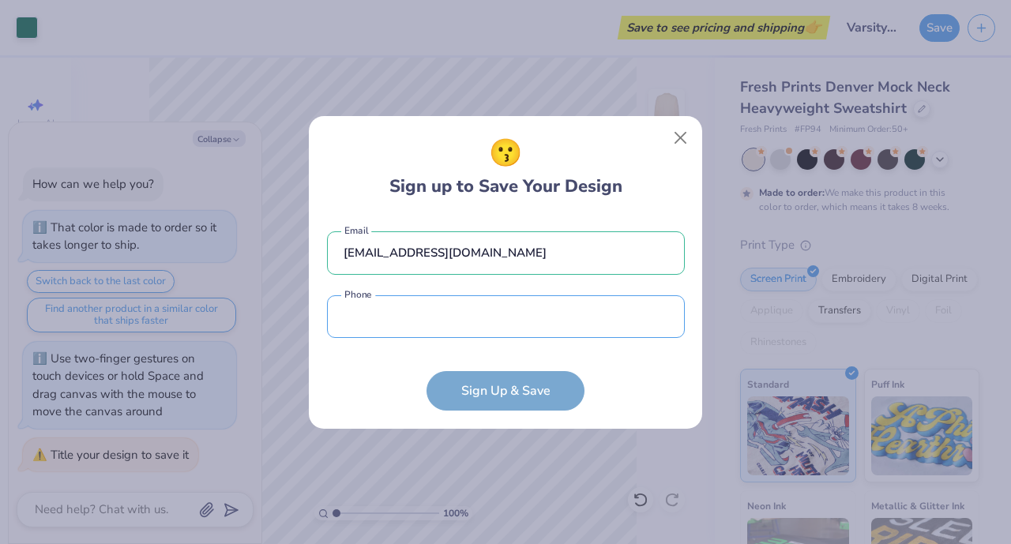
click at [508, 320] on input "tel" at bounding box center [506, 316] width 358 height 43
type input "[PHONE_NUMBER]"
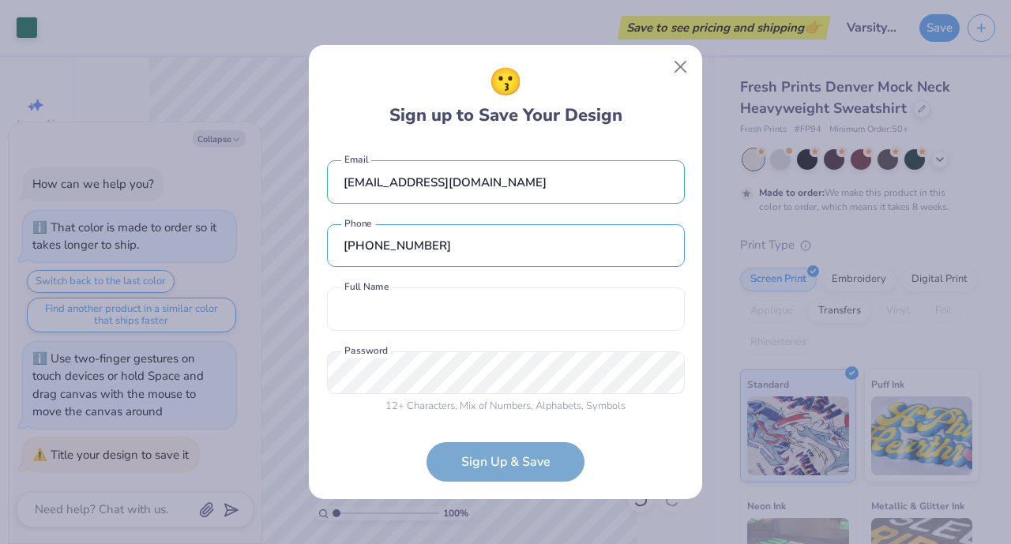
scroll to position [5, 0]
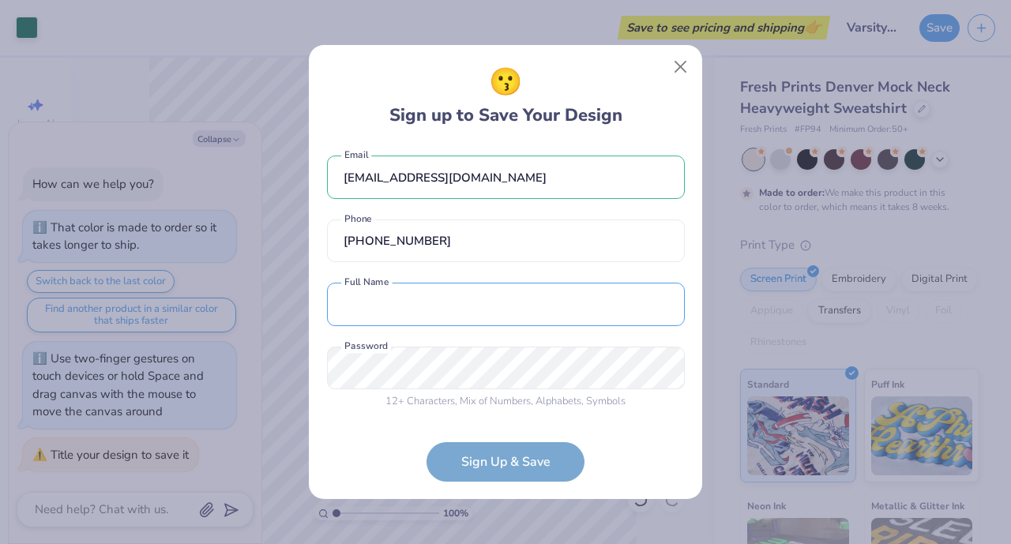
click at [419, 295] on input "text" at bounding box center [506, 304] width 358 height 43
type input "[PERSON_NAME]"
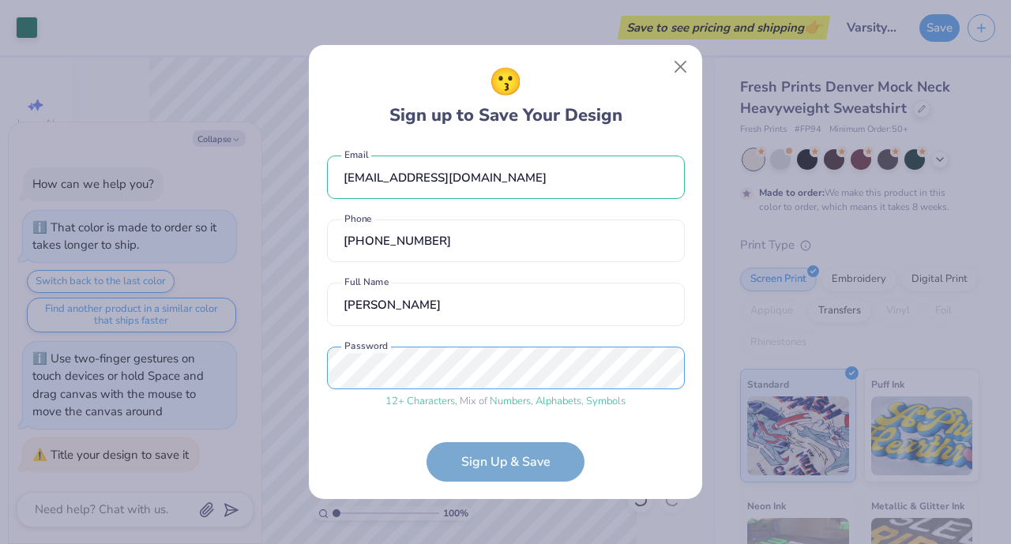
scroll to position [65, 0]
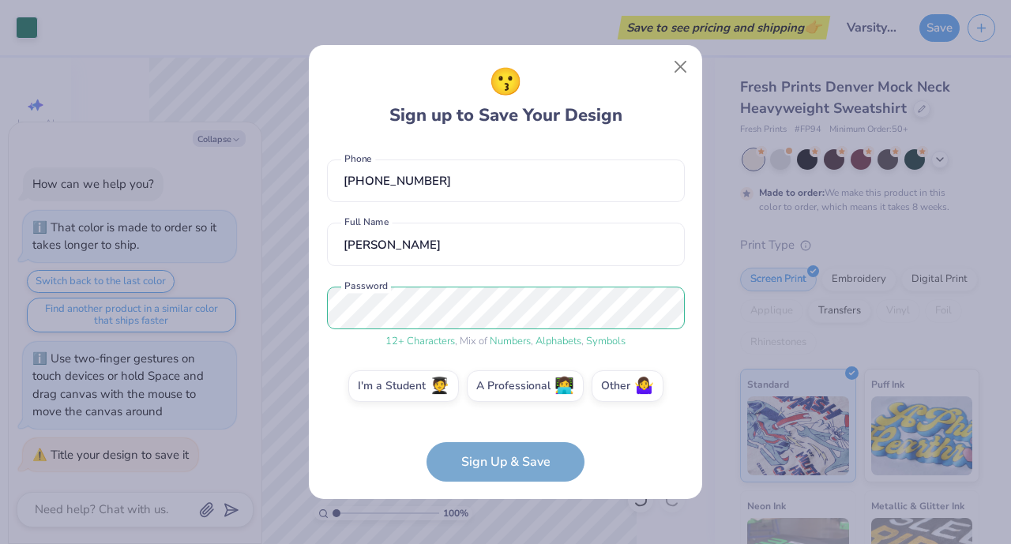
click at [484, 467] on form "[EMAIL_ADDRESS][DOMAIN_NAME] Email [PHONE_NUMBER] Phone [PERSON_NAME] Full Name…" at bounding box center [506, 313] width 358 height 337
click at [415, 393] on label "I'm a Student 🧑‍🎓" at bounding box center [403, 386] width 111 height 32
click at [501, 449] on input "I'm a Student 🧑‍🎓" at bounding box center [506, 454] width 10 height 10
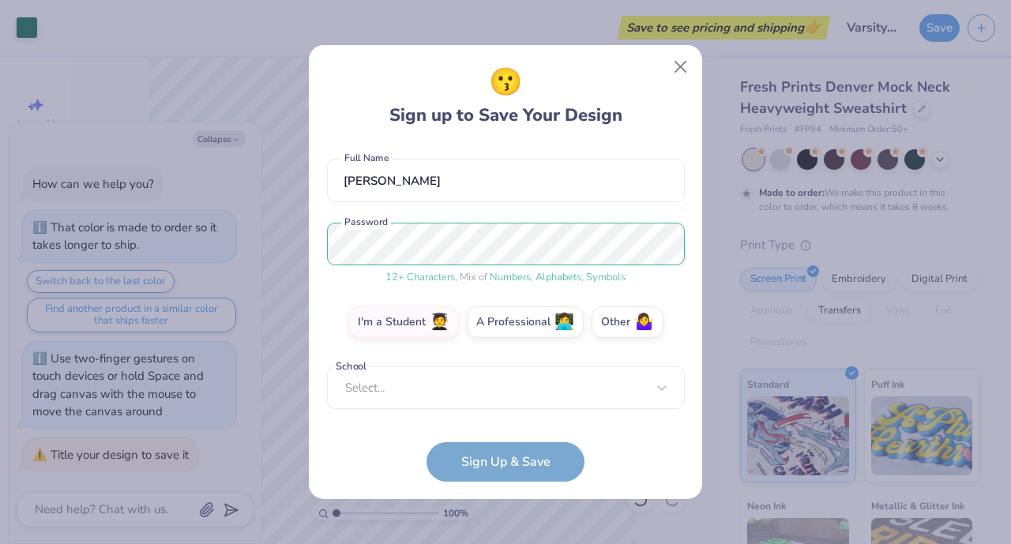
scroll to position [121, 0]
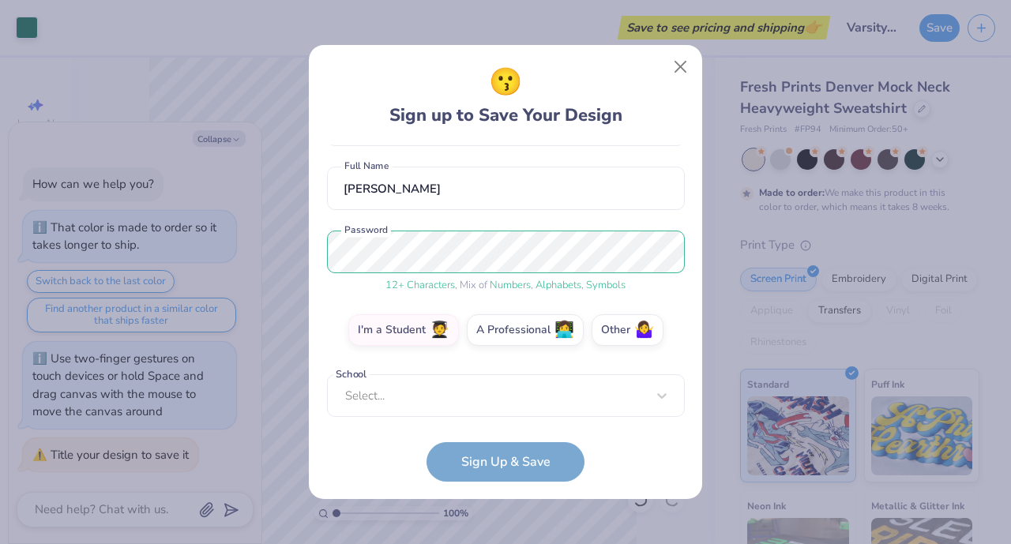
click at [495, 459] on form "[EMAIL_ADDRESS][DOMAIN_NAME] Email [PHONE_NUMBER] Phone [PERSON_NAME] Full Name…" at bounding box center [506, 313] width 358 height 337
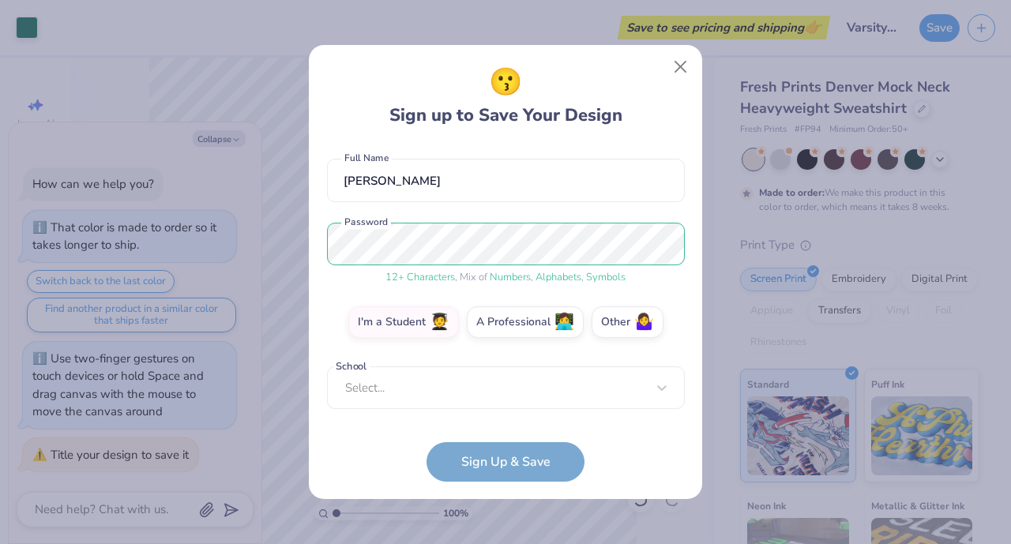
click at [479, 410] on div "Select..." at bounding box center [506, 388] width 358 height 43
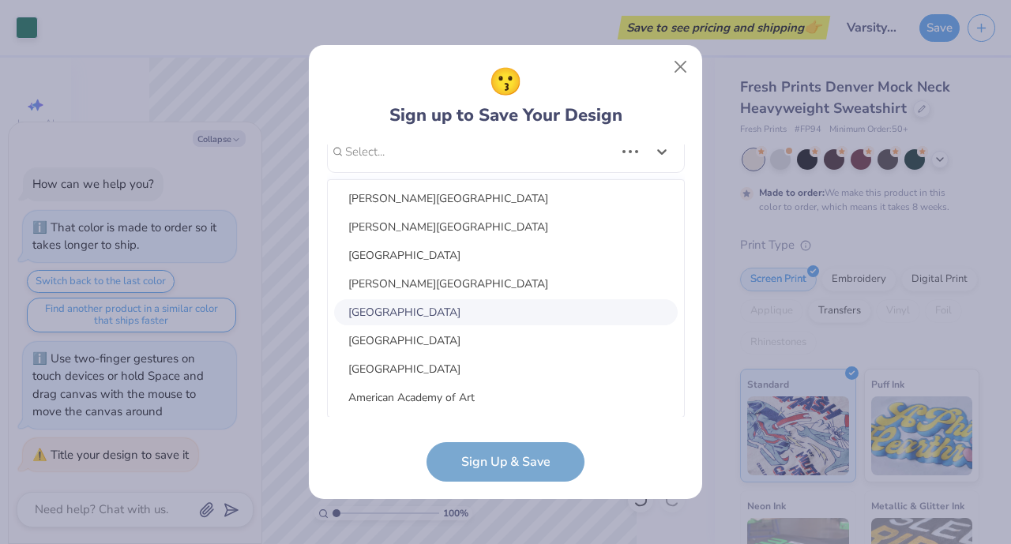
scroll to position [379, 0]
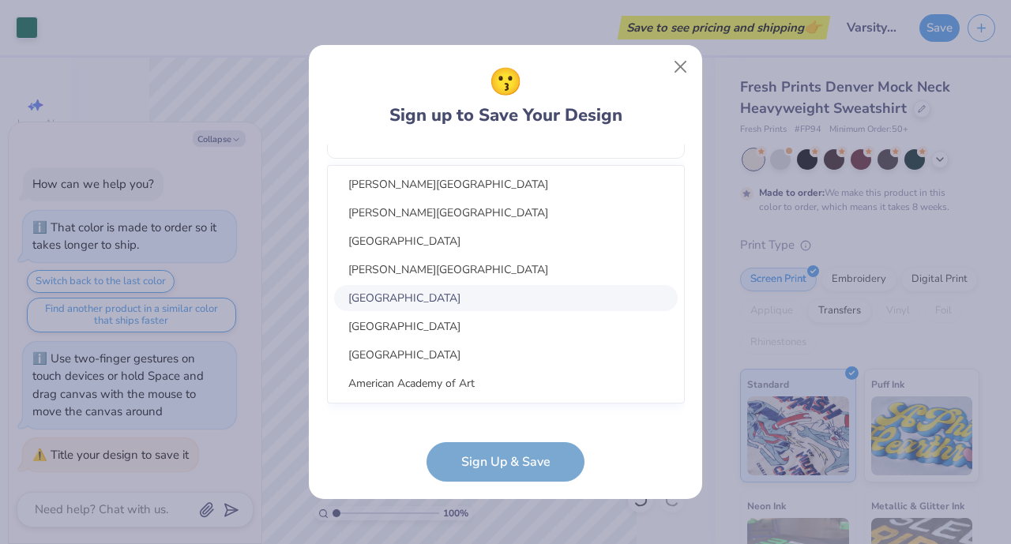
click at [469, 310] on div "[GEOGRAPHIC_DATA]" at bounding box center [506, 298] width 344 height 26
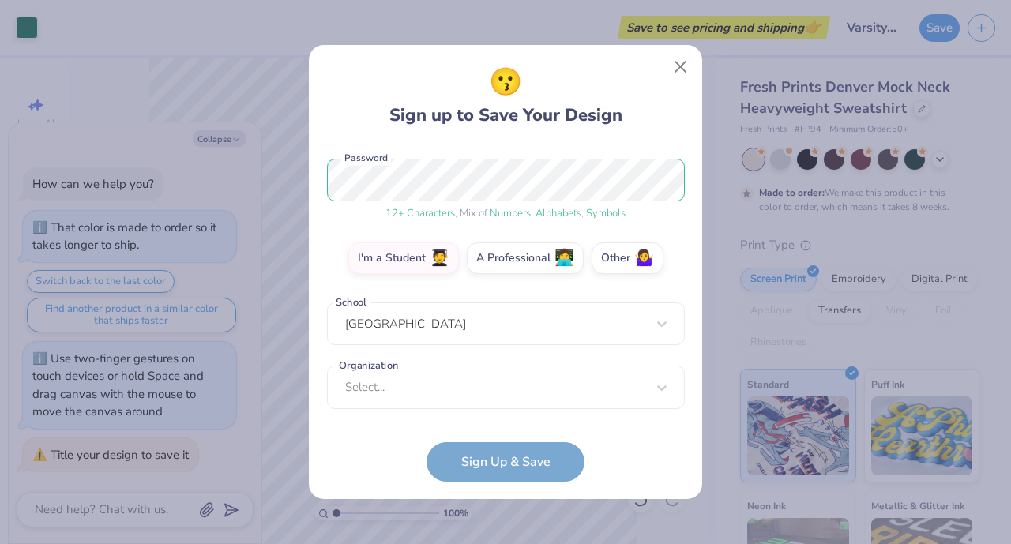
scroll to position [193, 0]
click at [447, 385] on div "Select..." at bounding box center [506, 387] width 358 height 43
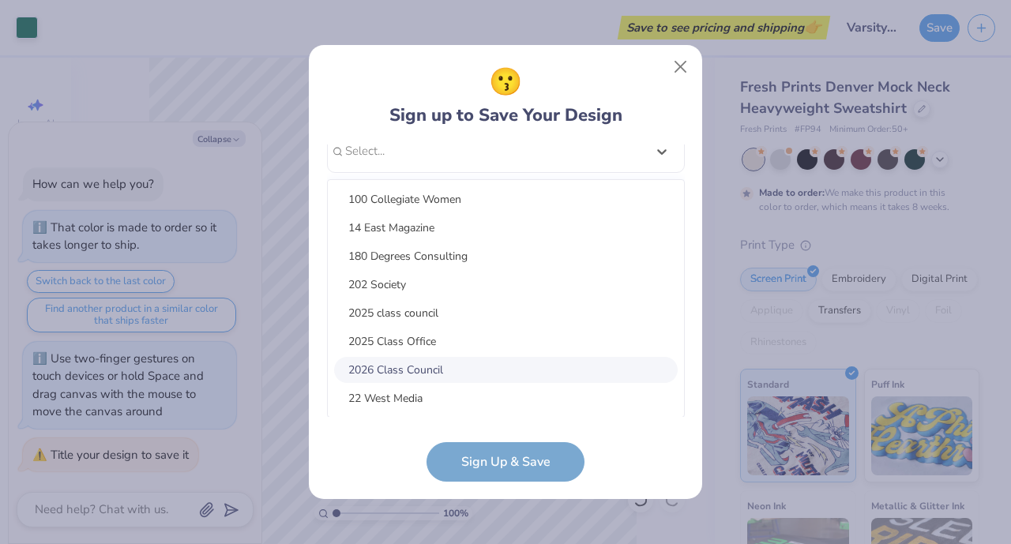
click at [447, 376] on div "2026 Class Council" at bounding box center [506, 370] width 344 height 26
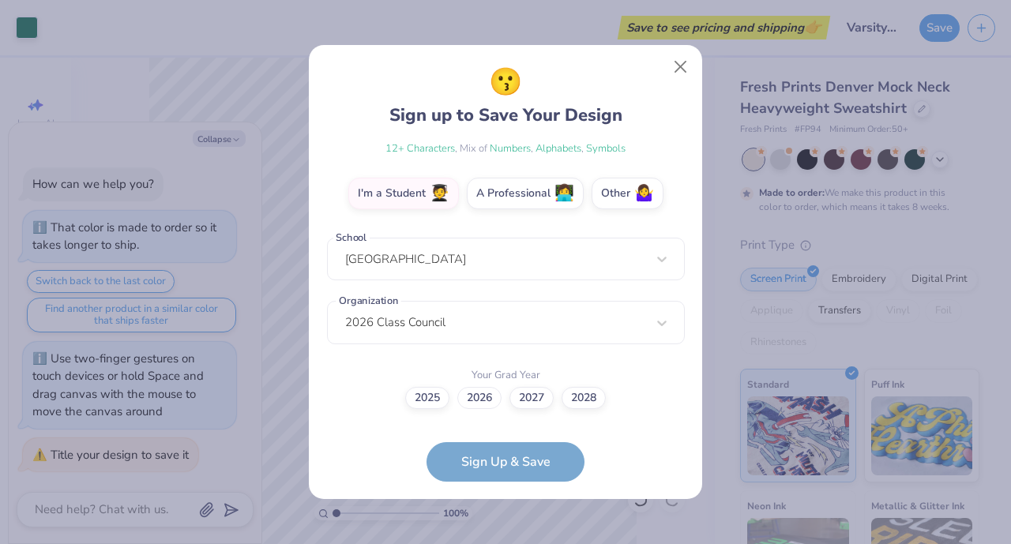
click at [488, 399] on label "2026" at bounding box center [479, 398] width 44 height 22
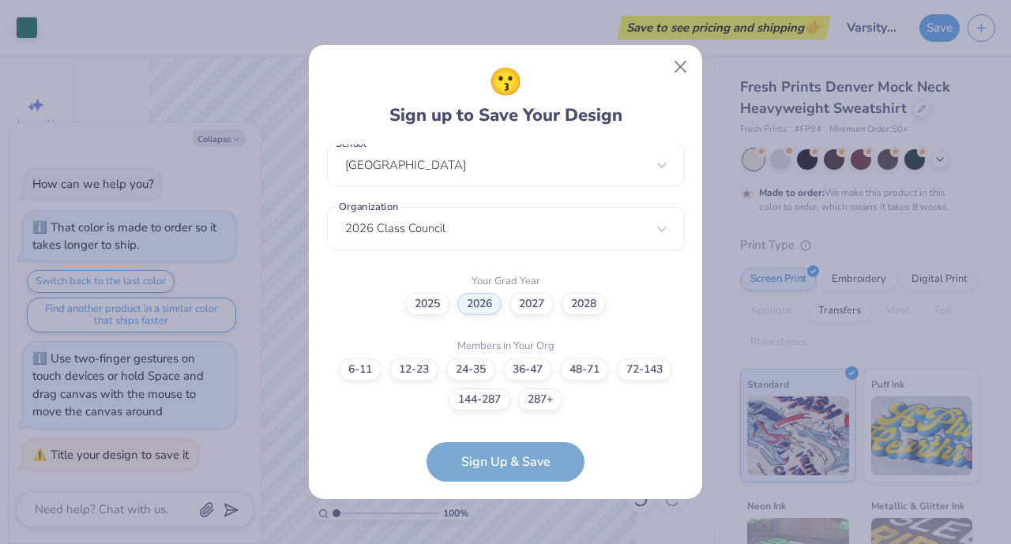
click at [509, 464] on form "[EMAIL_ADDRESS][DOMAIN_NAME] Email [PHONE_NUMBER] Phone [PERSON_NAME] Full Name…" at bounding box center [506, 313] width 358 height 337
click at [405, 367] on label "12-23" at bounding box center [413, 370] width 49 height 22
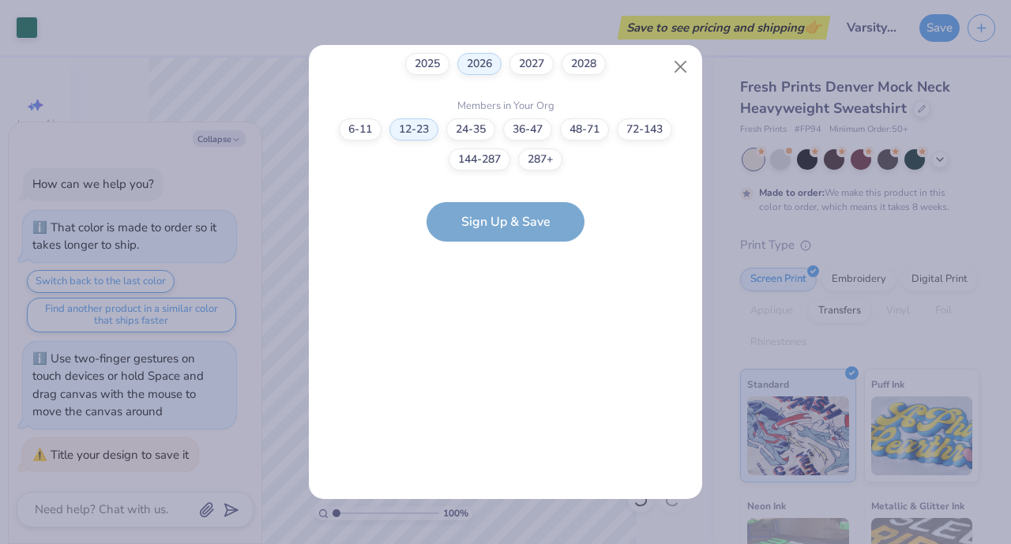
scroll to position [0, 0]
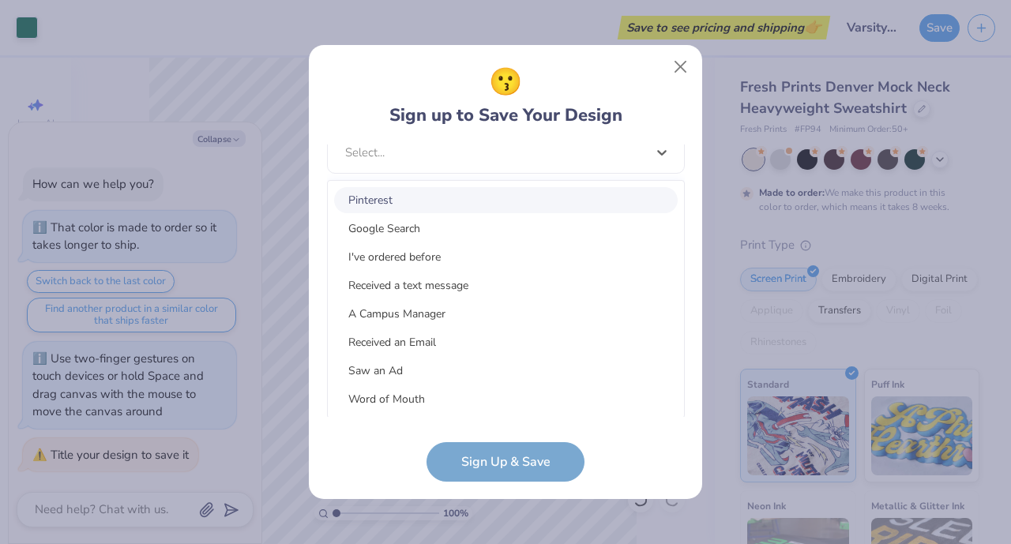
click at [475, 402] on div "option Pinterest focused, 1 of 15. 15 results available. Use Up and Down to cho…" at bounding box center [506, 275] width 358 height 288
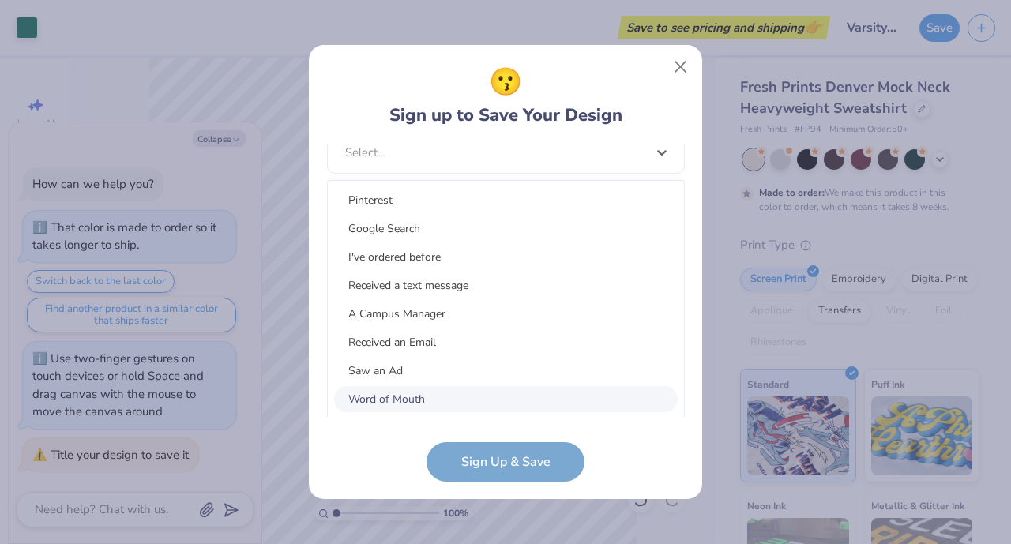
click at [474, 398] on div "Word of Mouth" at bounding box center [506, 399] width 344 height 26
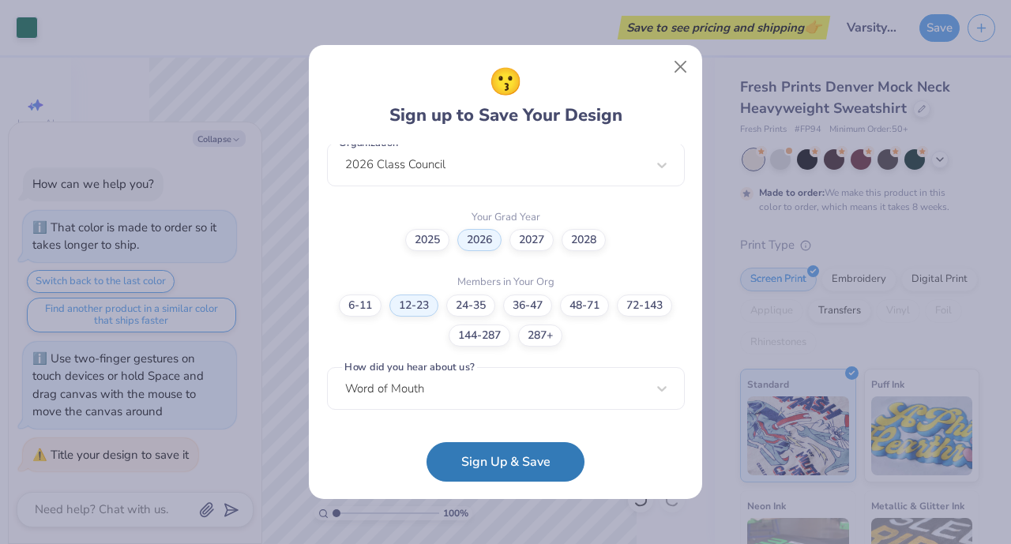
click at [513, 472] on button "Sign Up & Save" at bounding box center [506, 461] width 158 height 39
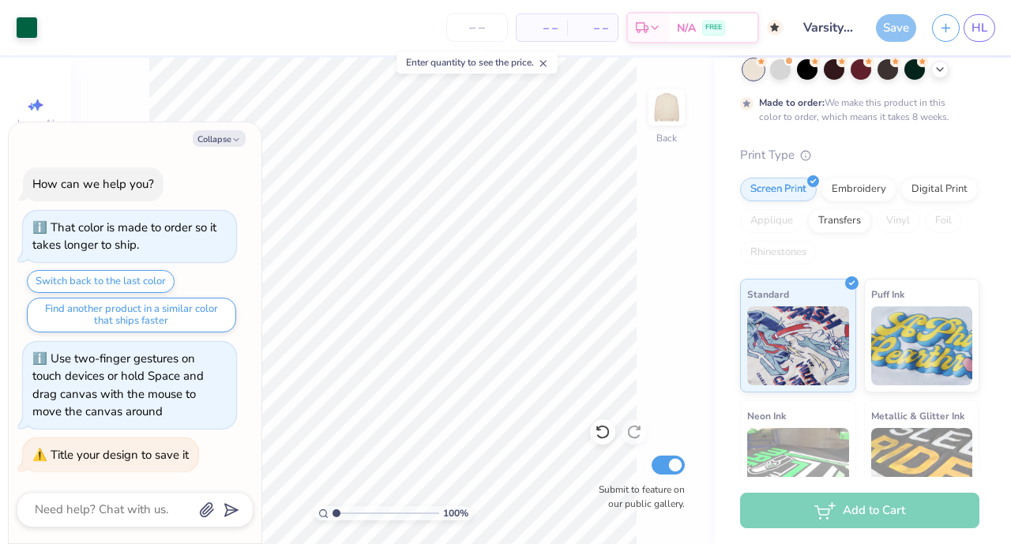
scroll to position [90, 0]
click at [701, 20] on div "N/A FREE" at bounding box center [713, 27] width 88 height 28
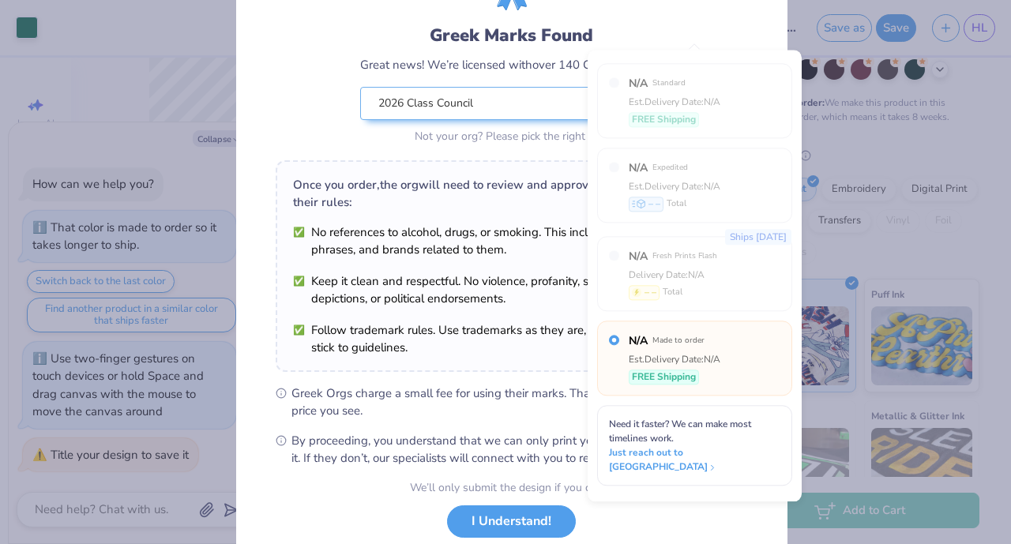
scroll to position [193, 0]
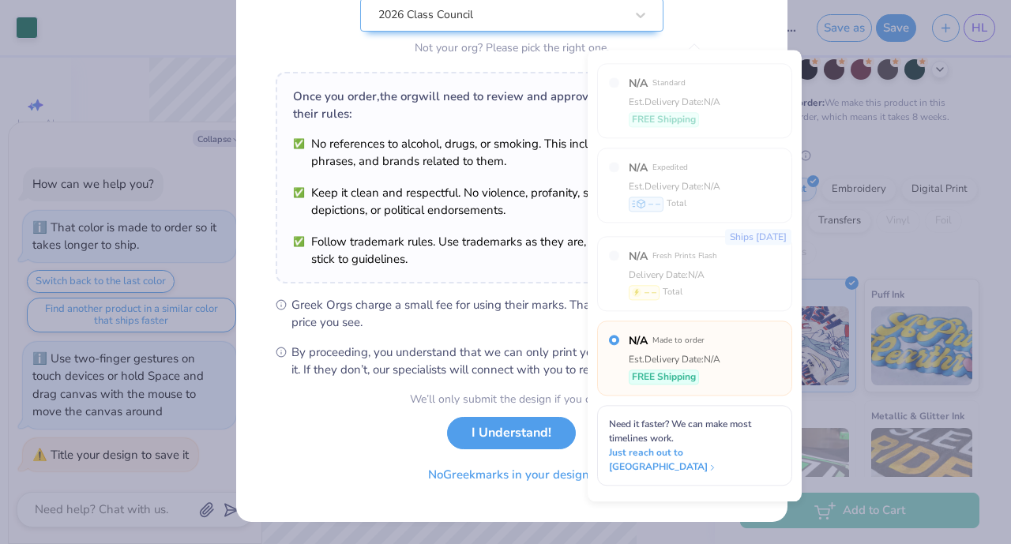
click at [497, 435] on button "I Understand!" at bounding box center [511, 433] width 129 height 32
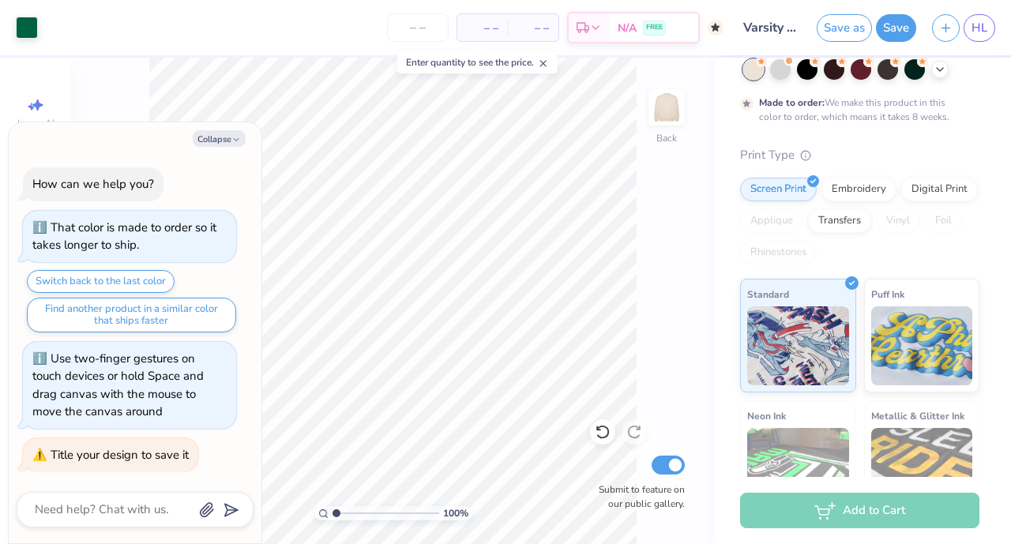
scroll to position [0, 0]
click at [231, 139] on button "Collapse" at bounding box center [219, 138] width 53 height 17
type textarea "x"
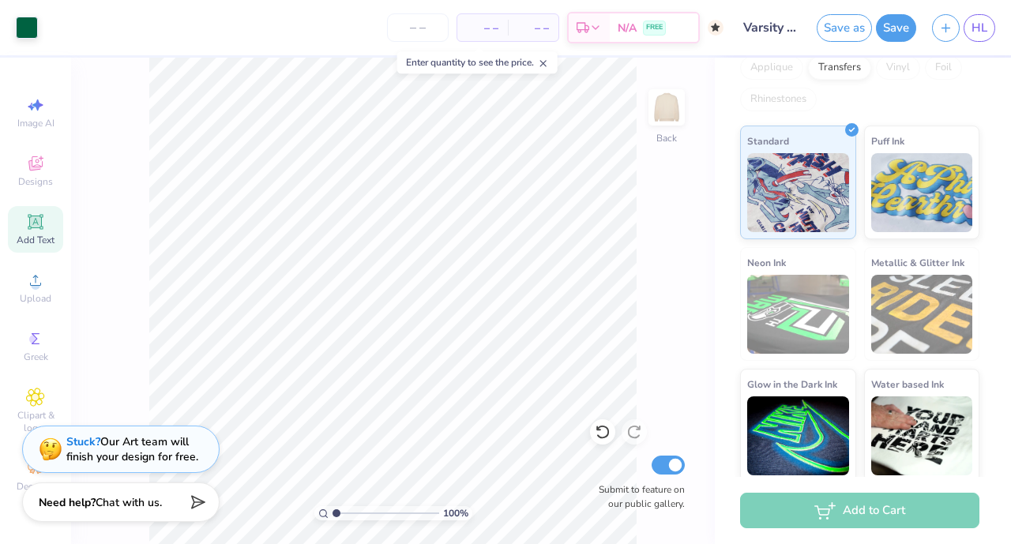
scroll to position [274, 0]
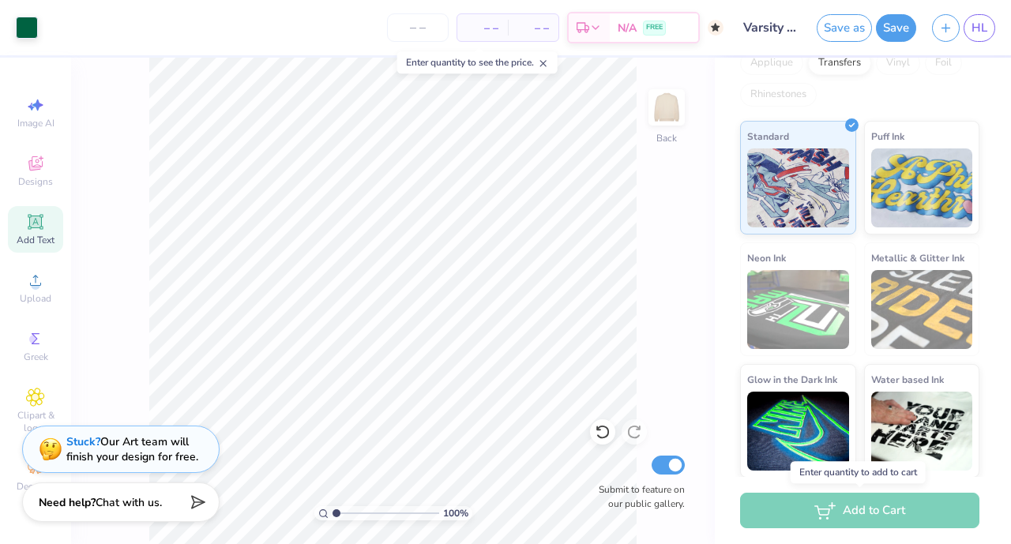
click at [815, 506] on div "Add to Cart" at bounding box center [859, 511] width 239 height 36
click at [876, 500] on div "Add to Cart" at bounding box center [859, 511] width 239 height 36
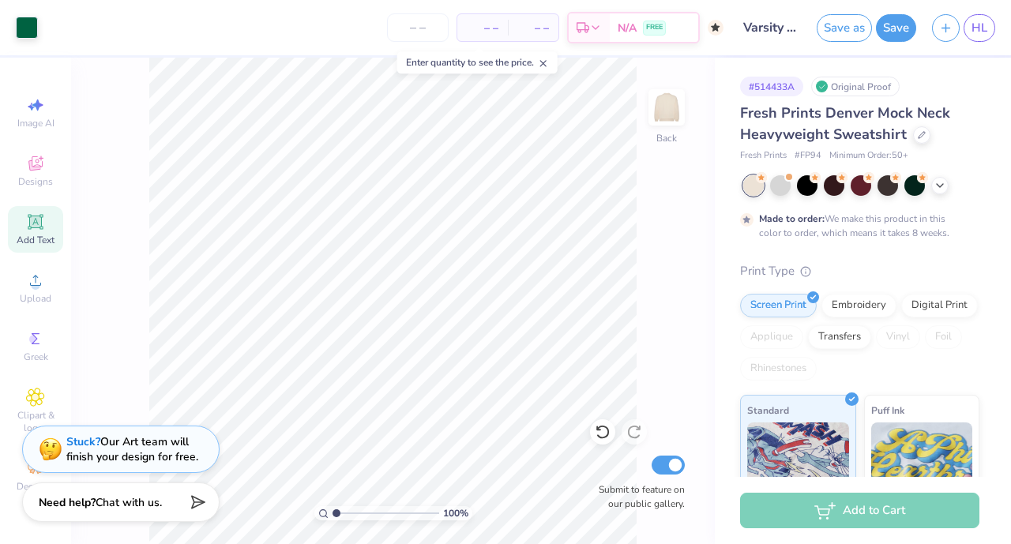
click at [476, 29] on span "– –" at bounding box center [483, 28] width 32 height 17
click at [428, 31] on input "number" at bounding box center [418, 27] width 62 height 28
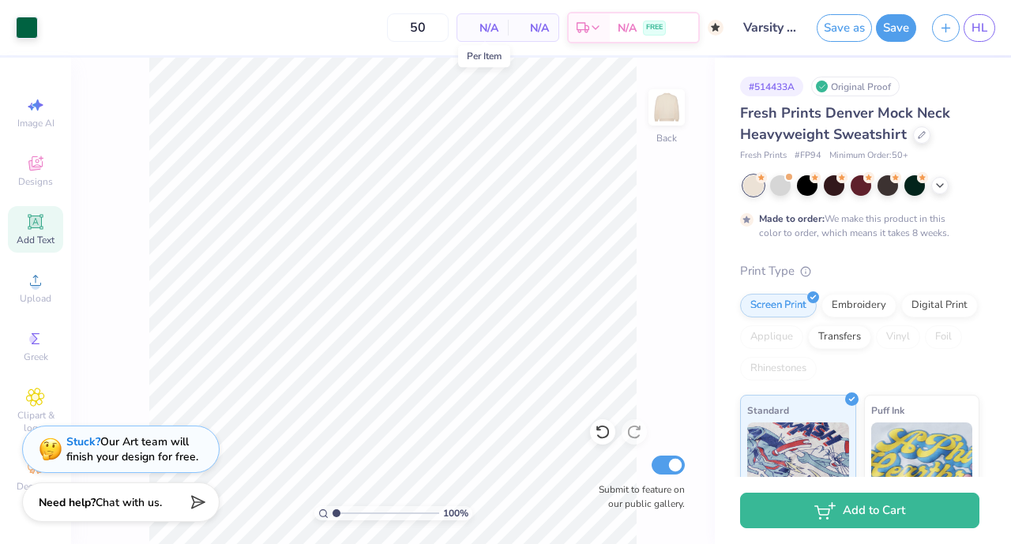
click at [487, 29] on span "N/A" at bounding box center [483, 28] width 32 height 17
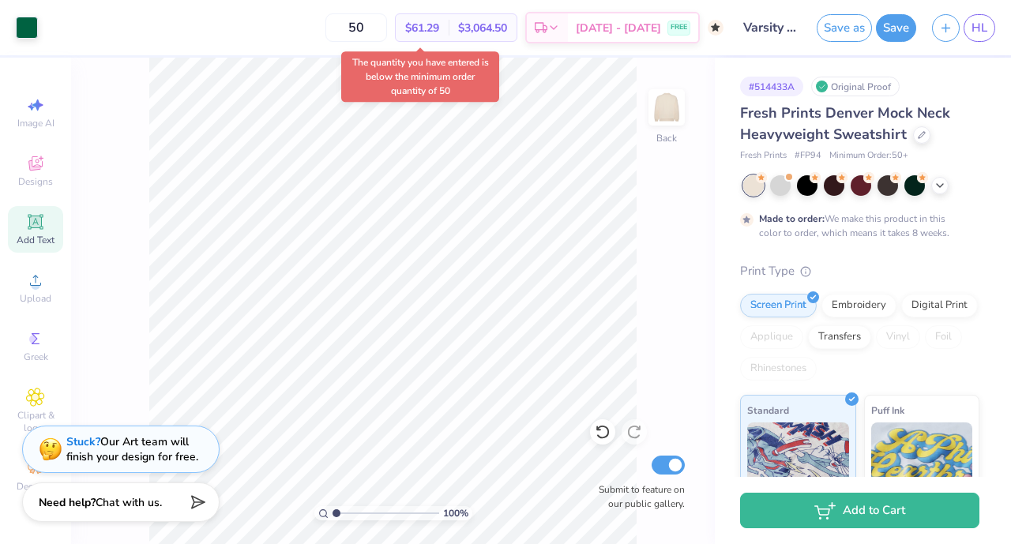
click at [387, 29] on input "50" at bounding box center [356, 27] width 62 height 28
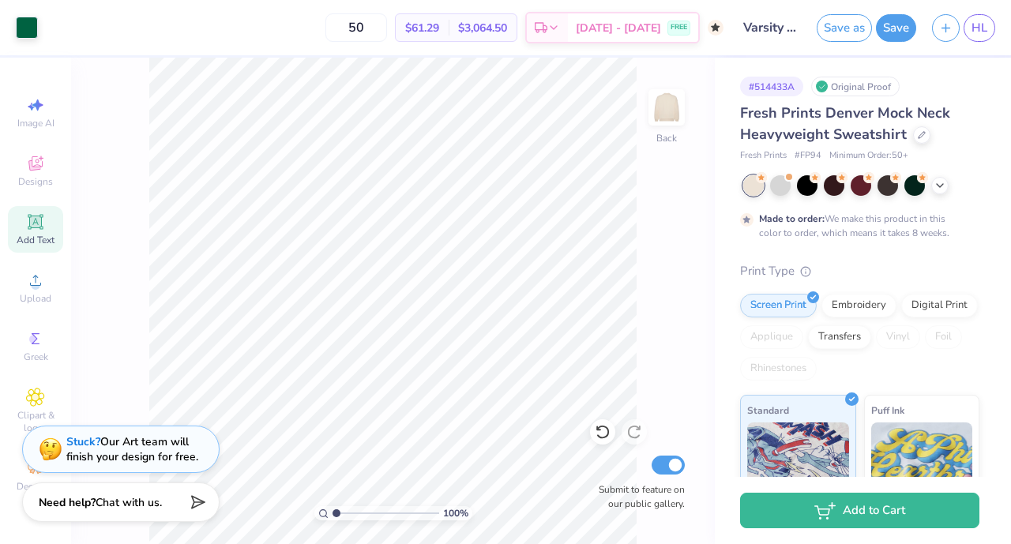
type input "5"
type input "50"
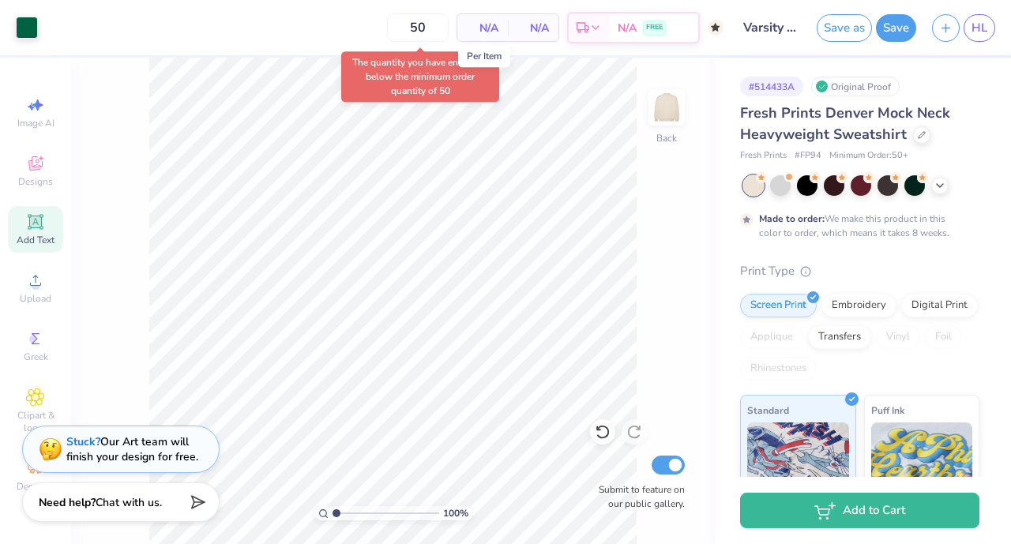
click at [485, 24] on span "N/A" at bounding box center [483, 28] width 32 height 17
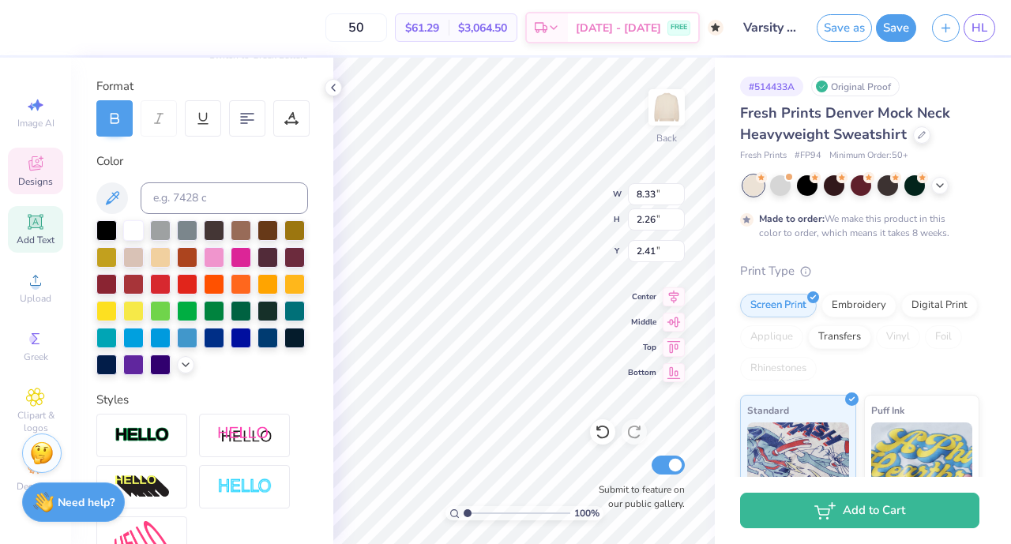
click at [333, 90] on icon at bounding box center [333, 87] width 13 height 13
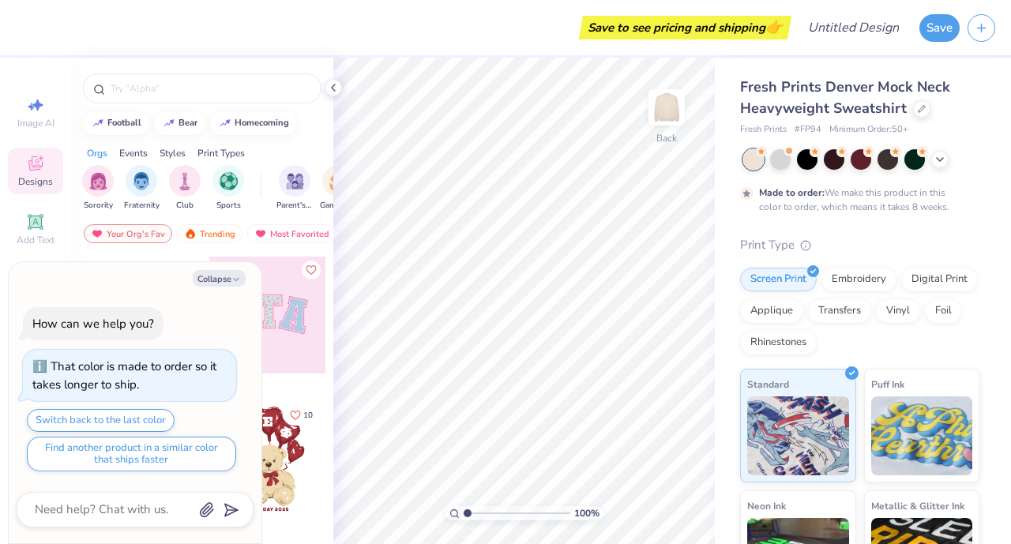
click at [232, 276] on icon "button" at bounding box center [235, 279] width 9 height 9
type textarea "x"
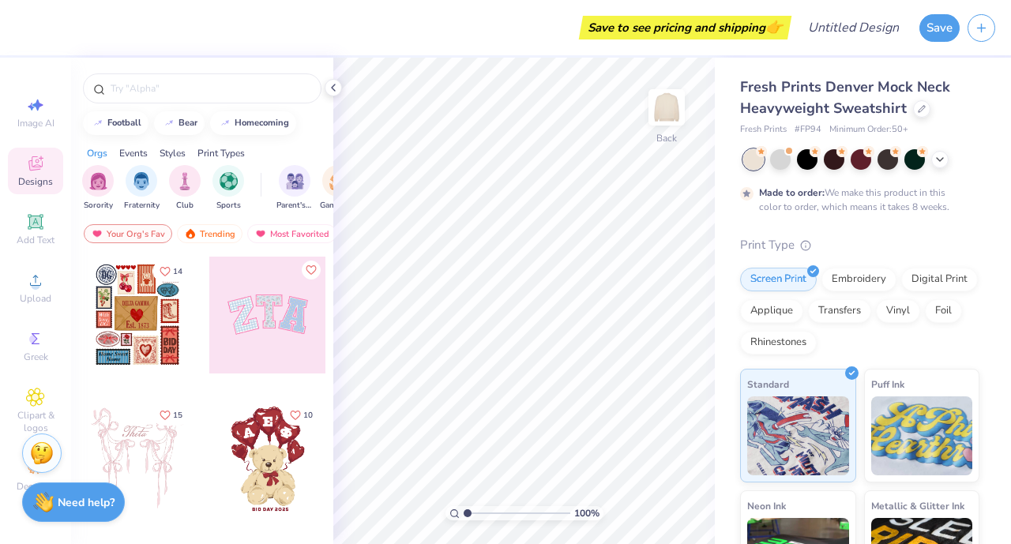
click at [158, 82] on input "text" at bounding box center [210, 89] width 202 height 16
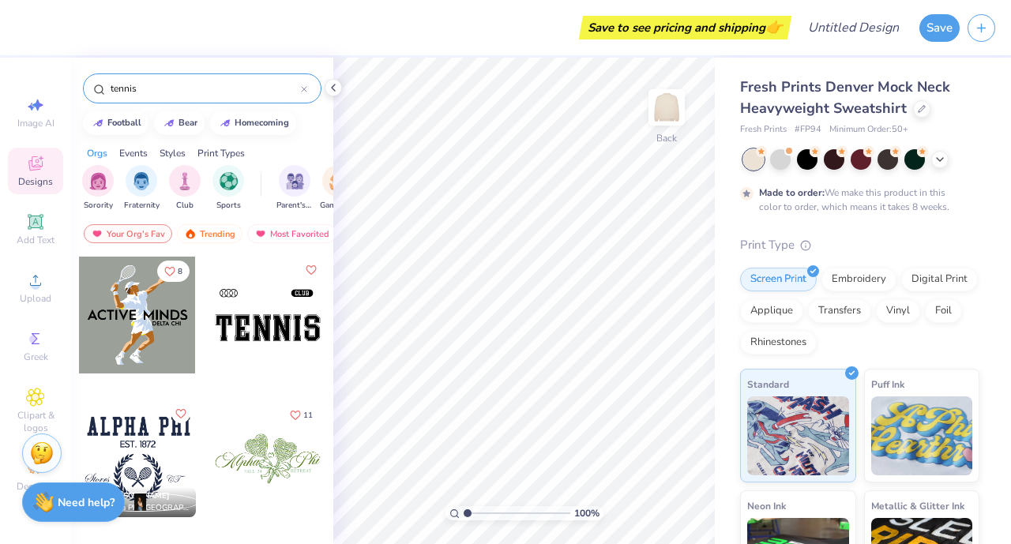
type input "tennis"
click at [233, 184] on img "filter for Sports" at bounding box center [229, 181] width 18 height 18
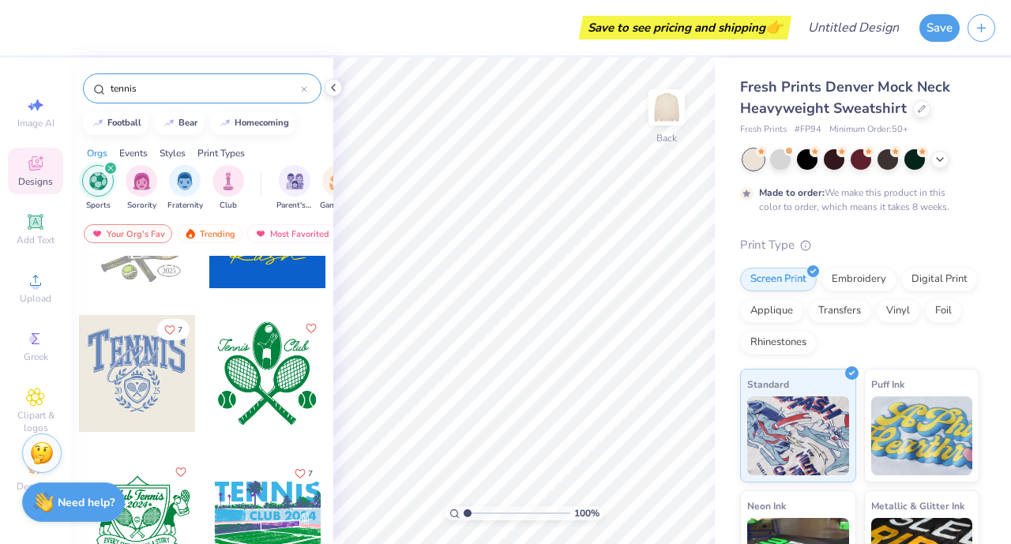
scroll to position [427, 0]
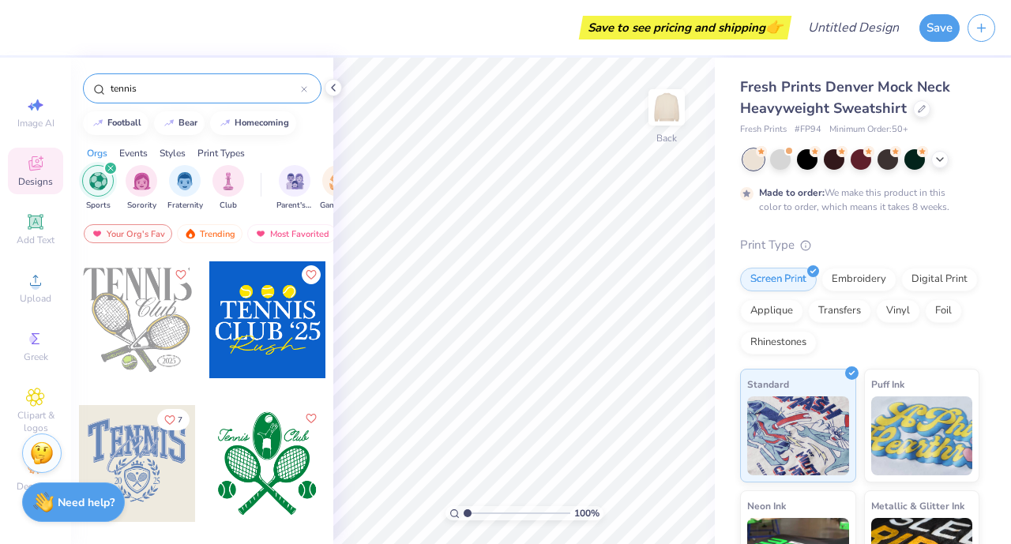
click at [142, 181] on img "filter for Sorority" at bounding box center [142, 181] width 18 height 18
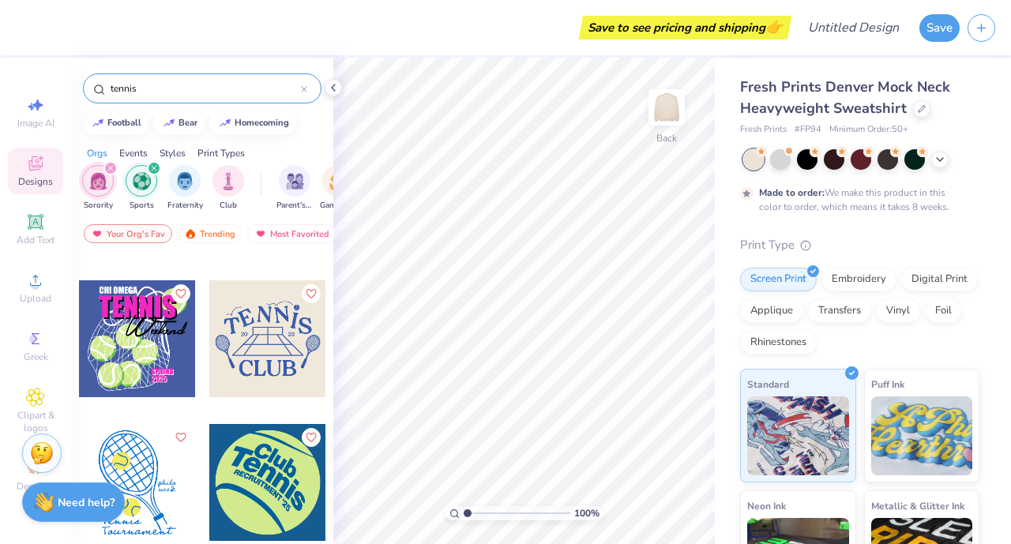
scroll to position [407, 0]
click at [251, 335] on div at bounding box center [267, 339] width 117 height 117
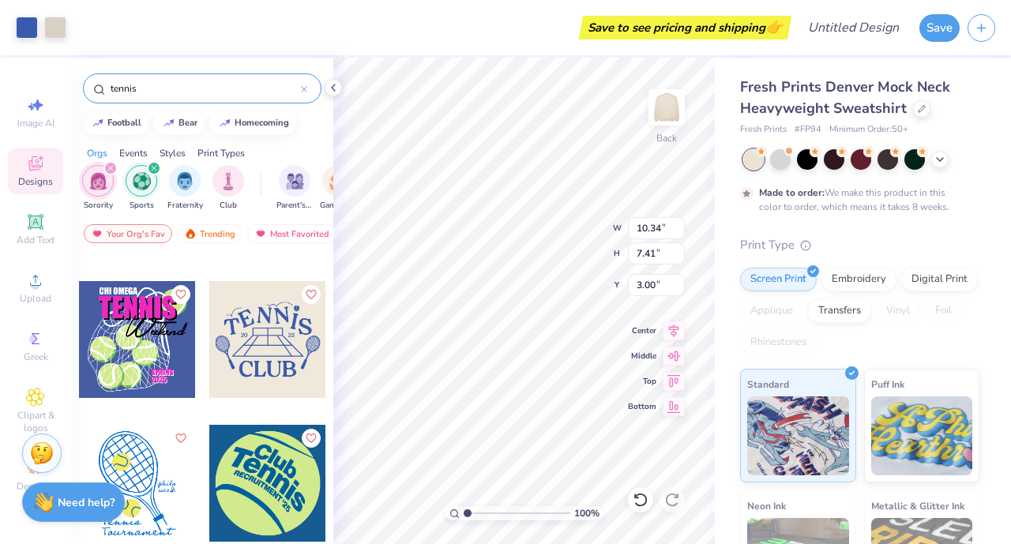
type input "10.34"
type input "7.41"
type input "2.07"
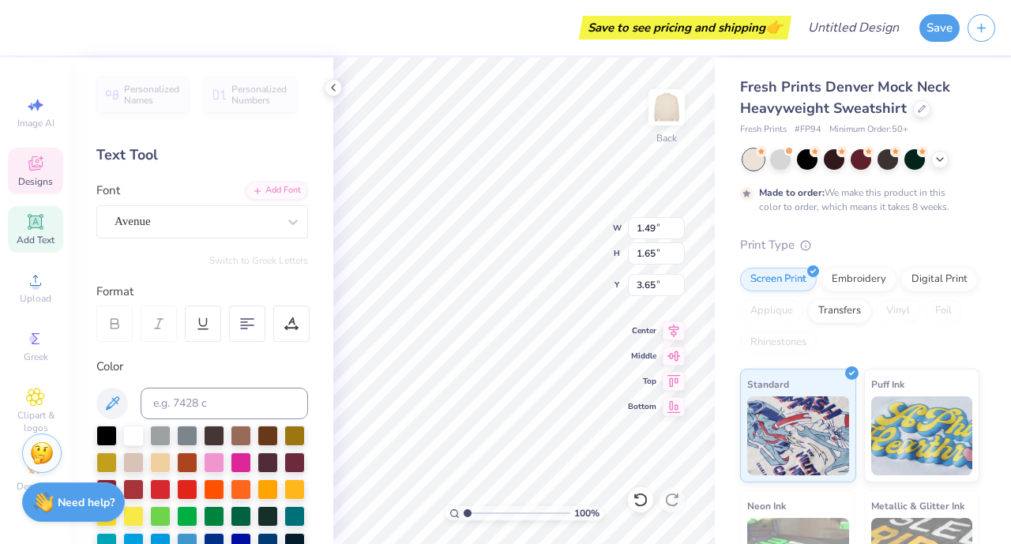
scroll to position [13, 2]
type textarea "V"
type input "1.63"
type input "1.84"
type input "2.78"
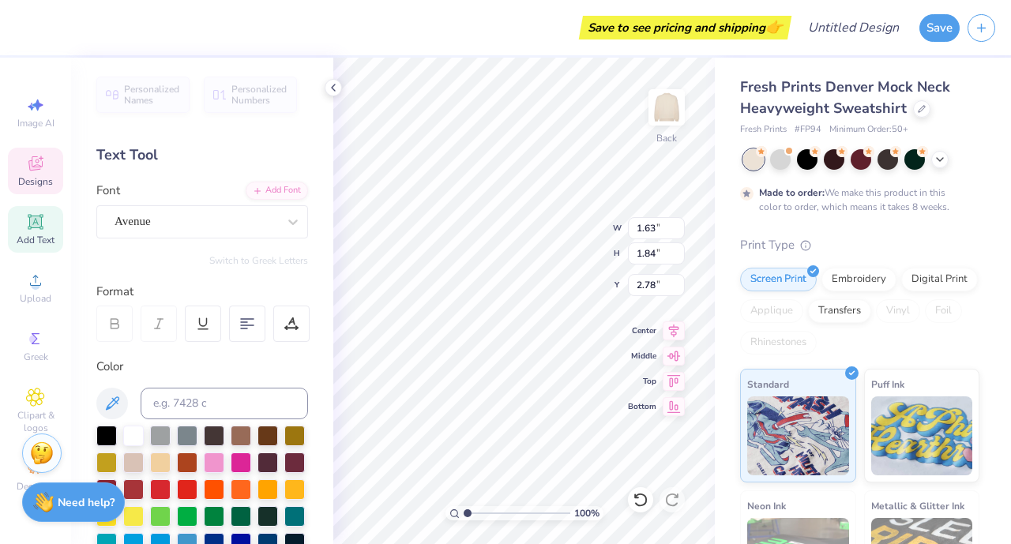
type input "1.46"
type input "1.63"
type input "2.55"
type input "1.63"
type input "1.84"
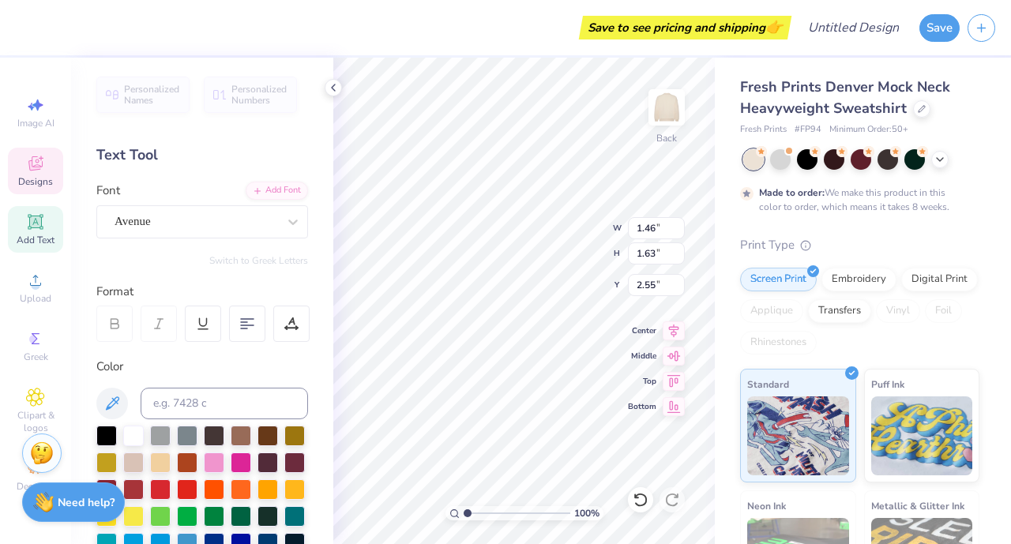
type input "2.78"
type textarea "I"
type input "1.46"
type input "1.63"
type input "2.55"
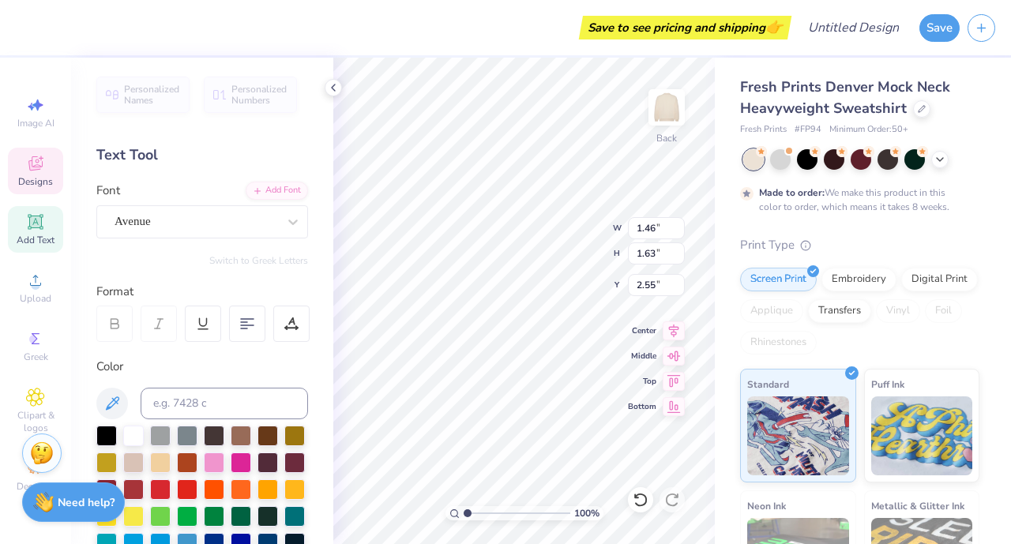
type textarea "L"
type input "1.43"
type input "1.70"
type input "2.53"
type textarea "N"
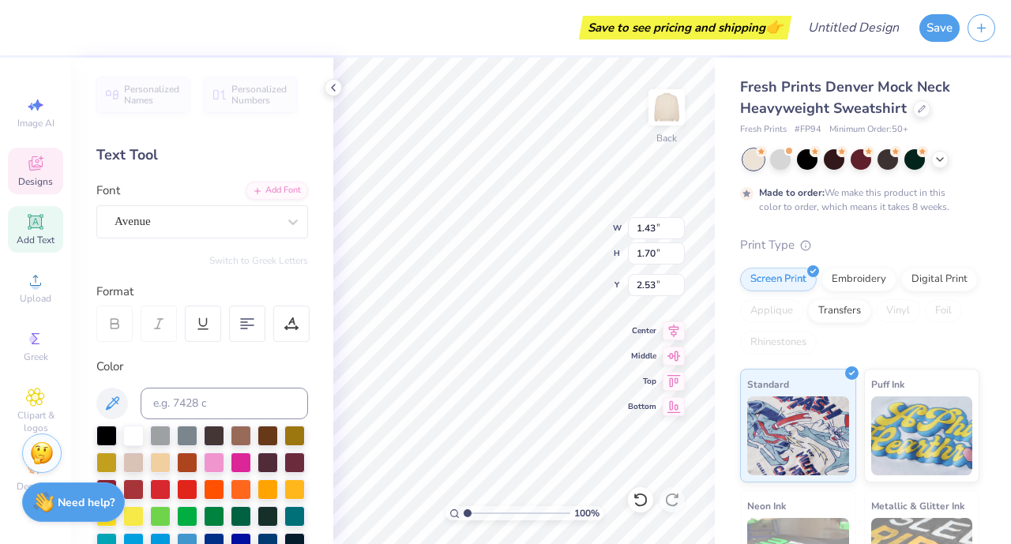
type textarea "L"
type input "0.80"
type input "1.61"
type input "3.16"
type input "3.41"
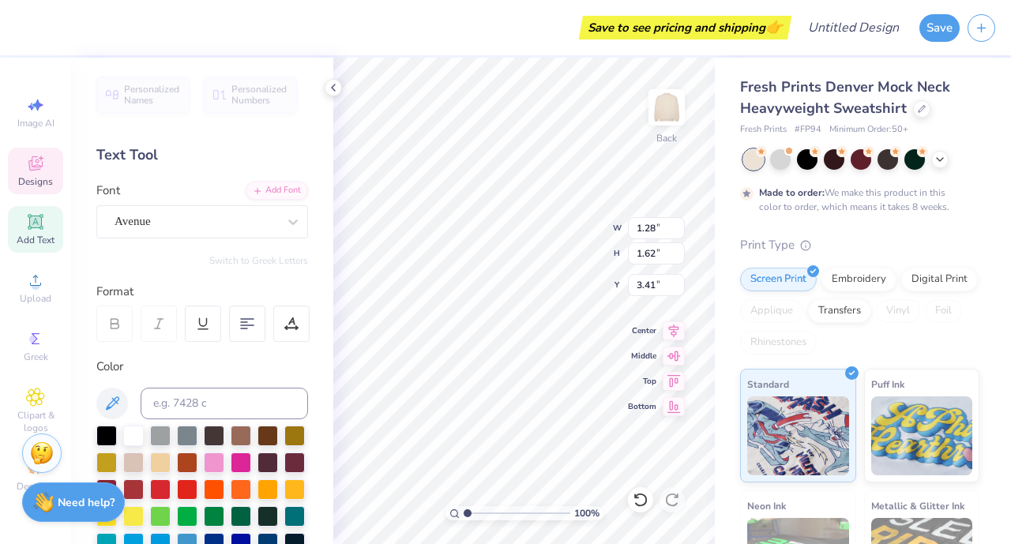
type textarea "A"
type textarea "TENNIS"
click at [678, 233] on input "5.62" at bounding box center [656, 228] width 57 height 22
click at [678, 233] on input "5.61" at bounding box center [656, 228] width 57 height 22
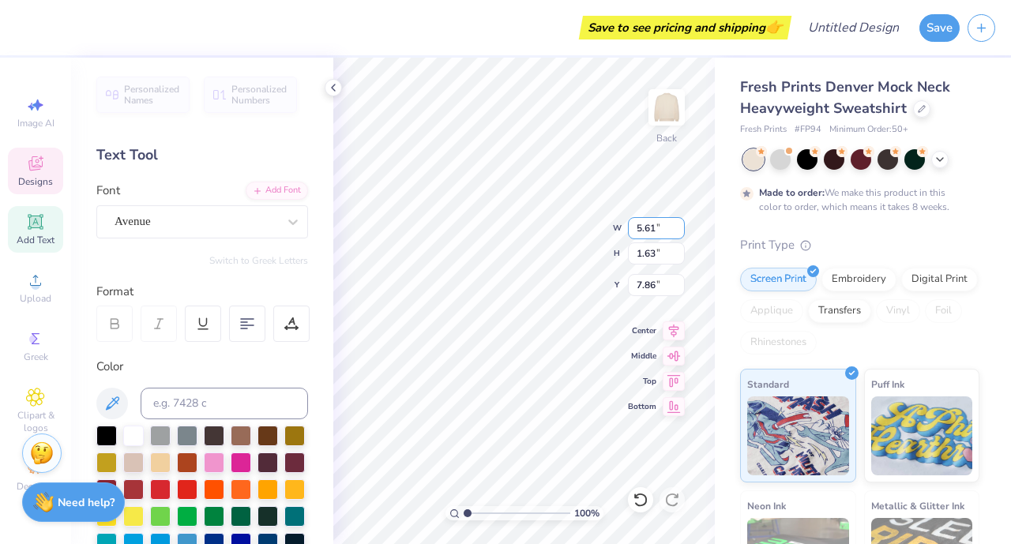
click at [678, 233] on input "5.6" at bounding box center [656, 228] width 57 height 22
click at [678, 233] on input "5.59" at bounding box center [656, 228] width 57 height 22
click at [678, 233] on input "5.58" at bounding box center [656, 228] width 57 height 22
click at [678, 233] on input "5.57" at bounding box center [656, 228] width 57 height 22
click at [678, 233] on input "5.56" at bounding box center [656, 228] width 57 height 22
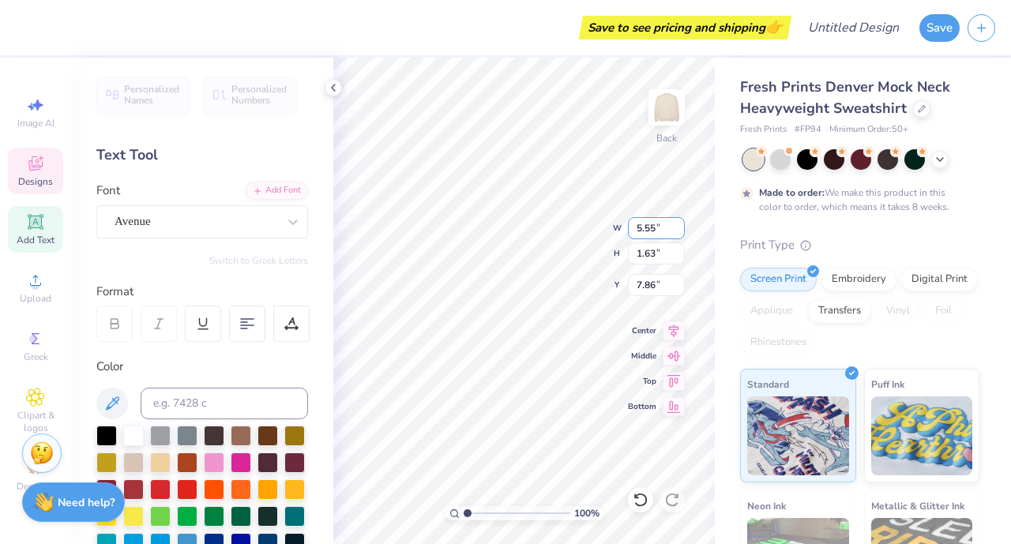
click at [678, 233] on input "5.55" at bounding box center [656, 228] width 57 height 22
click at [678, 233] on input "5.54" at bounding box center [656, 228] width 57 height 22
click at [678, 233] on input "5.53" at bounding box center [656, 228] width 57 height 22
click at [678, 233] on input "5.52" at bounding box center [656, 228] width 57 height 22
click at [678, 233] on input "5.51" at bounding box center [656, 228] width 57 height 22
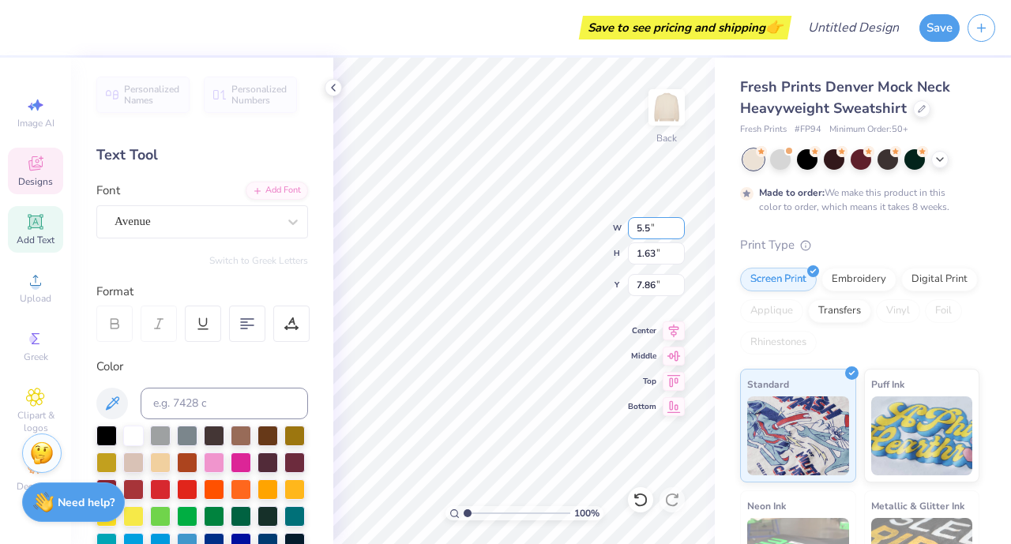
click at [678, 233] on input "5.5" at bounding box center [656, 228] width 57 height 22
click at [678, 233] on input "5.49" at bounding box center [656, 228] width 57 height 22
click at [678, 233] on input "5.48" at bounding box center [656, 228] width 57 height 22
click at [678, 233] on input "5.47" at bounding box center [656, 228] width 57 height 22
click at [678, 233] on input "5.46" at bounding box center [656, 228] width 57 height 22
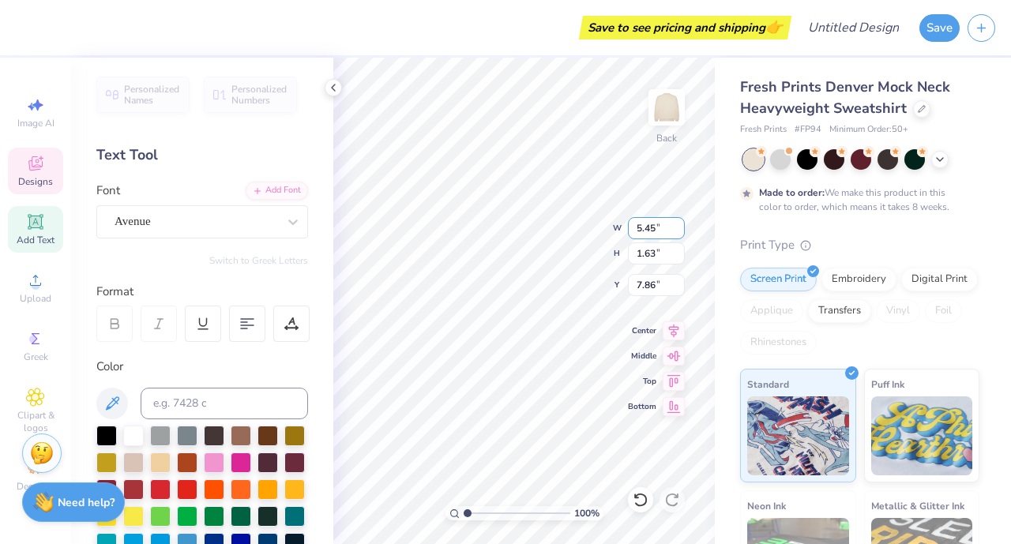
click at [678, 233] on input "5.45" at bounding box center [656, 228] width 57 height 22
click at [678, 233] on input "5.44" at bounding box center [656, 228] width 57 height 22
click at [678, 233] on input "5.43" at bounding box center [656, 228] width 57 height 22
click at [678, 233] on input "5.42" at bounding box center [656, 228] width 57 height 22
click at [678, 233] on input "5.41" at bounding box center [656, 228] width 57 height 22
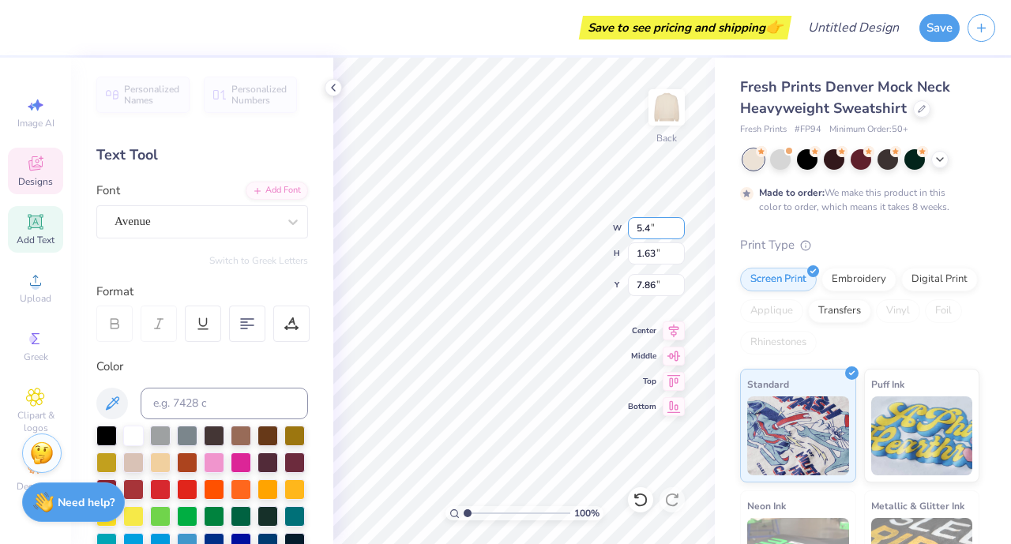
click at [678, 233] on input "5.4" at bounding box center [656, 228] width 57 height 22
click at [678, 233] on input "5.39" at bounding box center [656, 228] width 57 height 22
click at [678, 233] on input "5.38" at bounding box center [656, 228] width 57 height 22
click at [678, 233] on input "5.37" at bounding box center [656, 228] width 57 height 22
click at [678, 233] on input "5.36" at bounding box center [656, 228] width 57 height 22
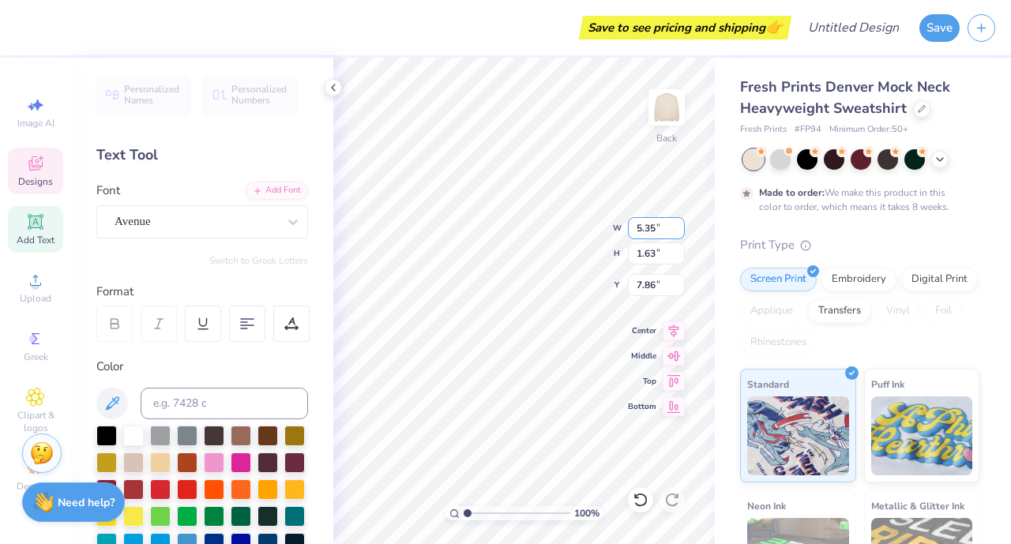
click at [678, 233] on input "5.35" at bounding box center [656, 228] width 57 height 22
click at [678, 233] on input "5.34" at bounding box center [656, 228] width 57 height 22
click at [678, 233] on input "5.33" at bounding box center [656, 228] width 57 height 22
click at [678, 233] on input "5.32" at bounding box center [656, 228] width 57 height 22
click at [678, 233] on input "5.31" at bounding box center [656, 228] width 57 height 22
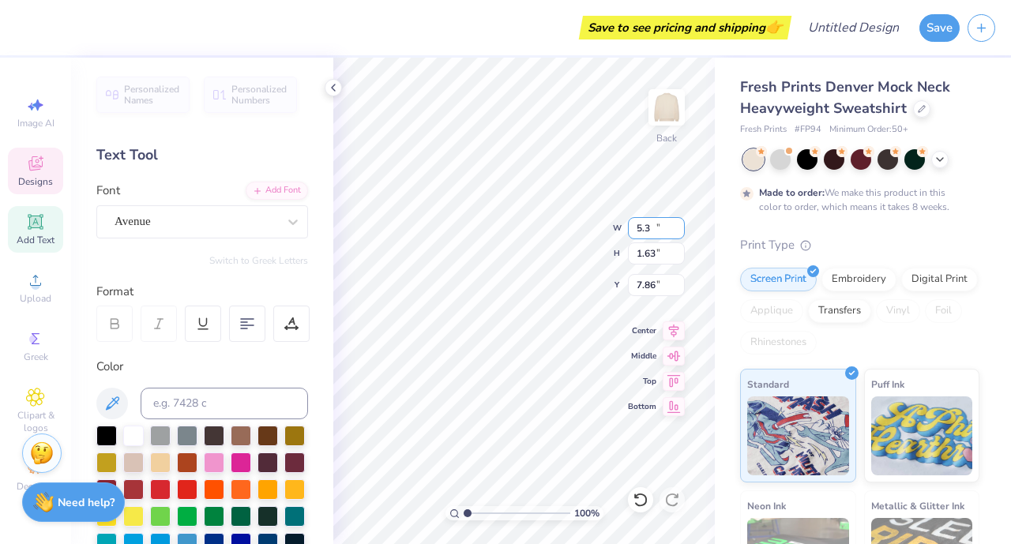
click at [678, 233] on input "5.3" at bounding box center [656, 228] width 57 height 22
click at [678, 233] on input "5.29" at bounding box center [656, 228] width 57 height 22
click at [678, 233] on input "5.28" at bounding box center [656, 228] width 57 height 22
click at [678, 233] on input "5.27" at bounding box center [656, 228] width 57 height 22
click at [678, 233] on input "5.26" at bounding box center [656, 228] width 57 height 22
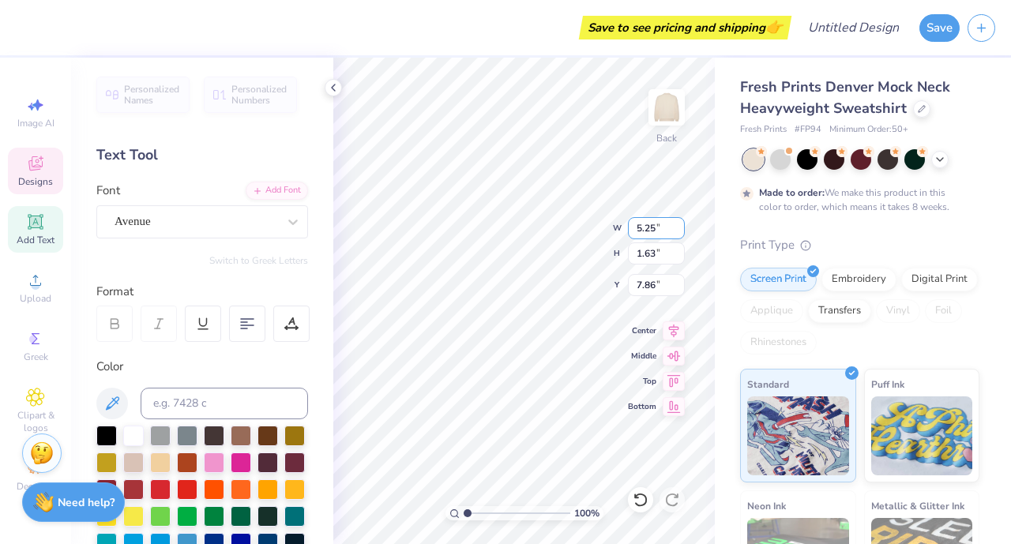
click at [678, 233] on input "5.25" at bounding box center [656, 228] width 57 height 22
click at [678, 233] on input "5.24" at bounding box center [656, 228] width 57 height 22
click at [678, 233] on input "5.23" at bounding box center [656, 228] width 57 height 22
click at [678, 233] on input "5.22" at bounding box center [656, 228] width 57 height 22
click at [678, 233] on input "5.21" at bounding box center [656, 228] width 57 height 22
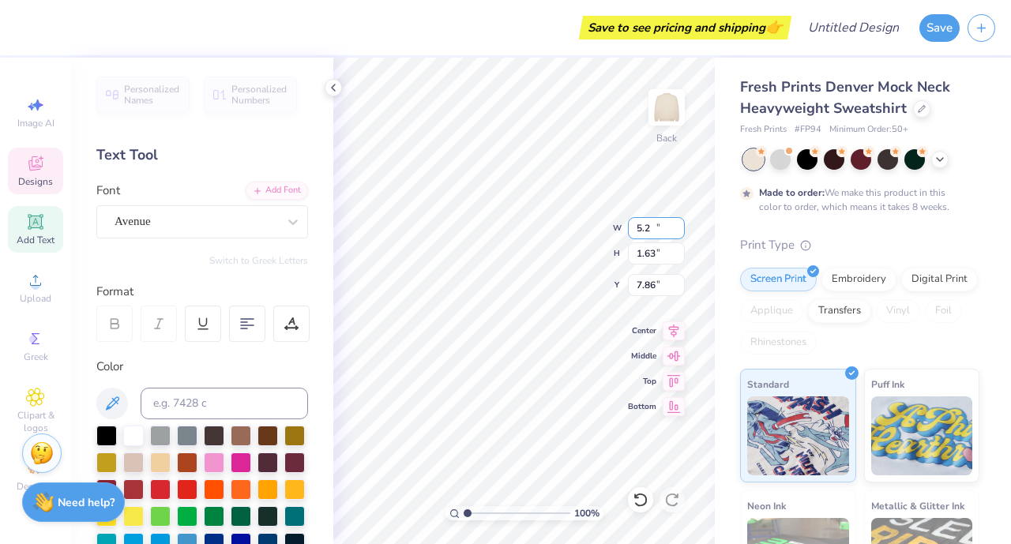
click at [678, 233] on input "5.2" at bounding box center [656, 228] width 57 height 22
click at [678, 233] on input "5.19" at bounding box center [656, 228] width 57 height 22
click at [678, 233] on input "5.18" at bounding box center [656, 228] width 57 height 22
click at [678, 233] on input "5.17" at bounding box center [656, 228] width 57 height 22
click at [678, 233] on input "5.16" at bounding box center [656, 228] width 57 height 22
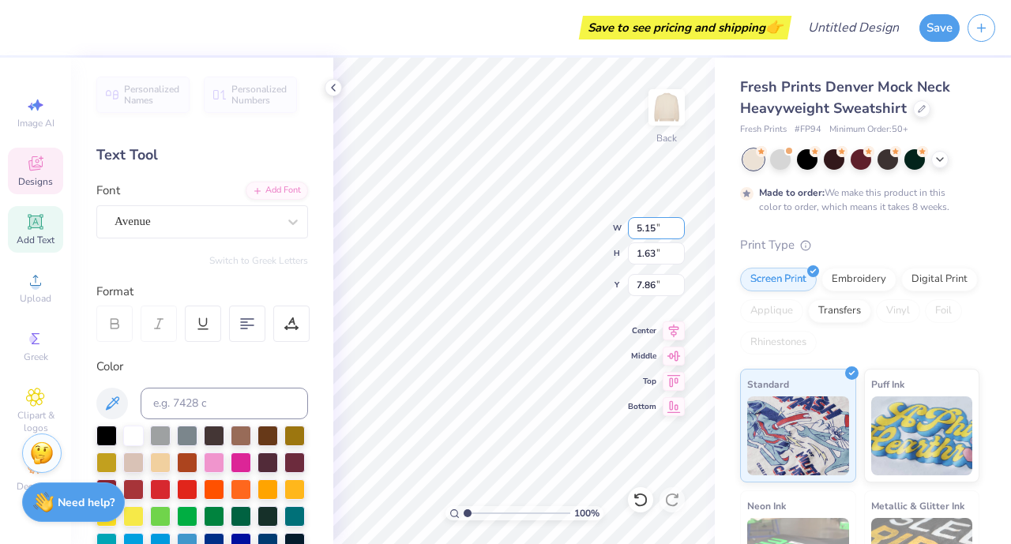
click at [678, 233] on input "5.15" at bounding box center [656, 228] width 57 height 22
click at [678, 233] on input "5.14" at bounding box center [656, 228] width 57 height 22
click at [678, 233] on input "5.13" at bounding box center [656, 228] width 57 height 22
click at [678, 233] on input "5.12" at bounding box center [656, 228] width 57 height 22
click at [678, 233] on input "5.11" at bounding box center [656, 228] width 57 height 22
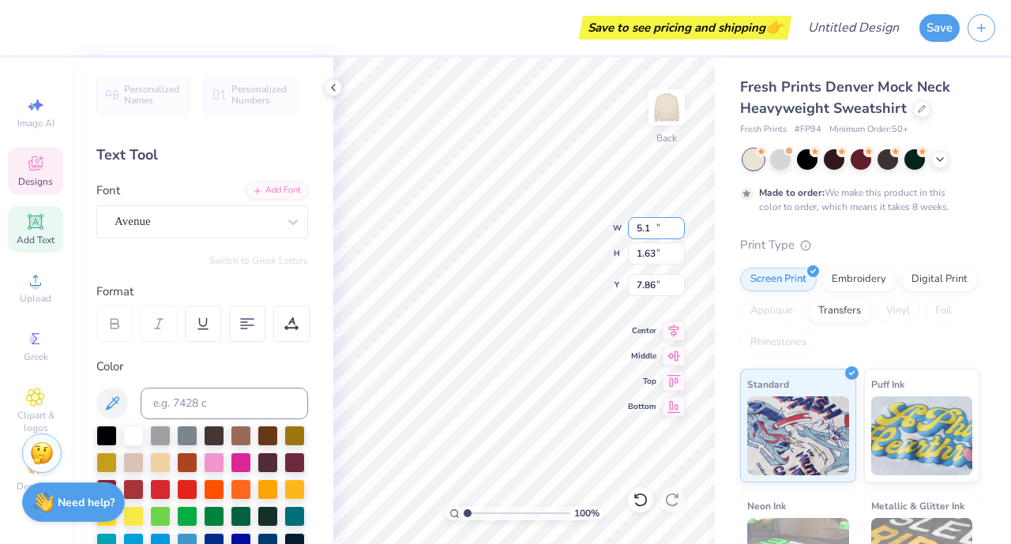
click at [678, 233] on input "5.1" at bounding box center [656, 228] width 57 height 22
click at [678, 233] on input "5.09" at bounding box center [656, 228] width 57 height 22
click at [678, 233] on input "5.08" at bounding box center [656, 228] width 57 height 22
click at [678, 233] on input "5.07" at bounding box center [656, 228] width 57 height 22
click at [678, 233] on input "5.06" at bounding box center [656, 228] width 57 height 22
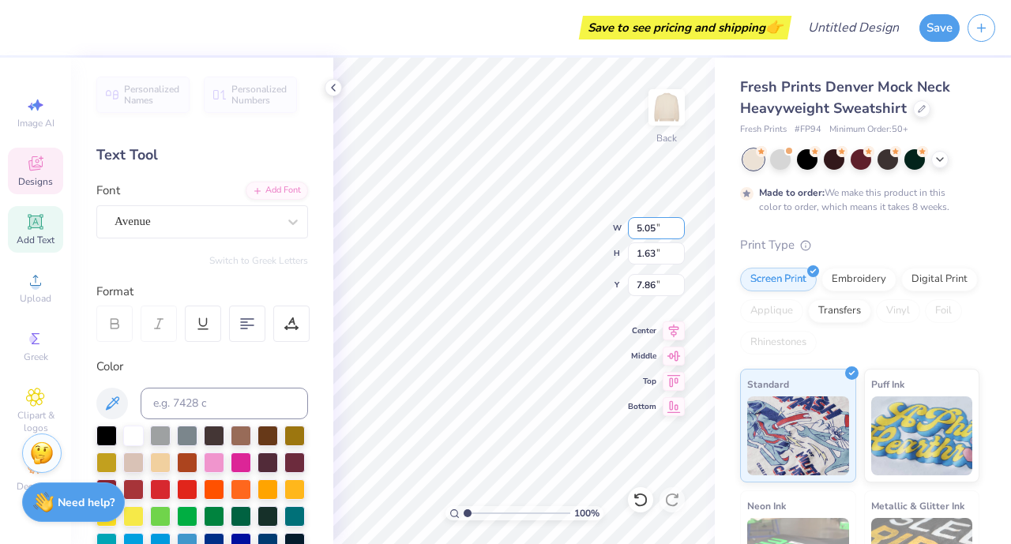
click at [678, 233] on input "5.05" at bounding box center [656, 228] width 57 height 22
click at [678, 233] on input "5.04" at bounding box center [656, 228] width 57 height 22
click at [678, 233] on input "5.03" at bounding box center [656, 228] width 57 height 22
click at [678, 233] on input "5.02" at bounding box center [656, 228] width 57 height 22
click at [678, 233] on input "5.01" at bounding box center [656, 228] width 57 height 22
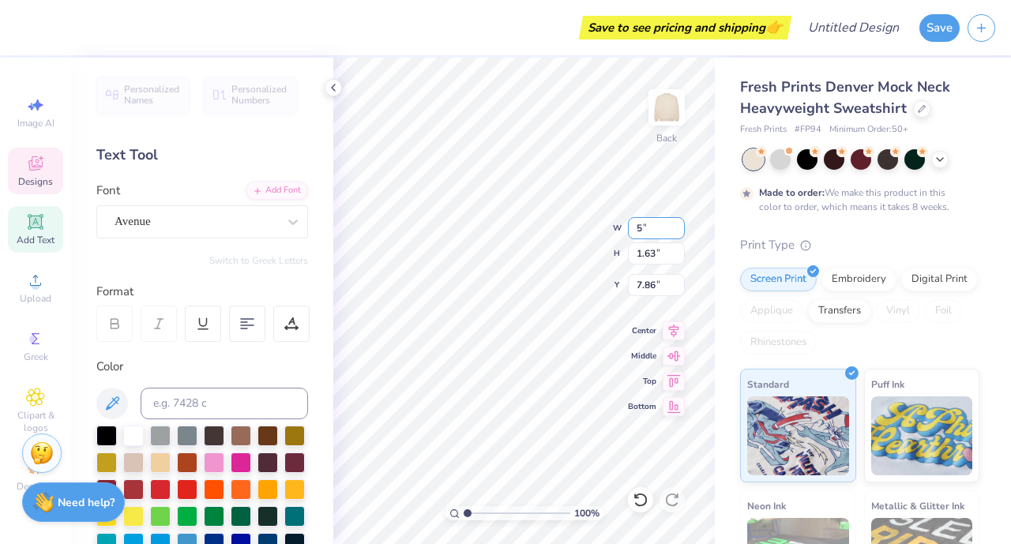
click at [678, 233] on input "5" at bounding box center [656, 228] width 57 height 22
click at [678, 233] on input "4.99" at bounding box center [656, 228] width 57 height 22
click at [678, 233] on input "4.98" at bounding box center [656, 228] width 57 height 22
click at [678, 233] on input "4.97" at bounding box center [656, 228] width 57 height 22
click at [678, 233] on input "4.96" at bounding box center [656, 228] width 57 height 22
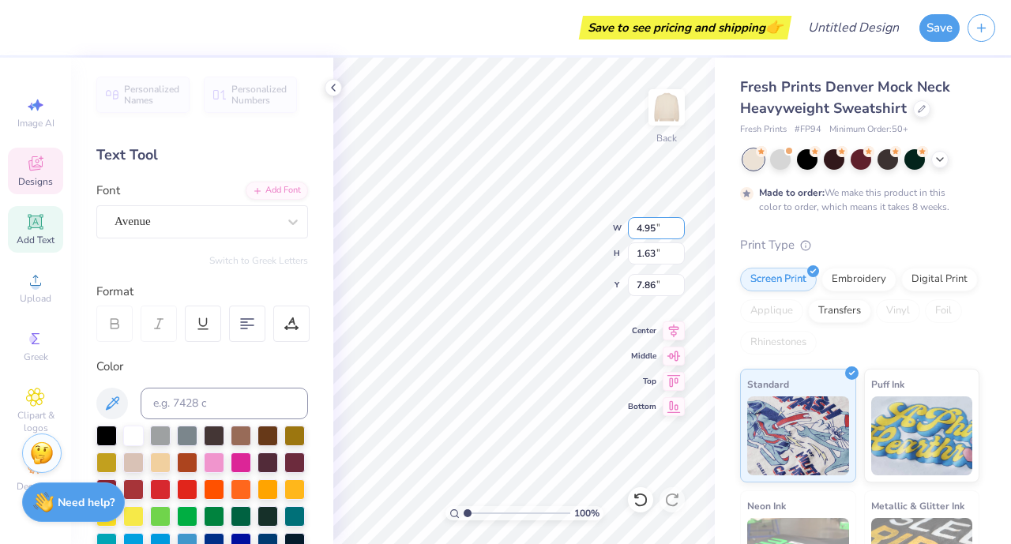
click at [678, 233] on input "4.95" at bounding box center [656, 228] width 57 height 22
click at [678, 233] on input "4.94" at bounding box center [656, 228] width 57 height 22
click at [678, 233] on input "4.93" at bounding box center [656, 228] width 57 height 22
click at [678, 233] on input "4.92" at bounding box center [656, 228] width 57 height 22
click at [678, 233] on input "4.91" at bounding box center [656, 228] width 57 height 22
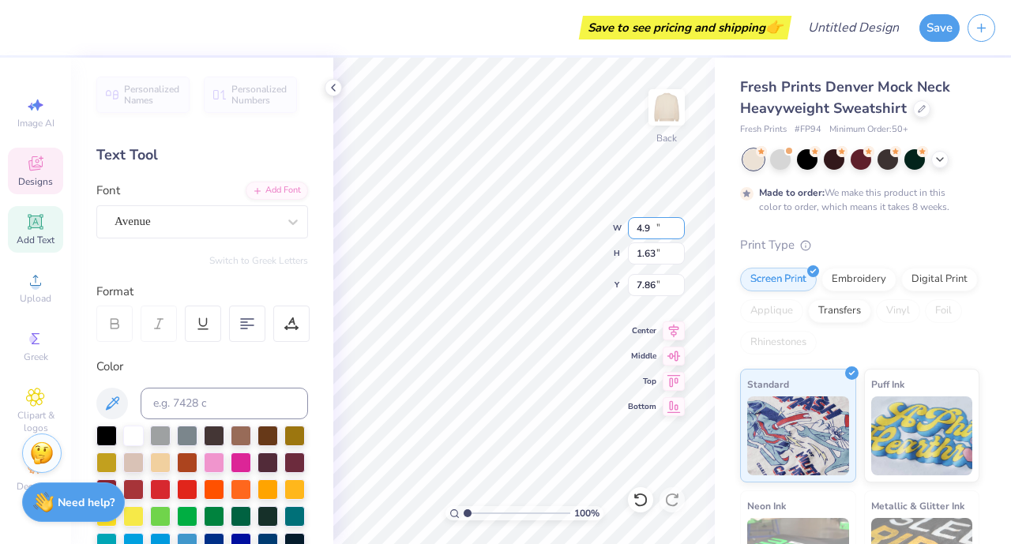
click at [678, 233] on input "4.9" at bounding box center [656, 228] width 57 height 22
click at [678, 233] on input "4.89" at bounding box center [656, 228] width 57 height 22
click at [678, 233] on input "4.88" at bounding box center [656, 228] width 57 height 22
click at [678, 233] on input "4.87" at bounding box center [656, 228] width 57 height 22
click at [678, 233] on input "4.86" at bounding box center [656, 228] width 57 height 22
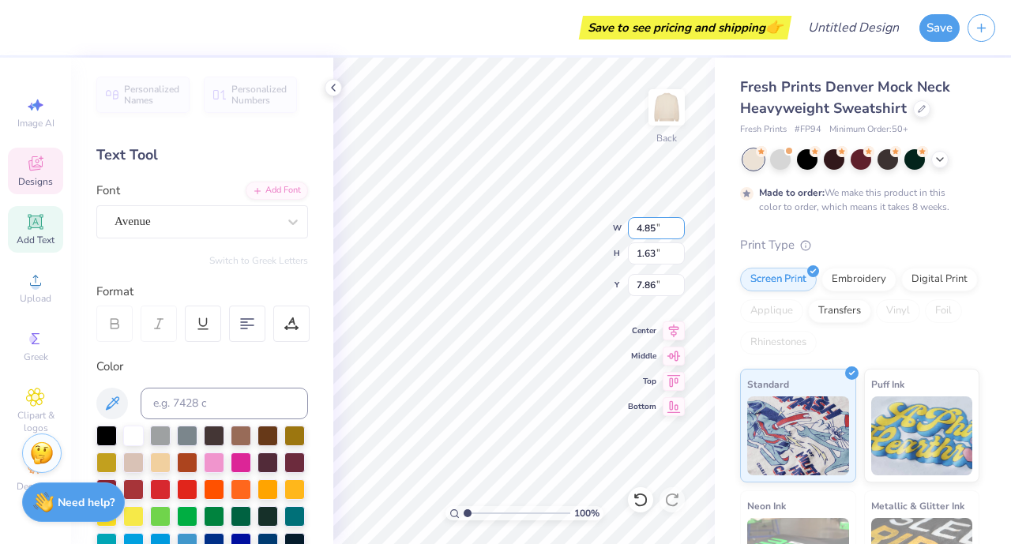
click at [678, 233] on input "4.85" at bounding box center [656, 228] width 57 height 22
click at [678, 233] on input "4.84" at bounding box center [656, 228] width 57 height 22
type input "4.83"
click at [678, 233] on input "4.83" at bounding box center [656, 228] width 57 height 22
type input "0.99"
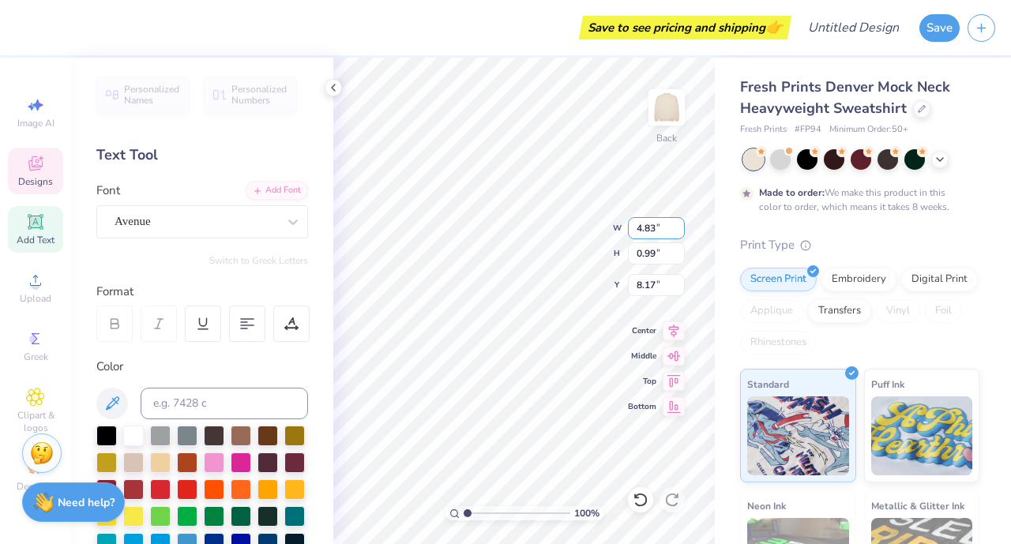
type input "8.17"
click at [679, 225] on input "4.84" at bounding box center [656, 228] width 57 height 22
click at [679, 225] on input "4.85" at bounding box center [656, 228] width 57 height 22
click at [679, 225] on input "4.86" at bounding box center [656, 228] width 57 height 22
click at [679, 225] on input "4.87" at bounding box center [656, 228] width 57 height 22
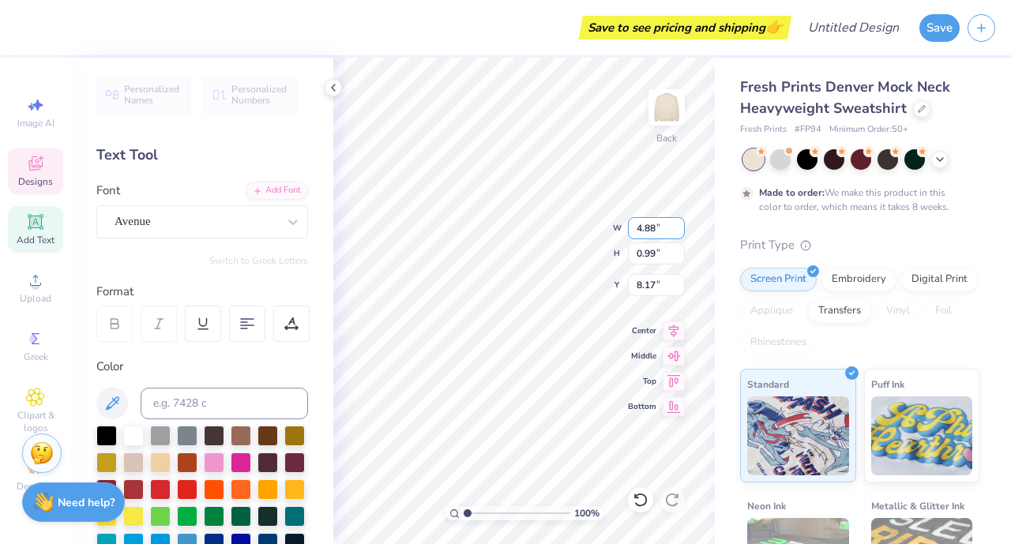
click at [679, 225] on input "4.88" at bounding box center [656, 228] width 57 height 22
click at [679, 225] on input "4.89" at bounding box center [656, 228] width 57 height 22
click at [679, 225] on input "4.9" at bounding box center [656, 228] width 57 height 22
click at [679, 225] on input "4.91" at bounding box center [656, 228] width 57 height 22
click at [679, 225] on input "4.92" at bounding box center [656, 228] width 57 height 22
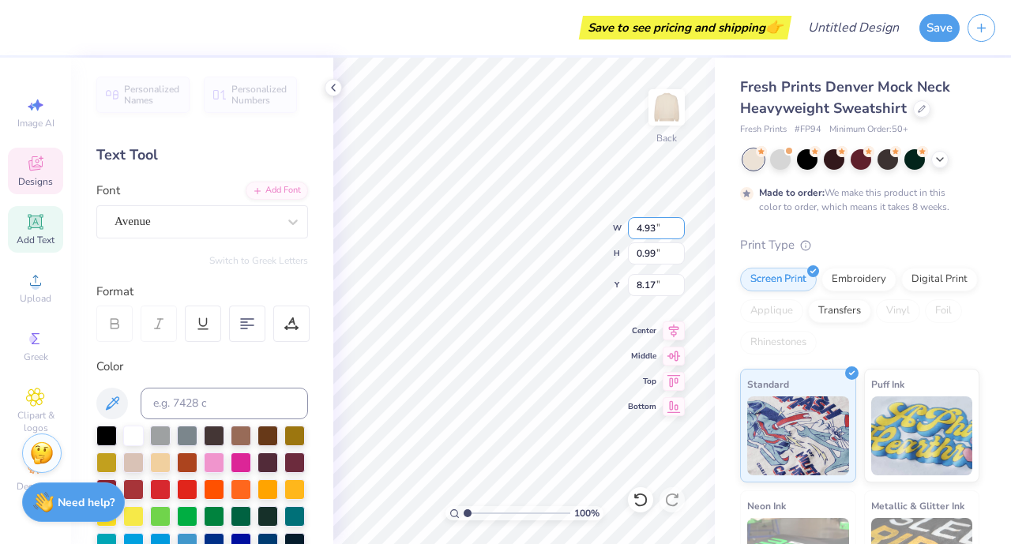
click at [679, 225] on input "4.93" at bounding box center [656, 228] width 57 height 22
click at [679, 225] on input "4.94" at bounding box center [656, 228] width 57 height 22
click at [679, 225] on input "4.95" at bounding box center [656, 228] width 57 height 22
click at [679, 225] on input "4.96" at bounding box center [656, 228] width 57 height 22
click at [679, 225] on input "4.97" at bounding box center [656, 228] width 57 height 22
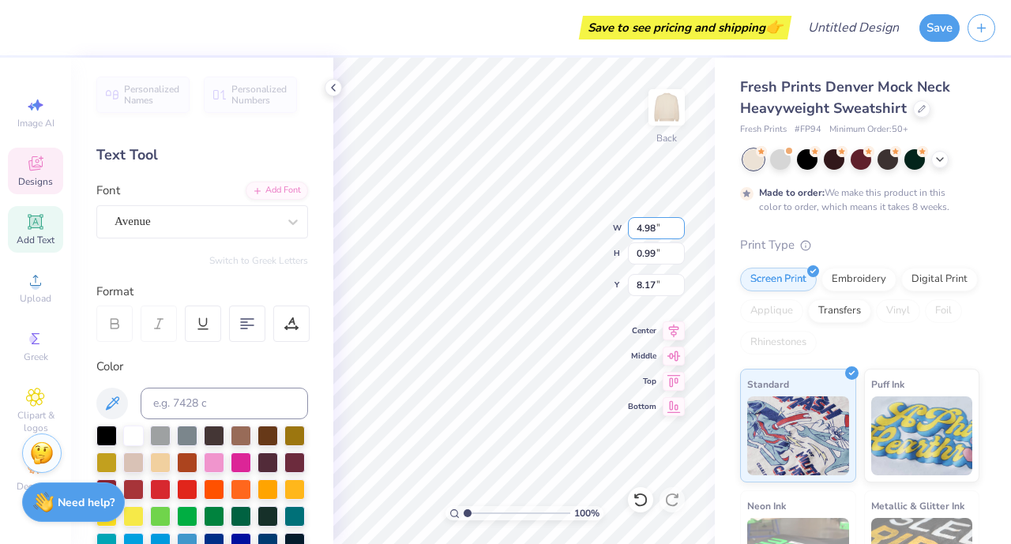
click at [679, 225] on input "4.98" at bounding box center [656, 228] width 57 height 22
click at [679, 225] on input "4.99" at bounding box center [656, 228] width 57 height 22
click at [679, 225] on input "5" at bounding box center [656, 228] width 57 height 22
type input "5.01"
click at [679, 225] on input "5.01" at bounding box center [656, 228] width 57 height 22
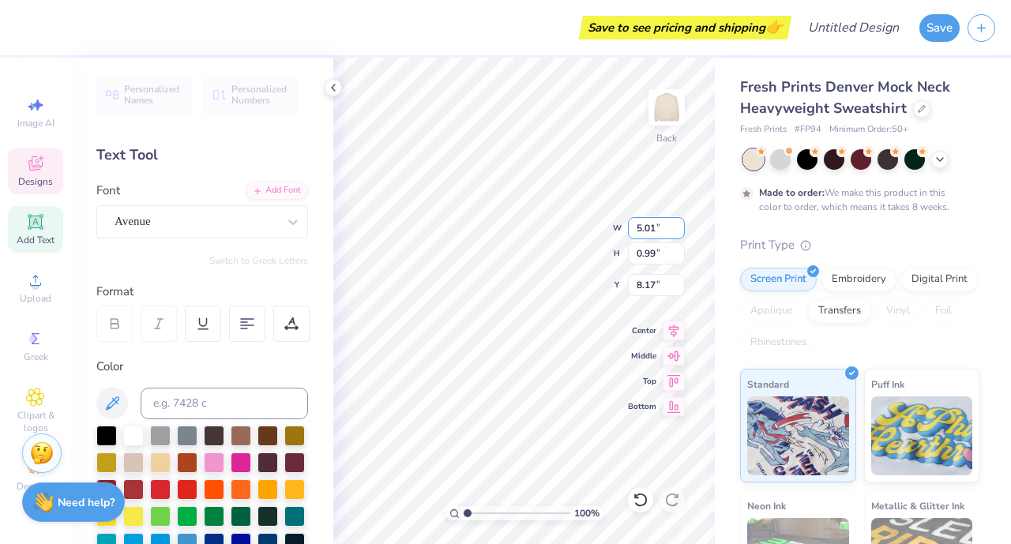
type input "1.03"
type input "8.16"
click at [662, 228] on input "5.01" at bounding box center [656, 228] width 57 height 22
click at [660, 230] on input "5.01" at bounding box center [656, 228] width 57 height 22
click at [678, 224] on input "5.02" at bounding box center [656, 228] width 57 height 22
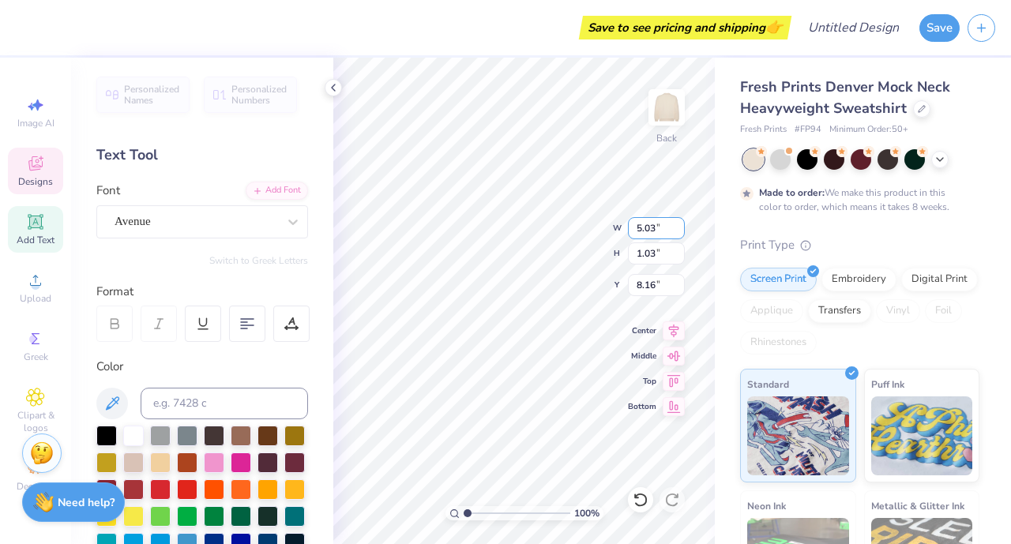
click at [678, 224] on input "5.03" at bounding box center [656, 228] width 57 height 22
click at [678, 224] on input "5.05" at bounding box center [656, 228] width 57 height 22
click at [678, 224] on input "5.06" at bounding box center [656, 228] width 57 height 22
click at [678, 224] on input "5.07" at bounding box center [656, 228] width 57 height 22
click at [678, 224] on input "5.08" at bounding box center [656, 228] width 57 height 22
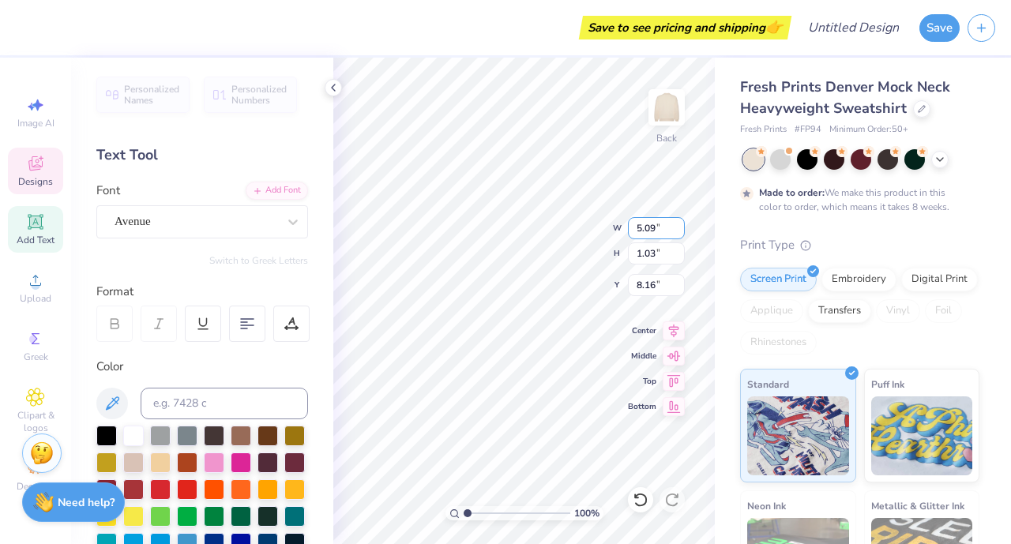
click at [678, 224] on input "5.09" at bounding box center [656, 228] width 57 height 22
click at [678, 224] on input "5.1" at bounding box center [656, 228] width 57 height 22
click at [678, 224] on input "5.11" at bounding box center [656, 228] width 57 height 22
click at [678, 224] on input "5.12" at bounding box center [656, 228] width 57 height 22
click at [678, 224] on input "5.13" at bounding box center [656, 228] width 57 height 22
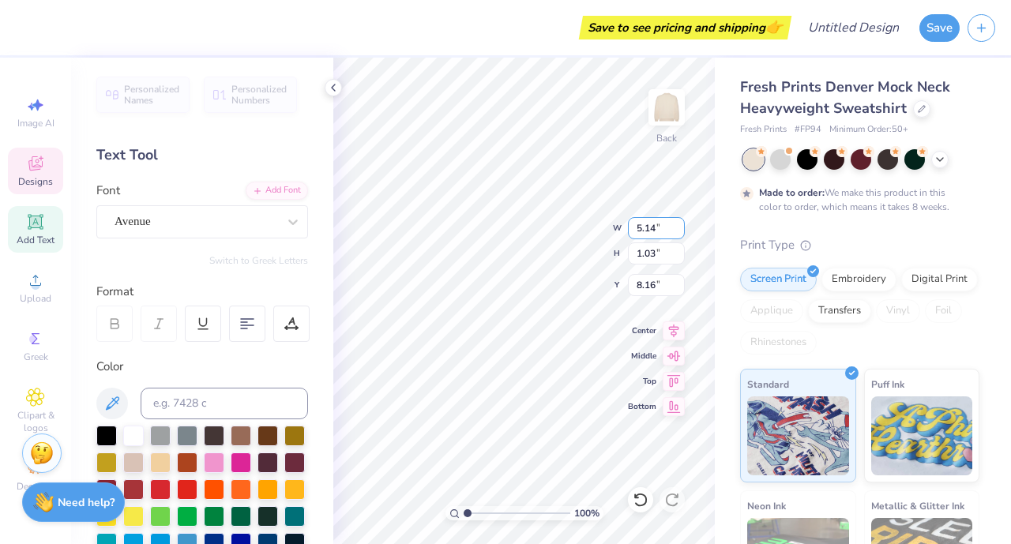
click at [678, 224] on input "5.14" at bounding box center [656, 228] width 57 height 22
click at [678, 224] on input "5.15" at bounding box center [656, 228] width 57 height 22
click at [678, 224] on input "5.16" at bounding box center [656, 228] width 57 height 22
click at [678, 224] on input "5.17" at bounding box center [656, 228] width 57 height 22
click at [678, 224] on input "5.18" at bounding box center [656, 228] width 57 height 22
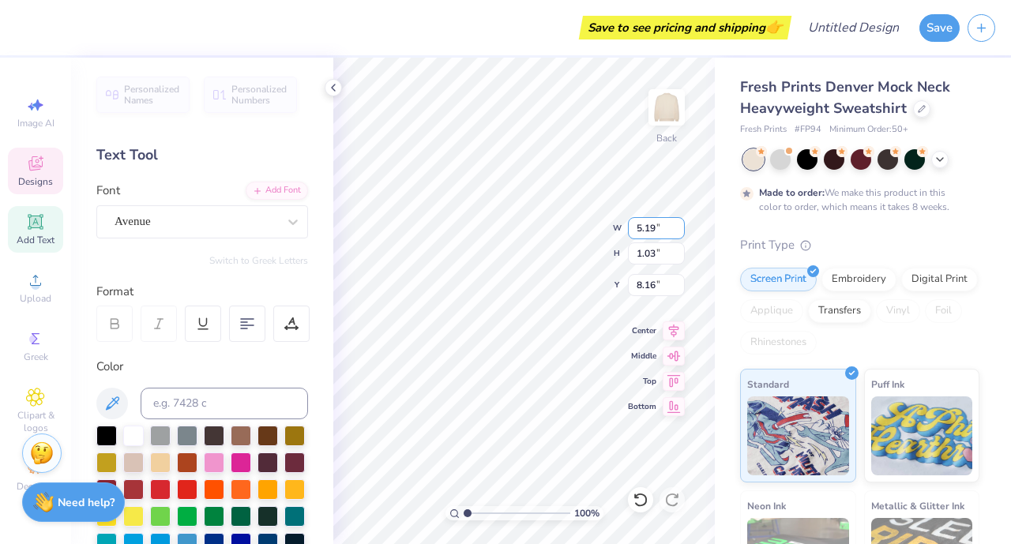
click at [678, 224] on input "5.19" at bounding box center [656, 228] width 57 height 22
click at [678, 224] on input "5.2" at bounding box center [656, 228] width 57 height 22
click at [678, 224] on input "5.21" at bounding box center [656, 228] width 57 height 22
click at [678, 224] on input "5.22" at bounding box center [656, 228] width 57 height 22
click at [678, 224] on input "5.23" at bounding box center [656, 228] width 57 height 22
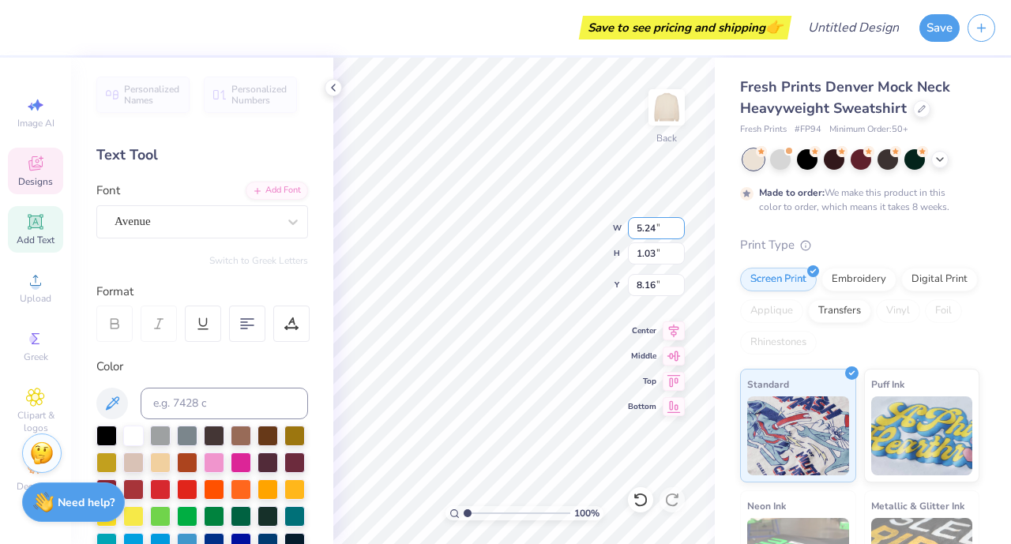
click at [678, 224] on input "5.24" at bounding box center [656, 228] width 57 height 22
click at [678, 224] on input "5.25" at bounding box center [656, 228] width 57 height 22
click at [678, 224] on input "5.26" at bounding box center [656, 228] width 57 height 22
click at [678, 224] on input "5.27" at bounding box center [656, 228] width 57 height 22
click at [678, 224] on input "5.28" at bounding box center [656, 228] width 57 height 22
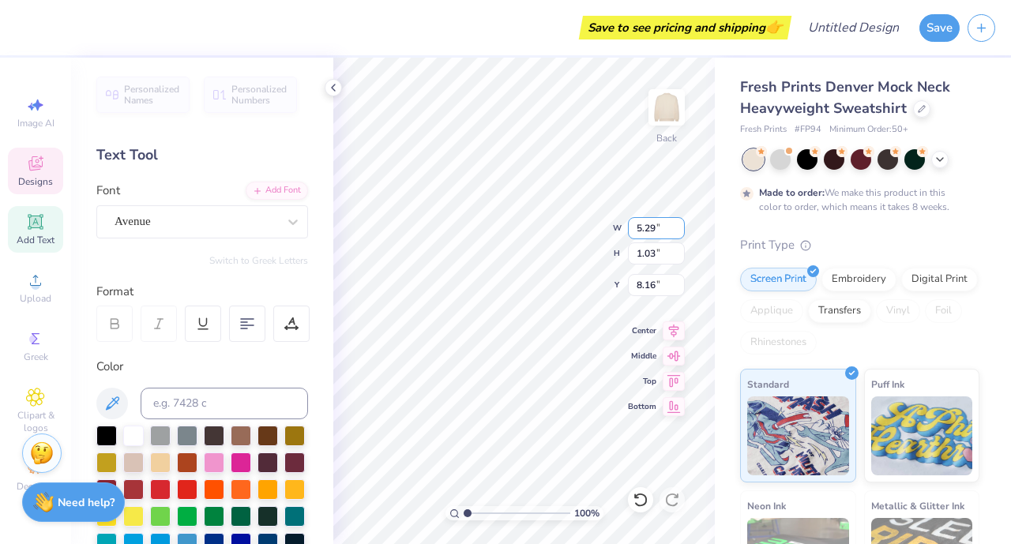
click at [678, 224] on input "5.29" at bounding box center [656, 228] width 57 height 22
click at [678, 224] on input "5.3" at bounding box center [656, 228] width 57 height 22
click at [678, 224] on input "5.31" at bounding box center [656, 228] width 57 height 22
click at [678, 224] on input "5.32" at bounding box center [656, 228] width 57 height 22
type input "5.33"
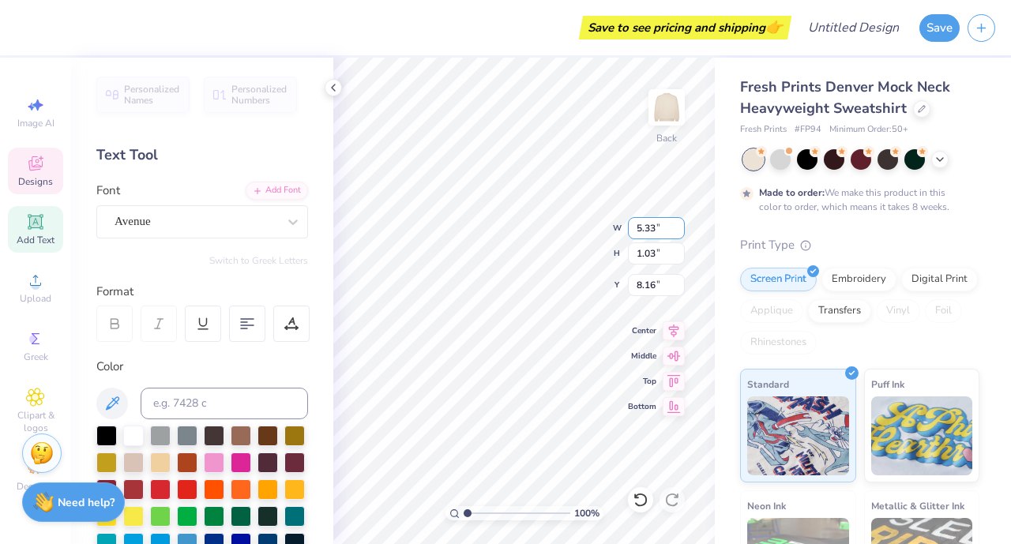
click at [678, 224] on input "5.33" at bounding box center [656, 228] width 57 height 22
type input "1.09"
type input "8.12"
click at [663, 226] on input "5.33" at bounding box center [656, 228] width 57 height 22
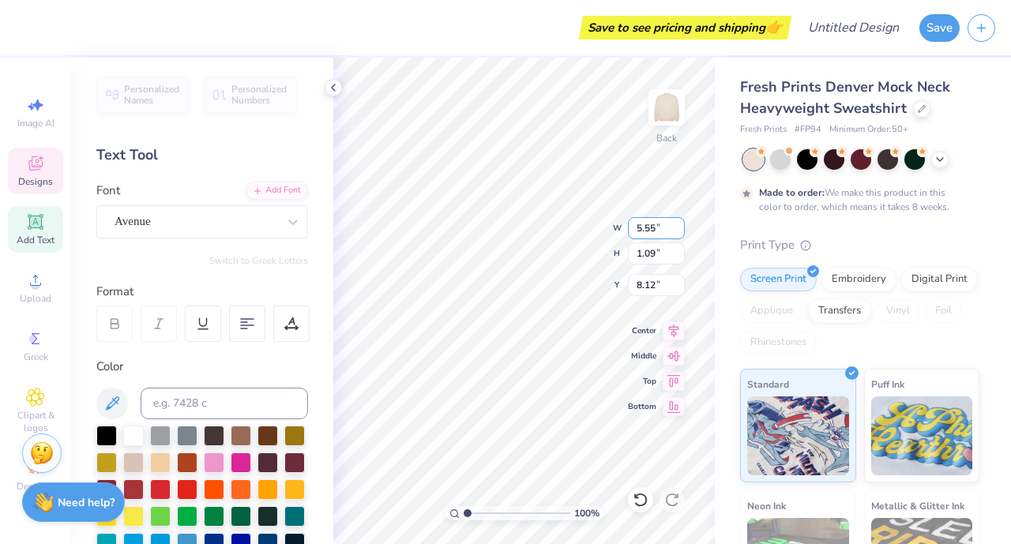
type input "5.55"
type input "1.14"
type input "8.10"
type input "5.80"
type input "1.19"
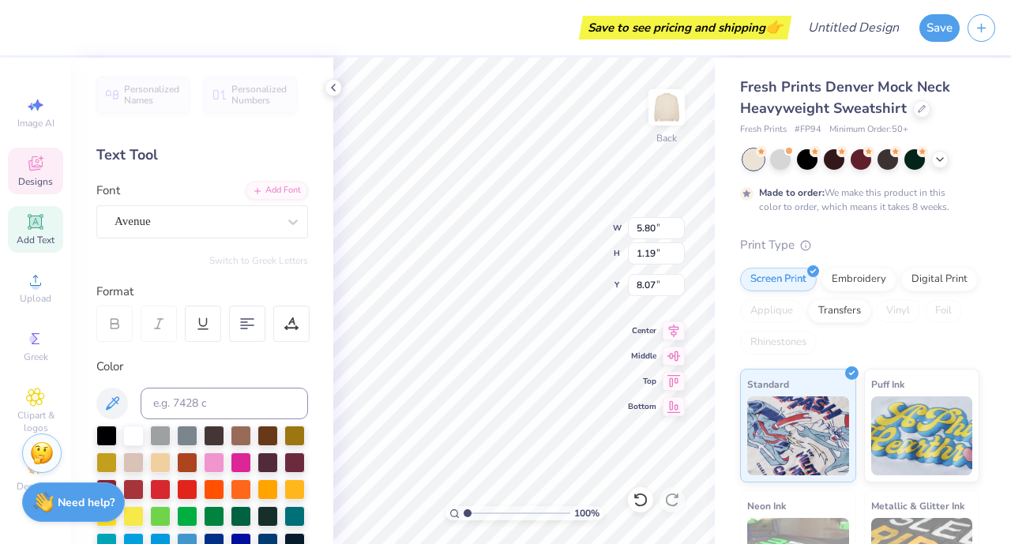
type input "7.51"
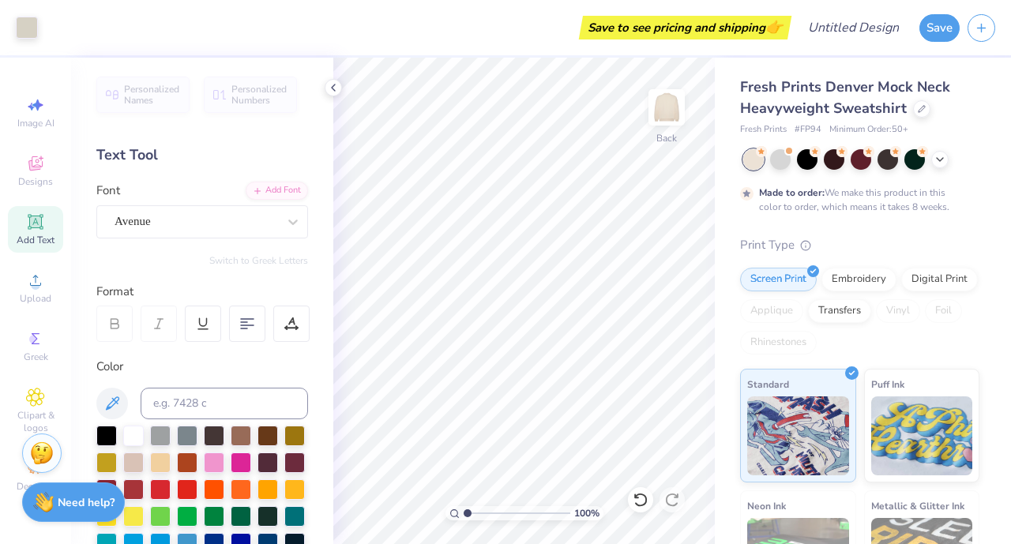
click at [41, 186] on span "Designs" at bounding box center [35, 181] width 35 height 13
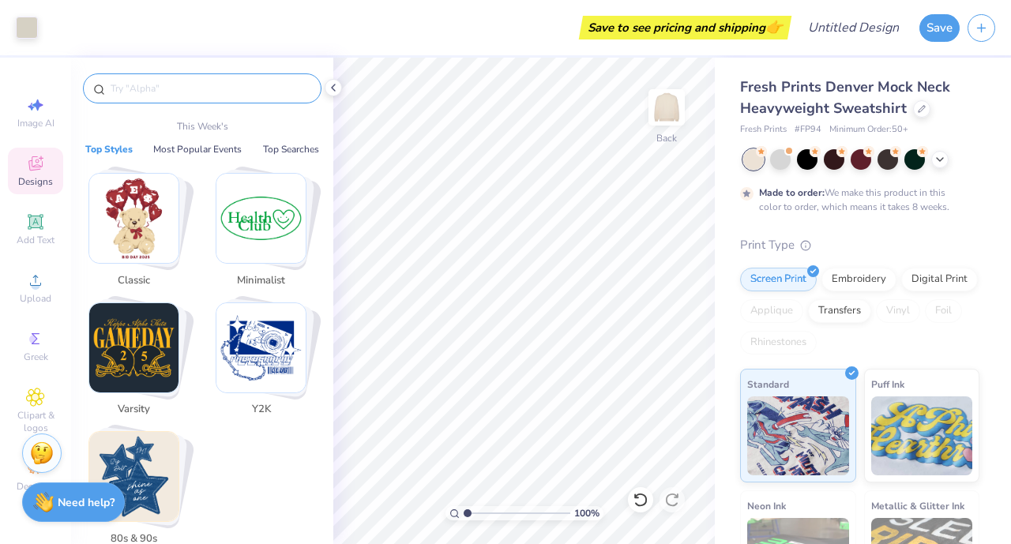
click at [154, 84] on input "text" at bounding box center [210, 89] width 202 height 16
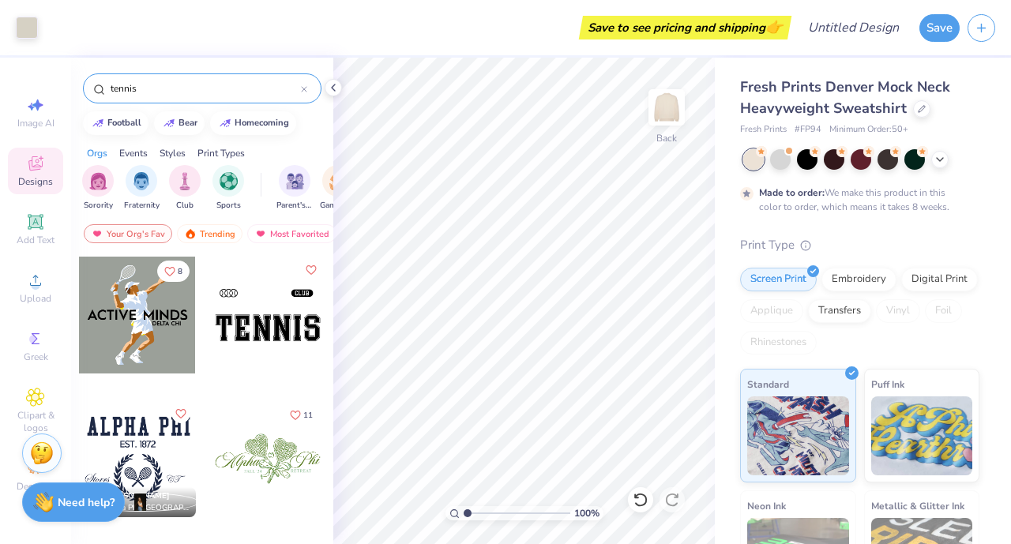
type input "tennis"
drag, startPoint x: 132, startPoint y: 182, endPoint x: 110, endPoint y: 186, distance: 22.5
click at [110, 186] on div "Sorority Fraternity Club Sports" at bounding box center [171, 188] width 179 height 47
click at [110, 186] on div "filter for Sorority" at bounding box center [98, 181] width 32 height 32
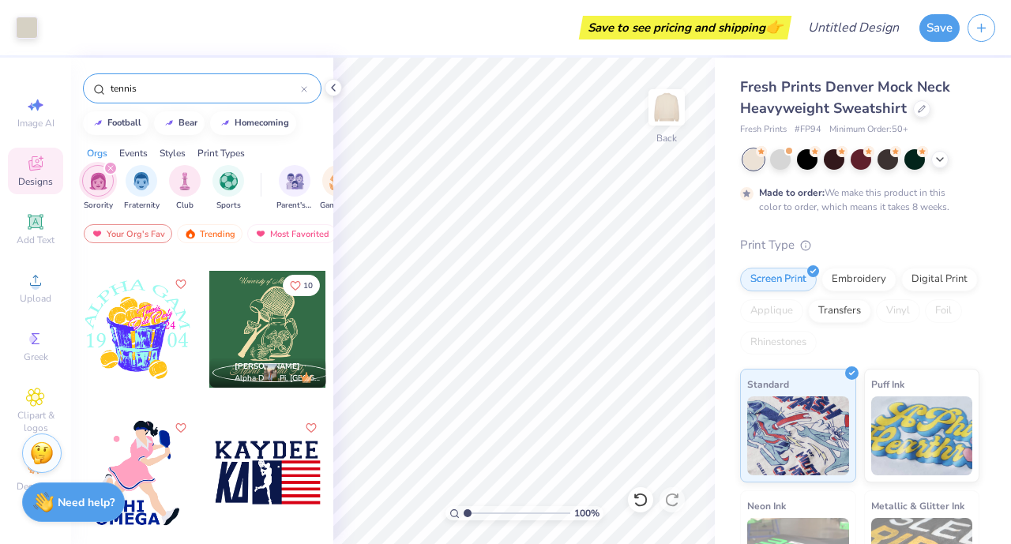
scroll to position [659, 0]
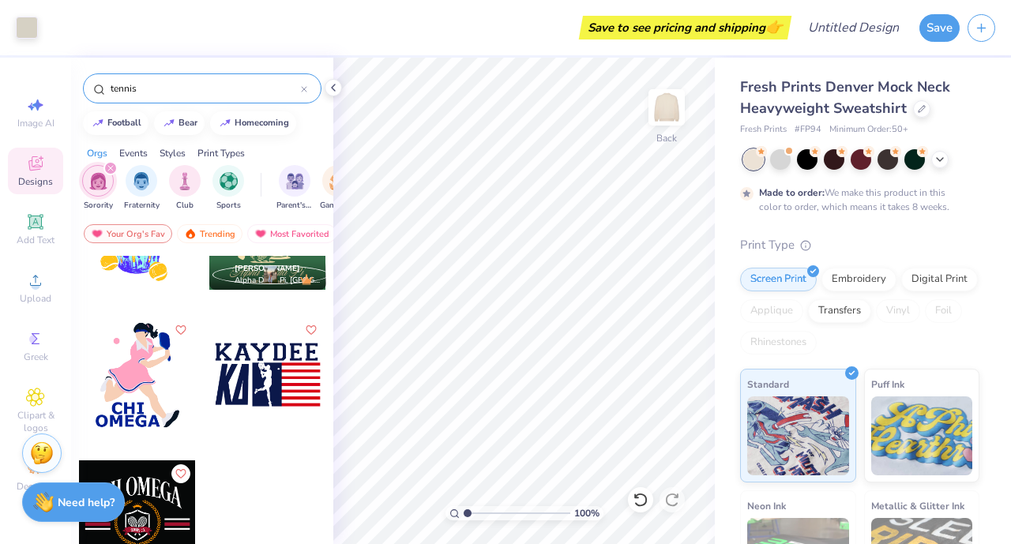
click at [190, 185] on img "filter for Club" at bounding box center [184, 181] width 17 height 18
click at [224, 175] on img "filter for Sports" at bounding box center [229, 181] width 18 height 18
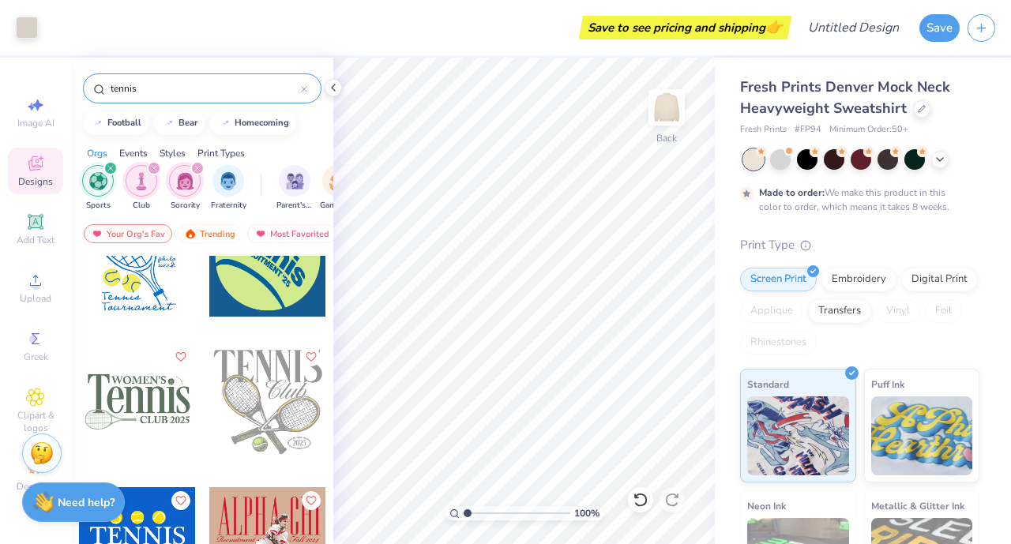
scroll to position [631, 0]
click at [78, 389] on div at bounding box center [19, 402] width 117 height 117
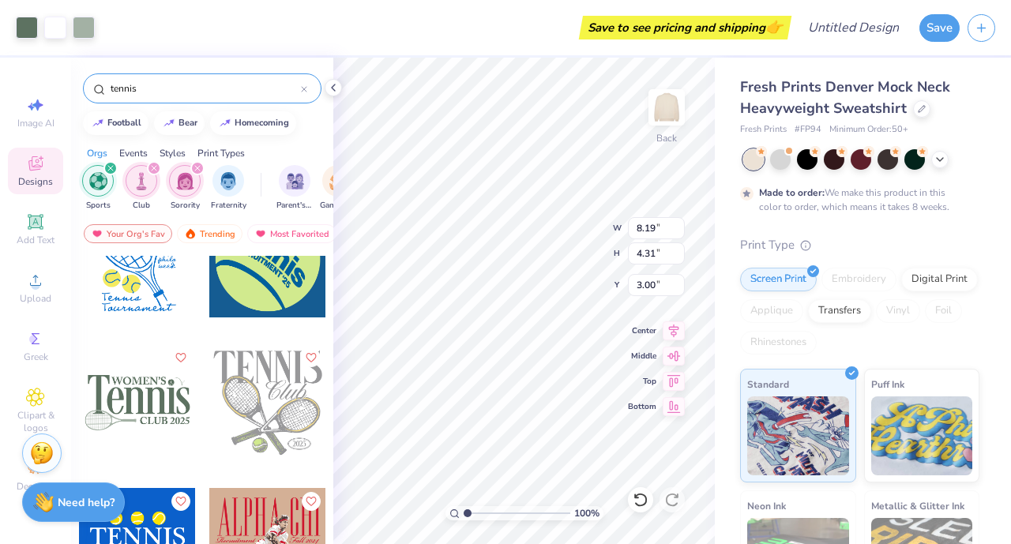
type input "8.19"
type input "4.31"
click at [673, 326] on icon at bounding box center [674, 330] width 10 height 13
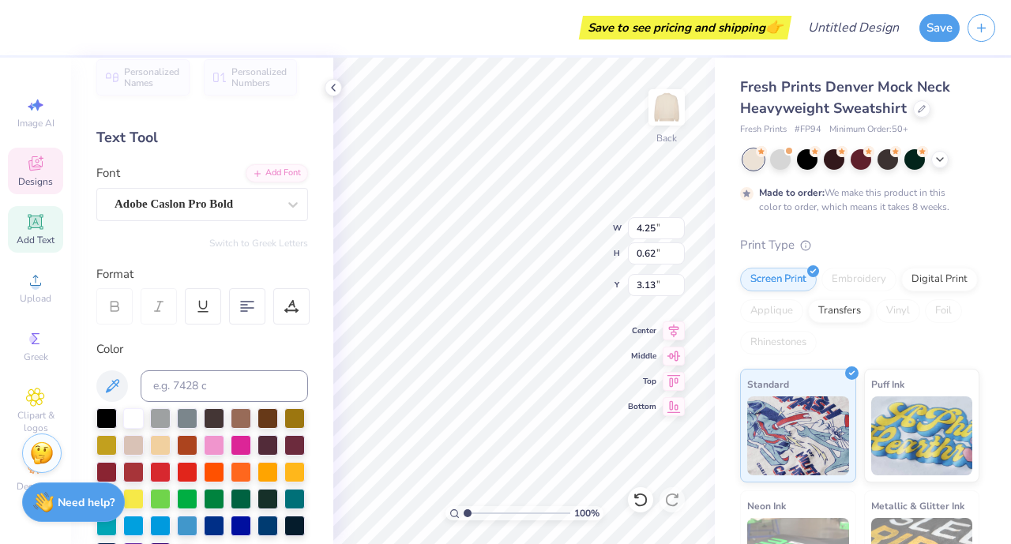
scroll to position [18, 0]
type textarea "VILLA"
click at [292, 313] on div at bounding box center [291, 306] width 36 height 36
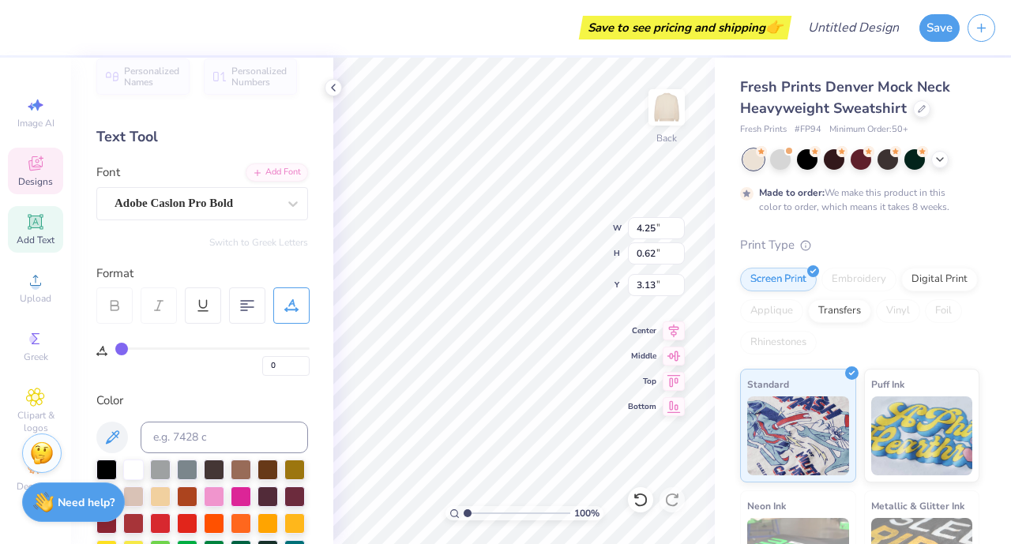
click at [121, 344] on div "0" at bounding box center [212, 358] width 194 height 36
type input "2"
type input "3"
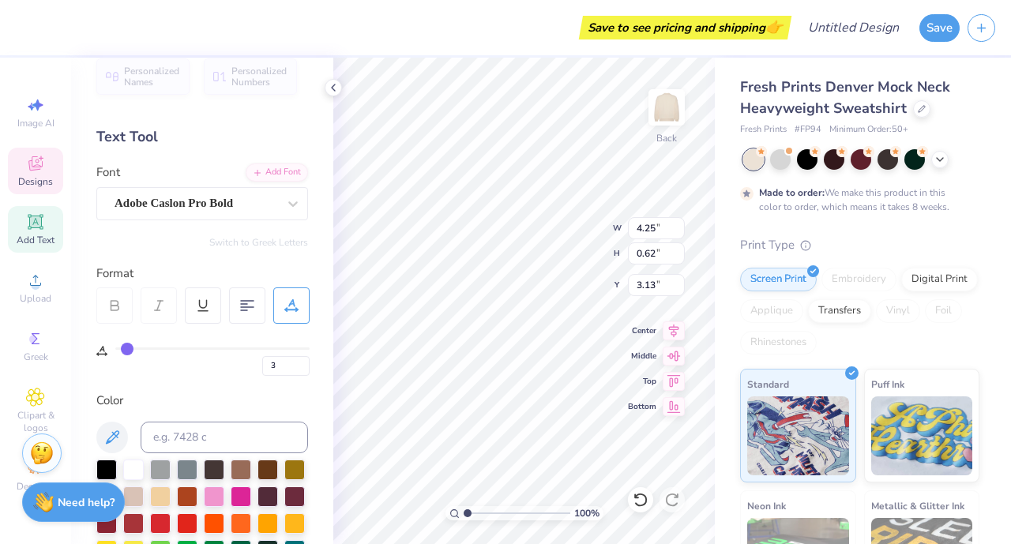
type input "6"
type input "7"
type input "8"
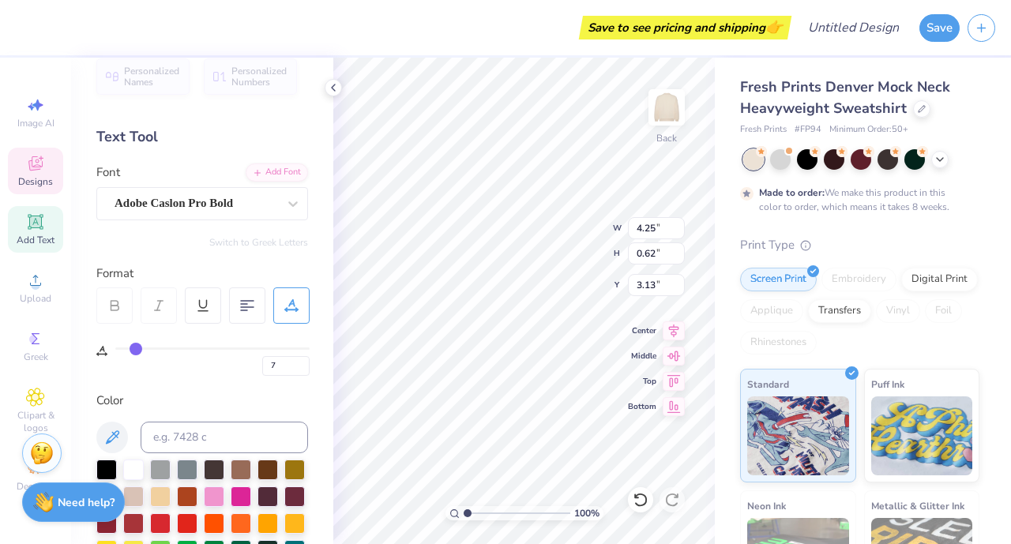
type input "8"
type input "9"
type input "10"
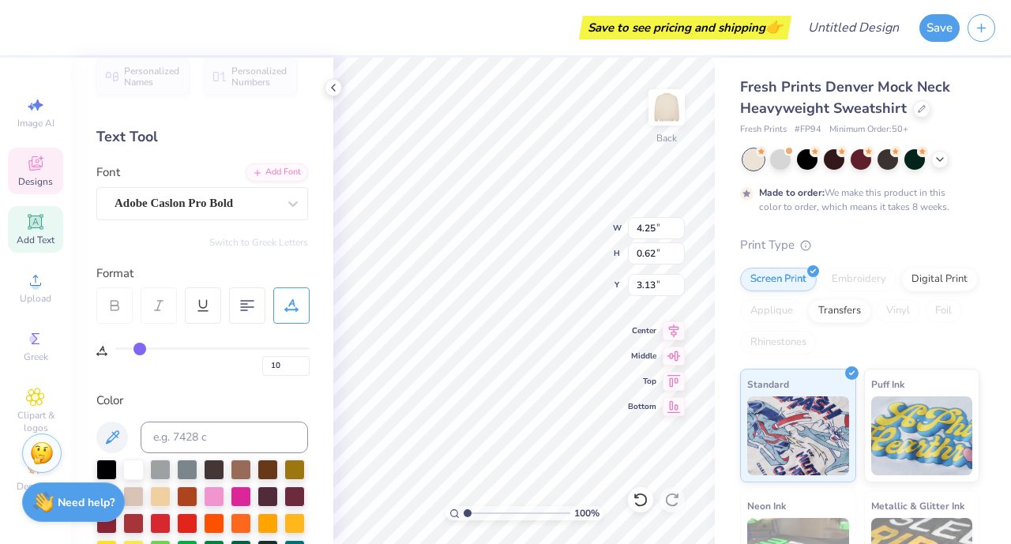
type input "11"
type input "12"
type input "13"
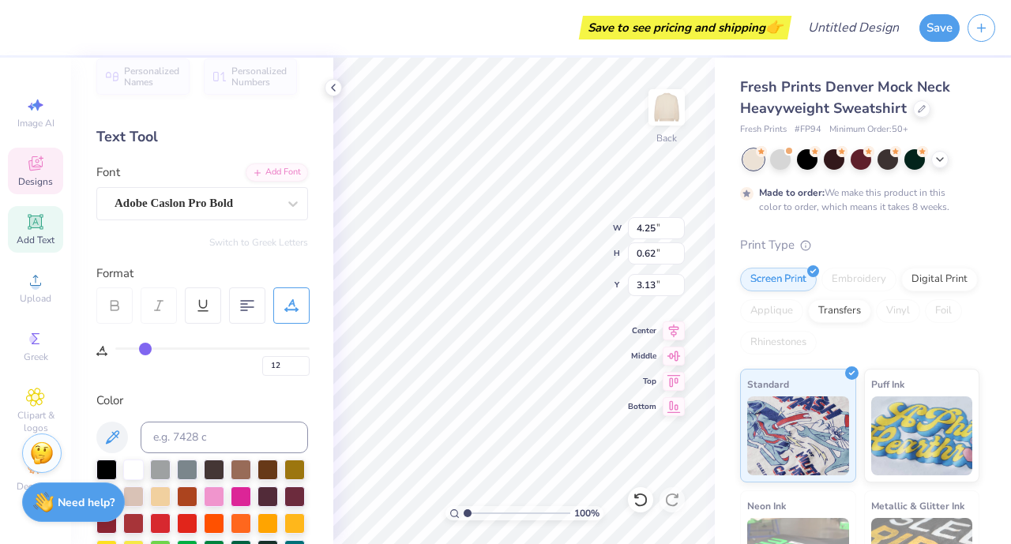
type input "13"
type input "14"
type input "15"
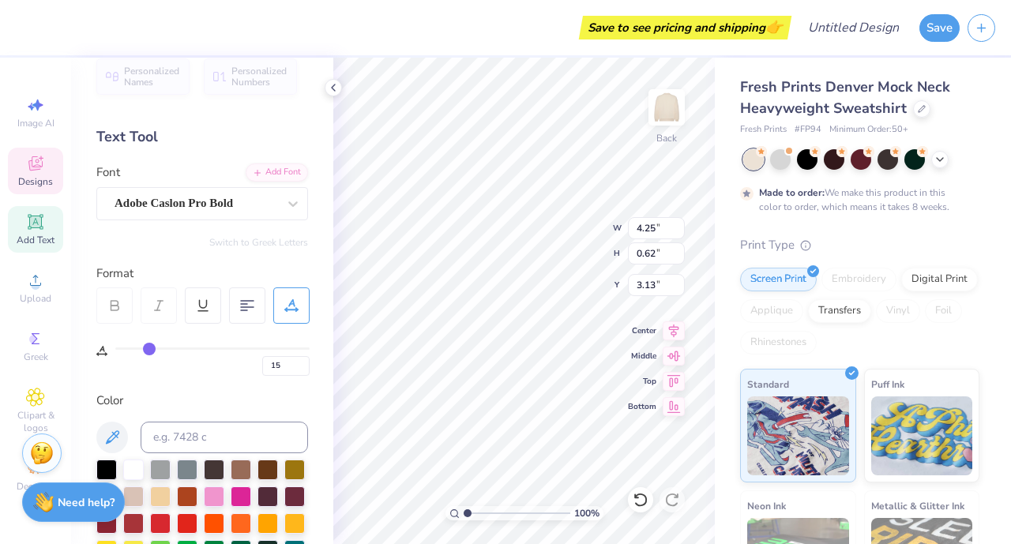
type input "16"
drag, startPoint x: 121, startPoint y: 344, endPoint x: 150, endPoint y: 345, distance: 29.2
click at [150, 348] on input "range" at bounding box center [212, 349] width 194 height 2
type input "17"
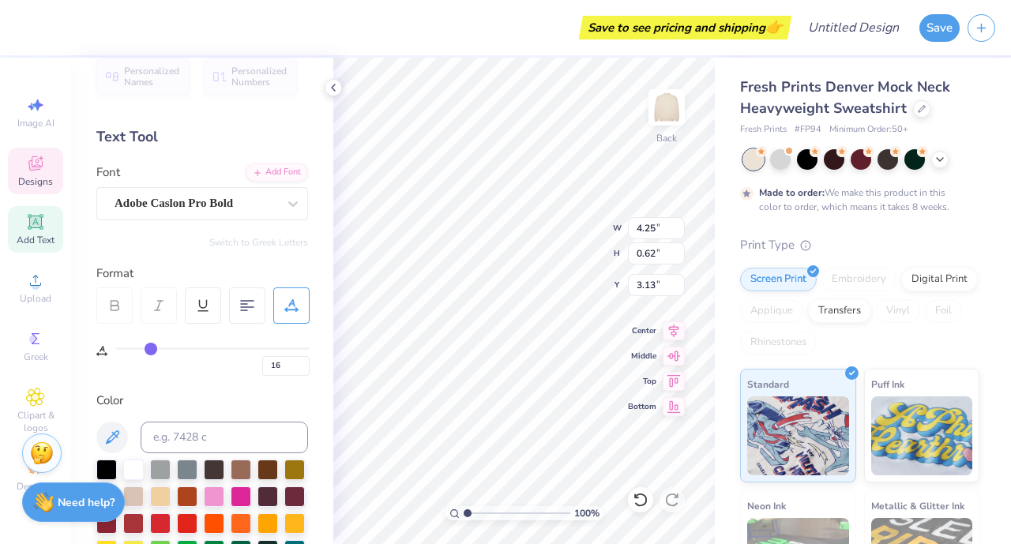
type input "17"
type input "18"
type input "19"
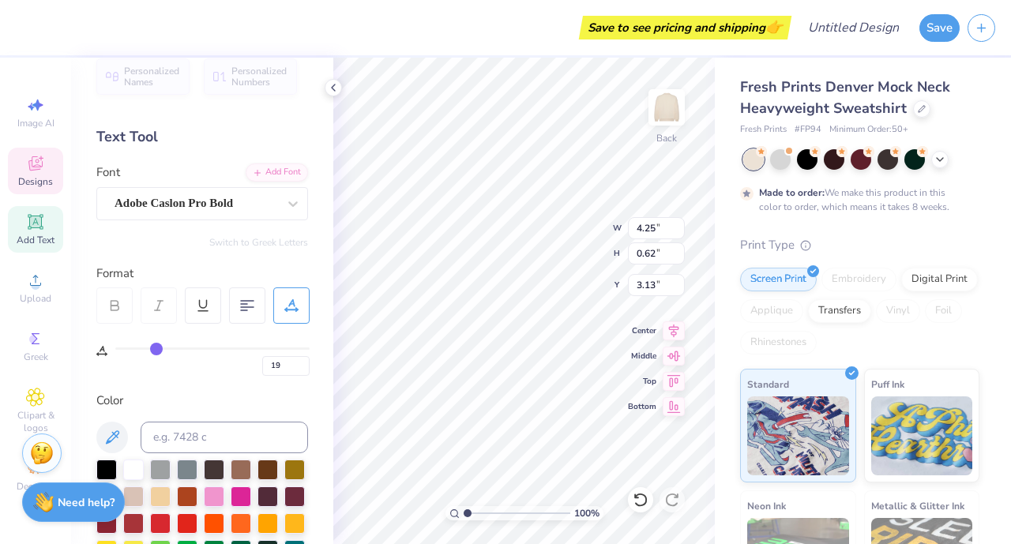
type input "20"
type input "21"
type input "22"
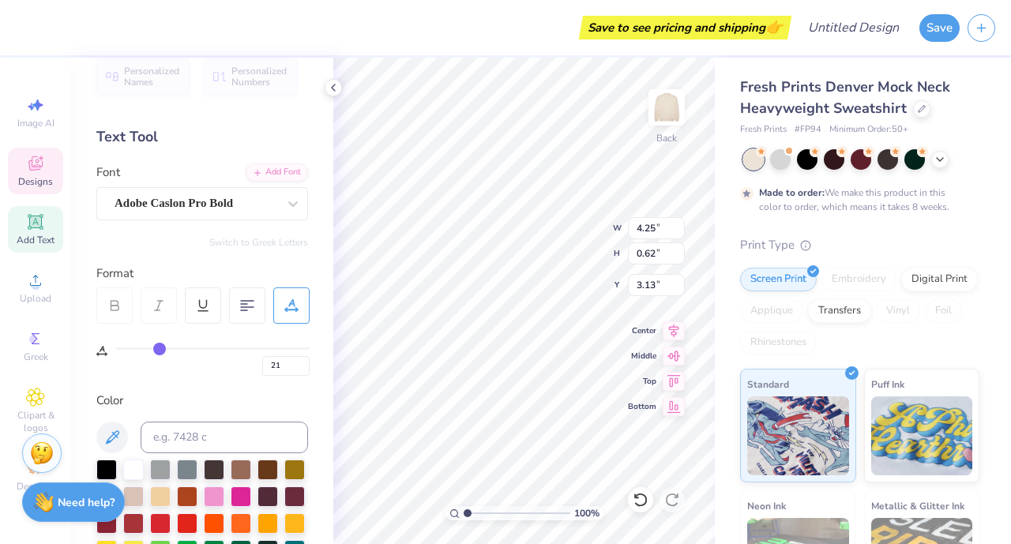
type input "22"
type input "23"
type input "24"
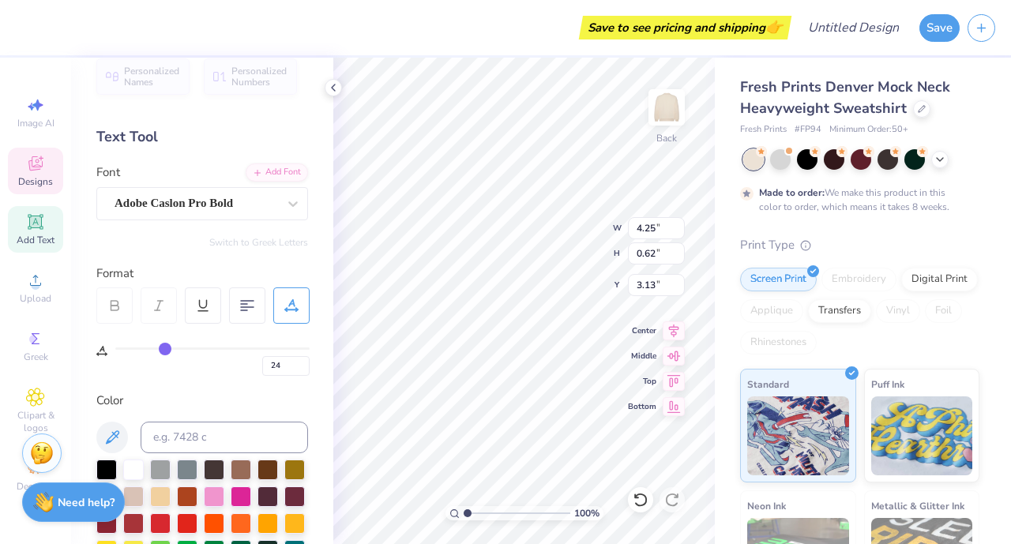
type input "25"
type input "26"
drag, startPoint x: 150, startPoint y: 345, endPoint x: 167, endPoint y: 348, distance: 17.5
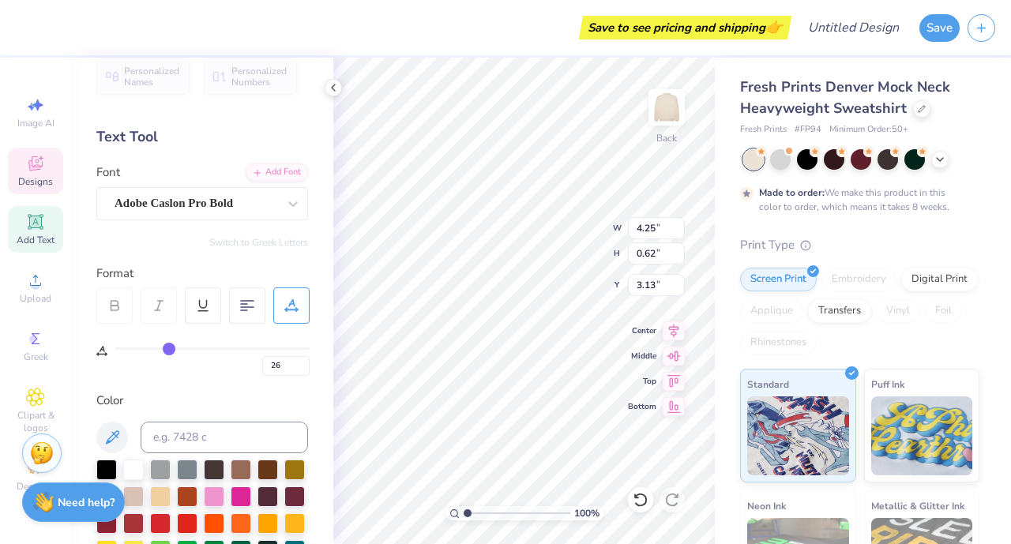
type input "26"
click at [167, 348] on input "range" at bounding box center [212, 349] width 194 height 2
click at [202, 378] on div "Personalized Names Personalized Numbers Text Tool Add Font Font Adobe Caslon Pr…" at bounding box center [202, 301] width 262 height 487
type input "3.86"
type input "0.59"
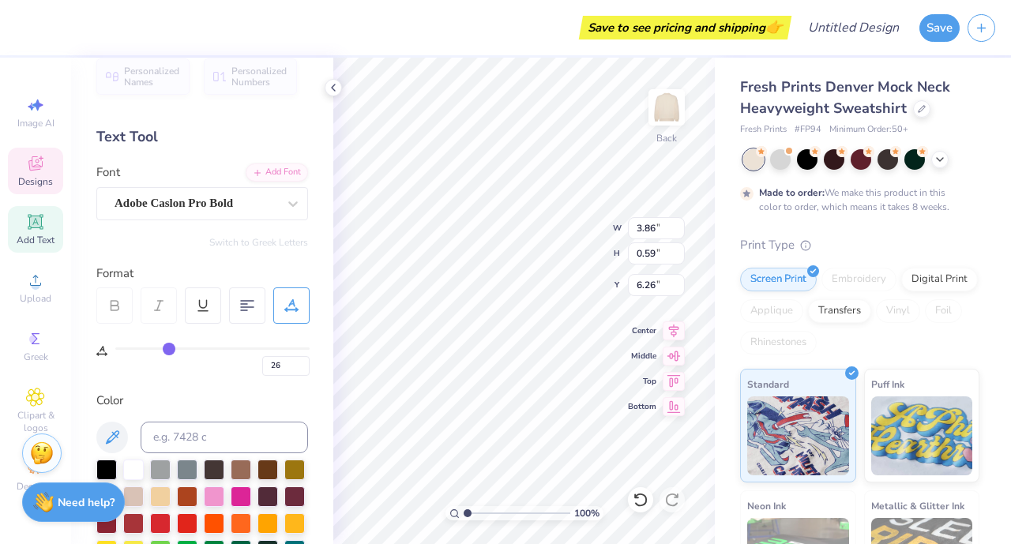
type input "6.26"
type input "0"
type textarea "VARSITY 2025"
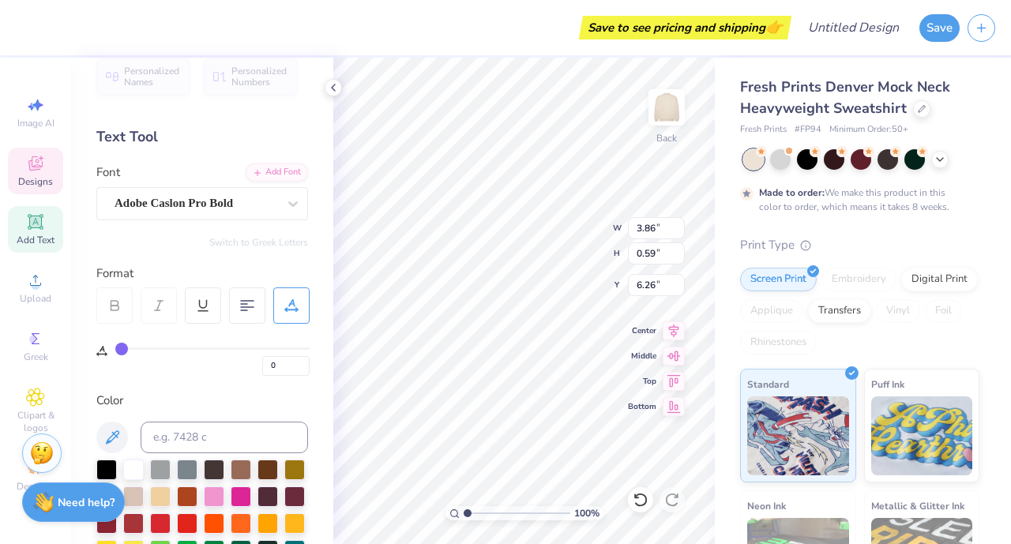
scroll to position [13, 3]
type input "3.41"
type input "1.35"
type input "5.88"
type input "3.47"
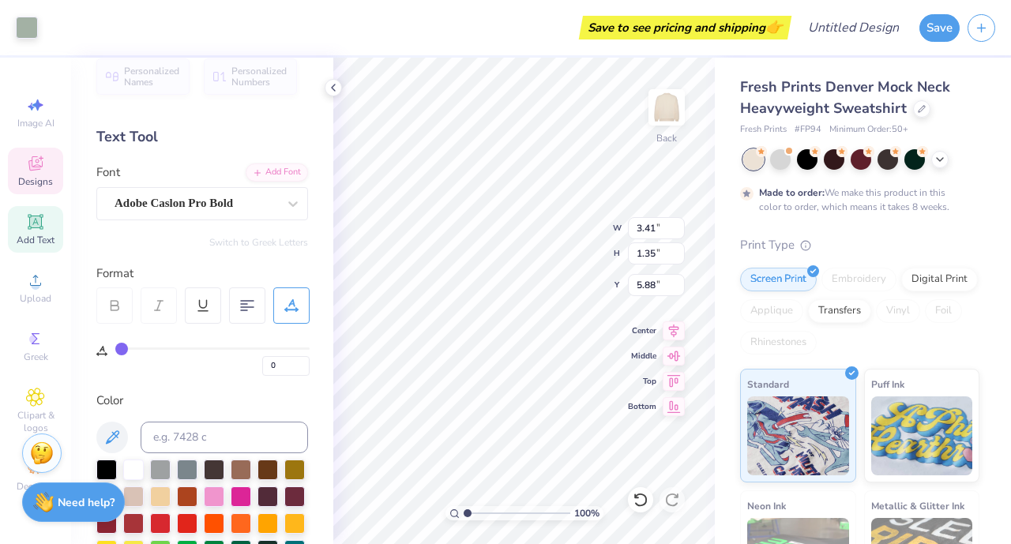
type input "0.63"
type input "3.12"
type input "26"
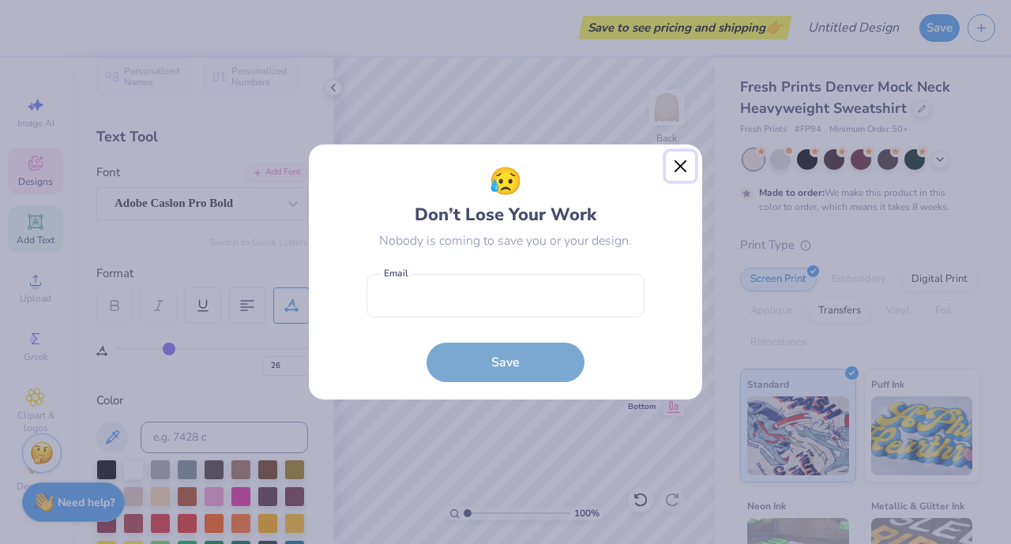
click at [682, 163] on button "Close" at bounding box center [681, 167] width 30 height 30
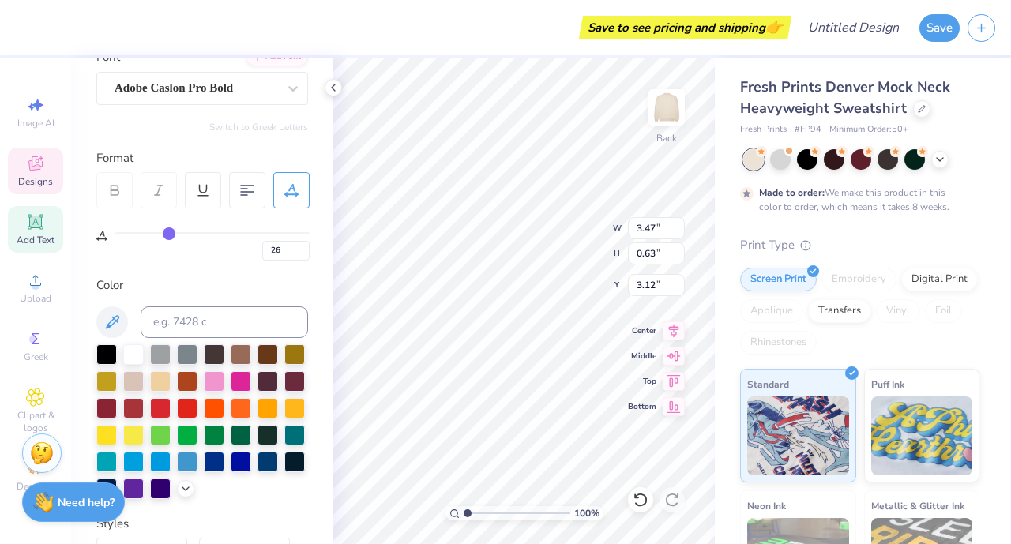
scroll to position [146, 0]
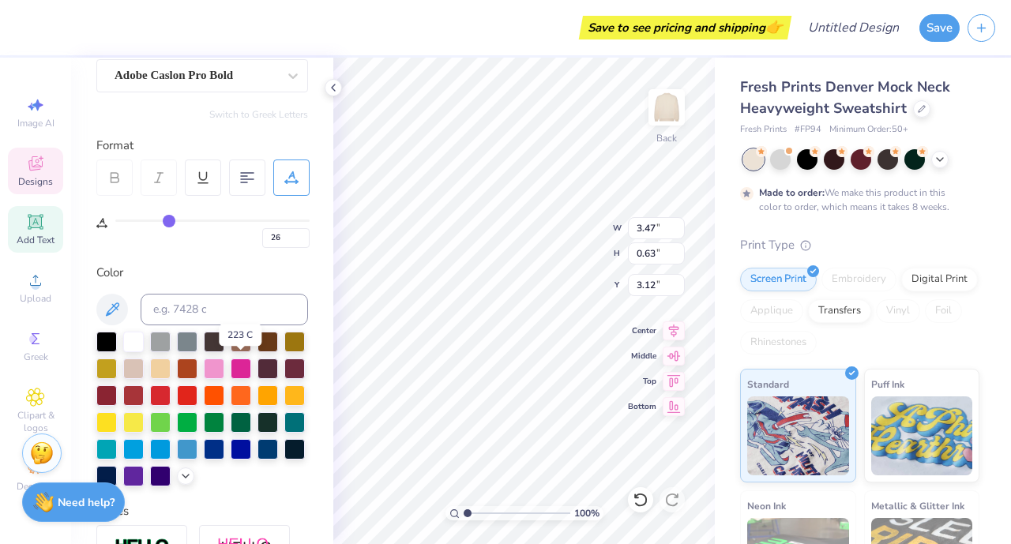
click at [224, 367] on div at bounding box center [214, 369] width 21 height 21
click at [117, 470] on div at bounding box center [106, 476] width 21 height 21
type input "0"
type input "7.95"
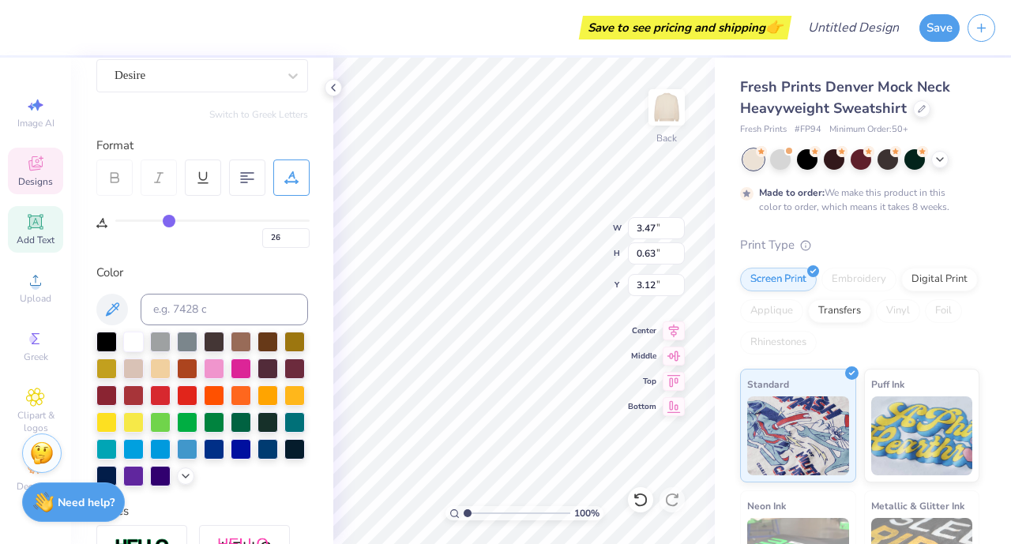
type input "3.06"
type input "3.00"
click at [117, 467] on div at bounding box center [106, 476] width 21 height 21
type input "0.88"
type input "0.62"
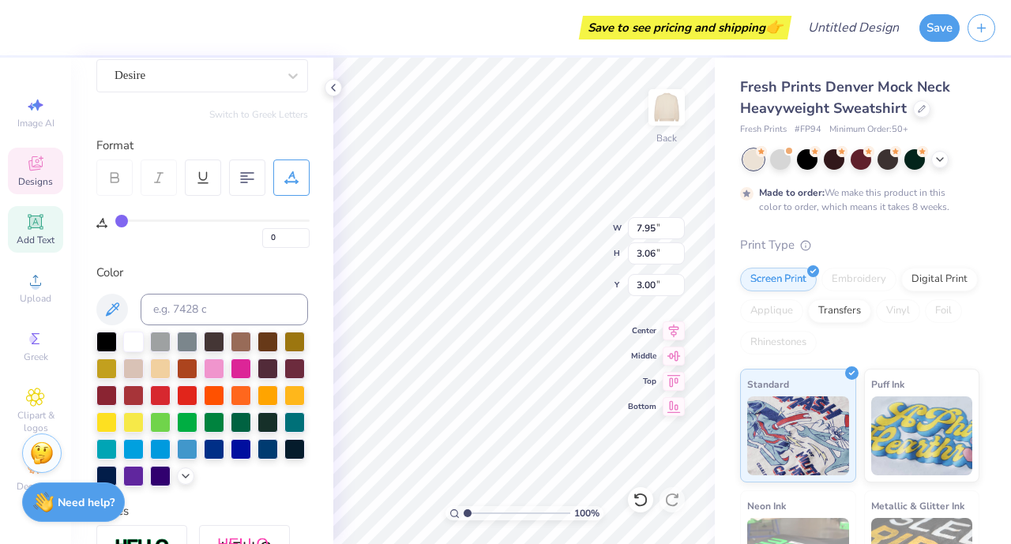
type input "3.19"
click at [117, 472] on div at bounding box center [106, 476] width 21 height 21
type input "3.41"
type input "1.35"
type input "5.88"
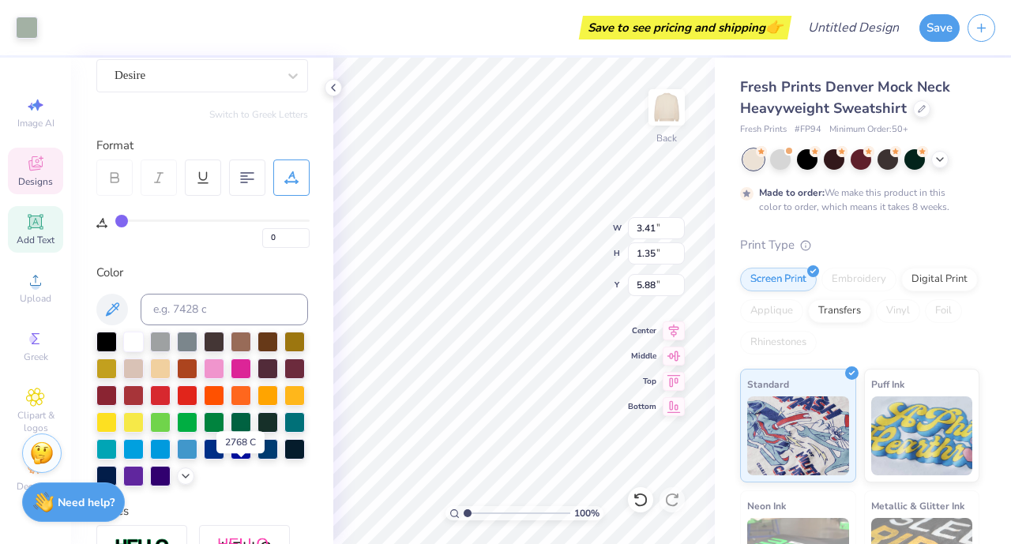
click at [117, 478] on div at bounding box center [106, 476] width 21 height 21
type input "5.19"
type input "0.61"
type input "6.25"
click at [117, 469] on div at bounding box center [106, 476] width 21 height 21
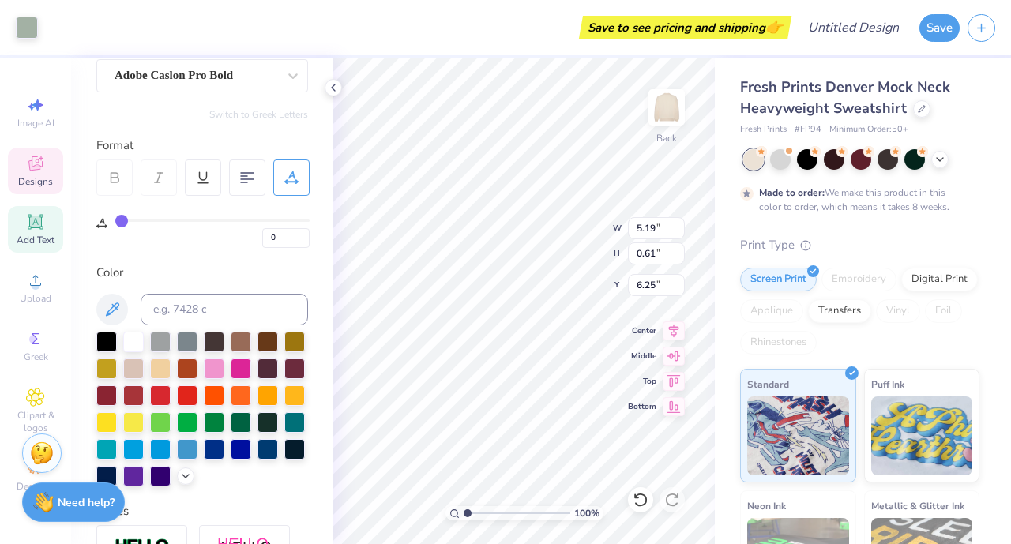
type input "3.41"
type input "1.35"
type input "5.88"
click at [117, 474] on div at bounding box center [106, 476] width 21 height 21
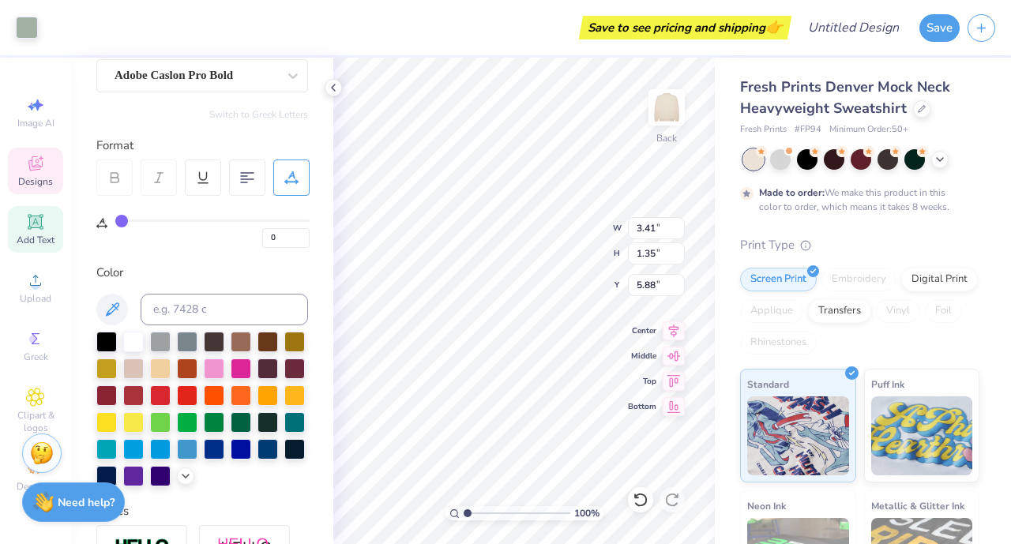
click at [117, 474] on div at bounding box center [106, 476] width 21 height 21
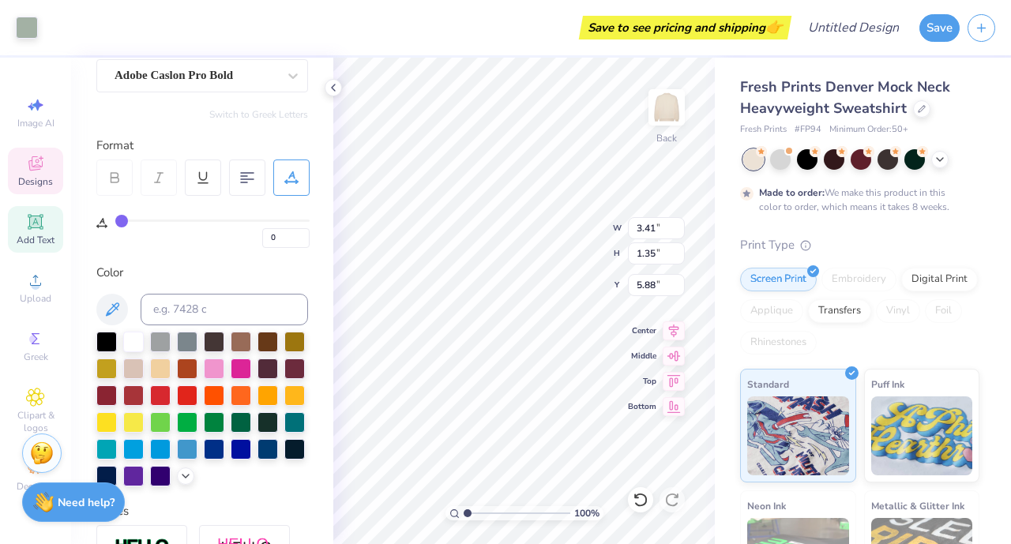
click at [117, 474] on div at bounding box center [106, 476] width 21 height 21
click at [117, 479] on div at bounding box center [106, 476] width 21 height 21
